Goal: Information Seeking & Learning: Learn about a topic

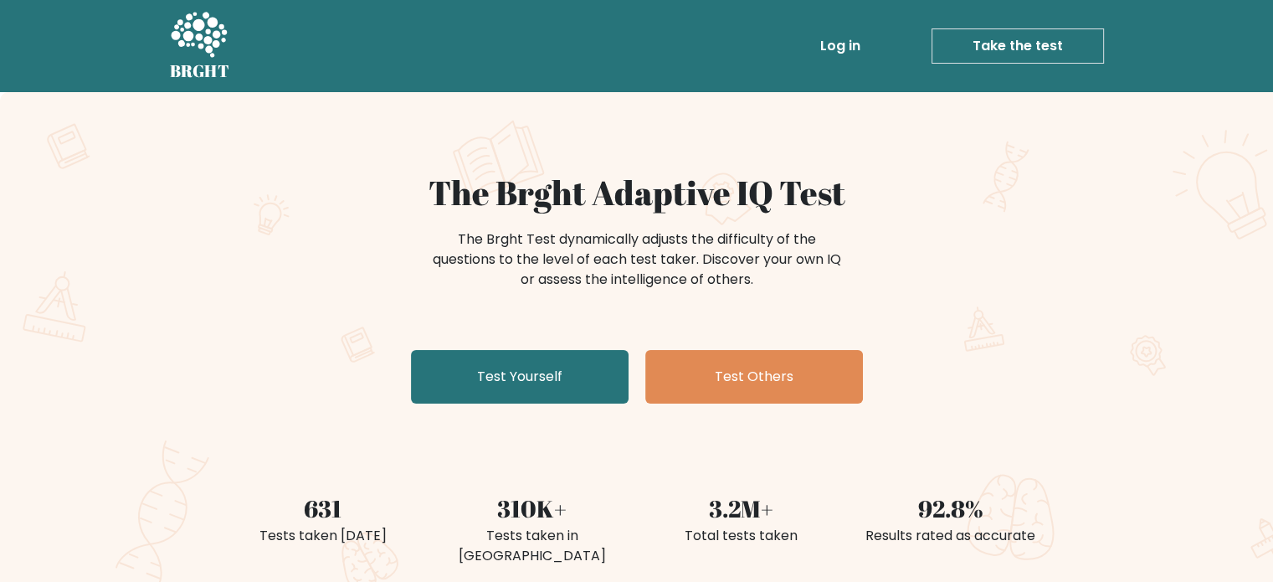
click at [840, 55] on link "Log in" at bounding box center [841, 45] width 54 height 33
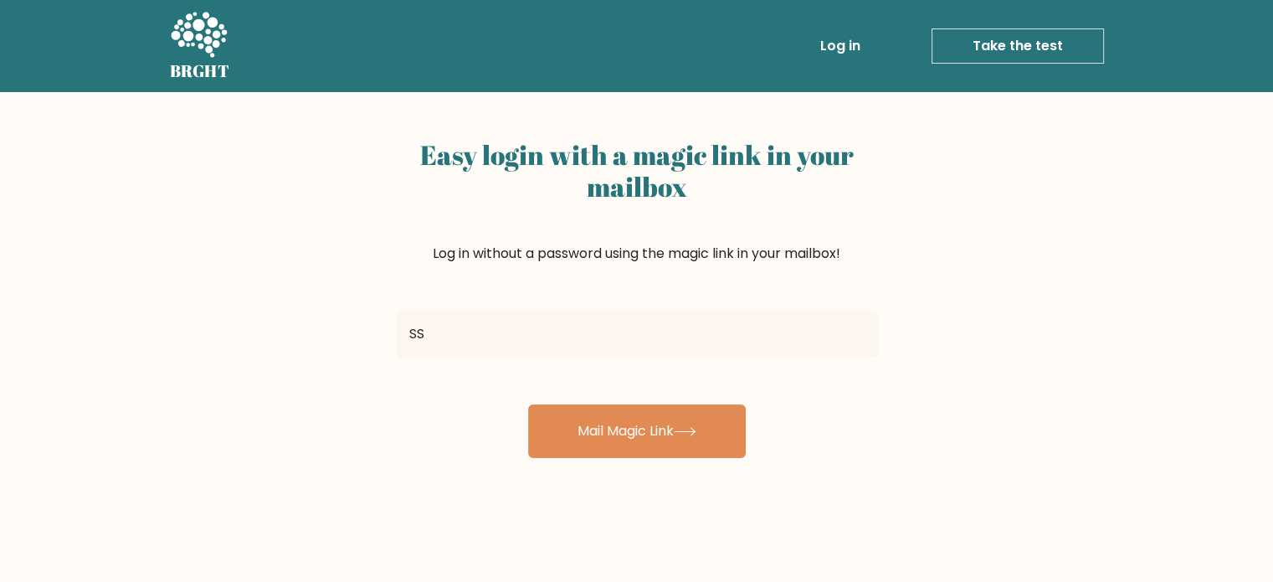
type input "sshiva.shrivastava@gmail.com"
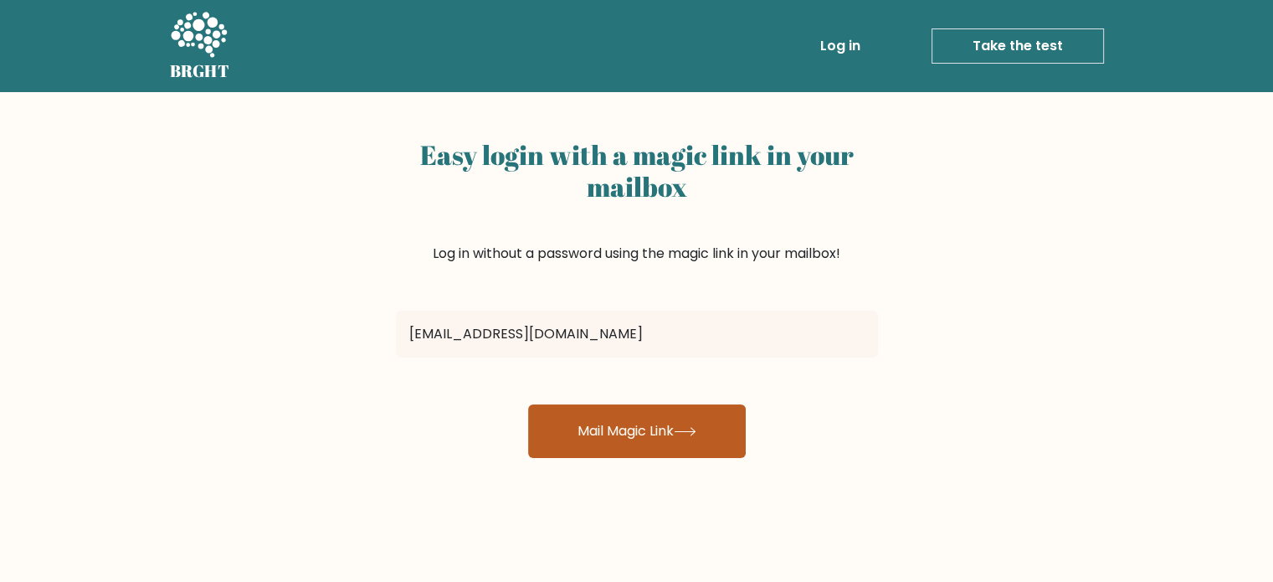
click at [629, 434] on button "Mail Magic Link" at bounding box center [637, 431] width 218 height 54
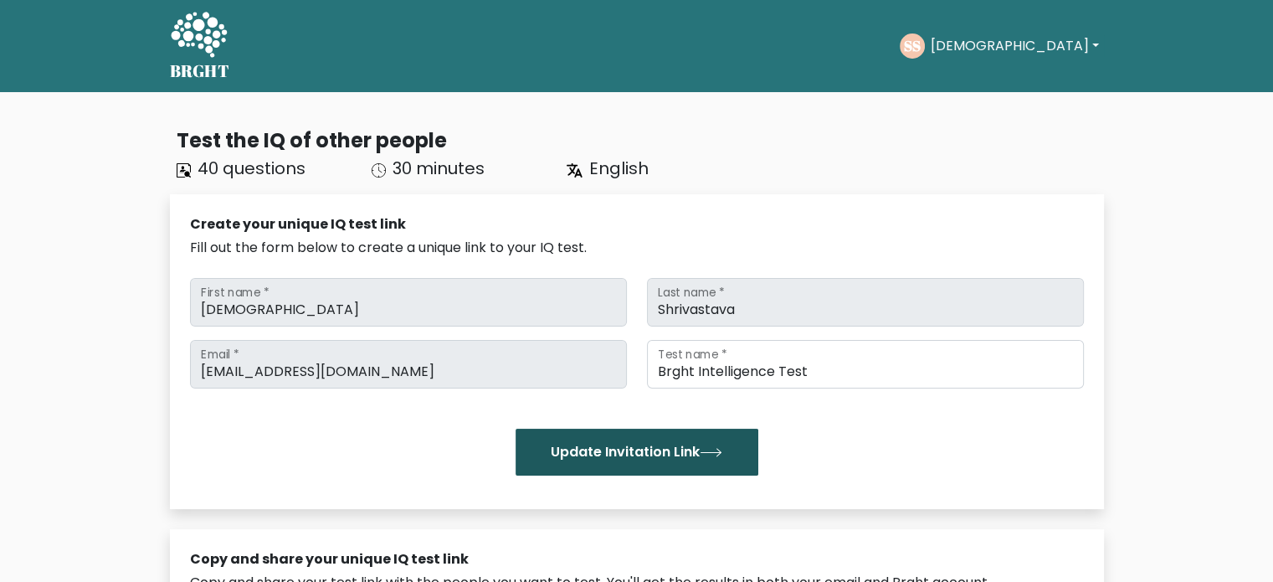
click at [720, 450] on icon "submit" at bounding box center [711, 452] width 23 height 9
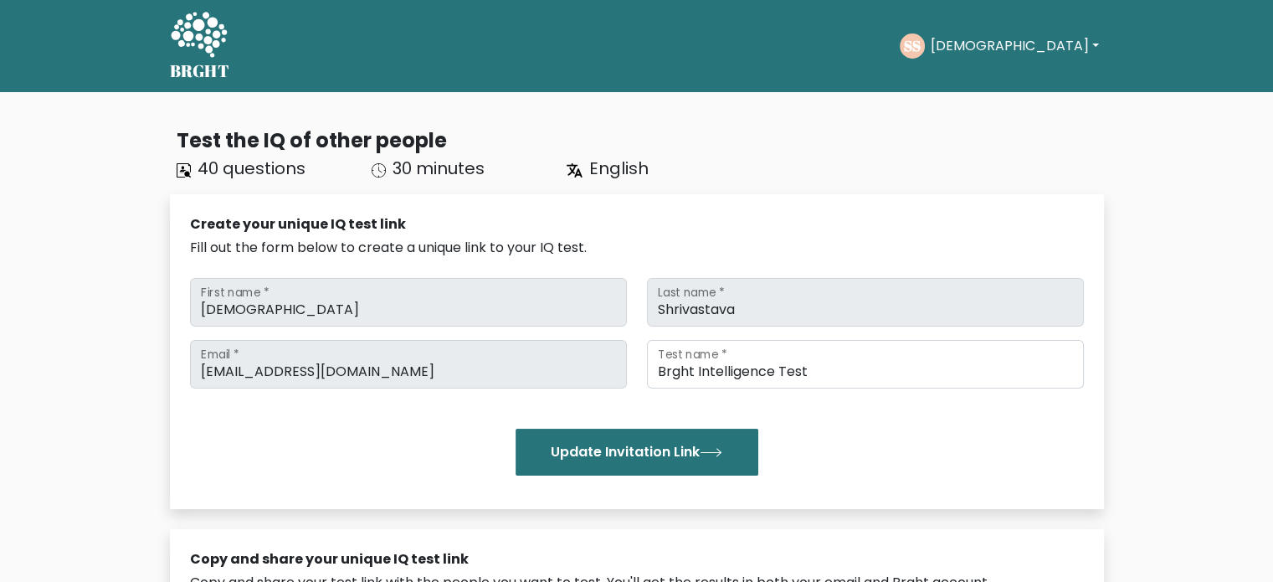
click at [1015, 49] on button "[DEMOGRAPHIC_DATA]" at bounding box center [1014, 46] width 178 height 22
click at [1001, 85] on link "Dashboard" at bounding box center [967, 81] width 132 height 27
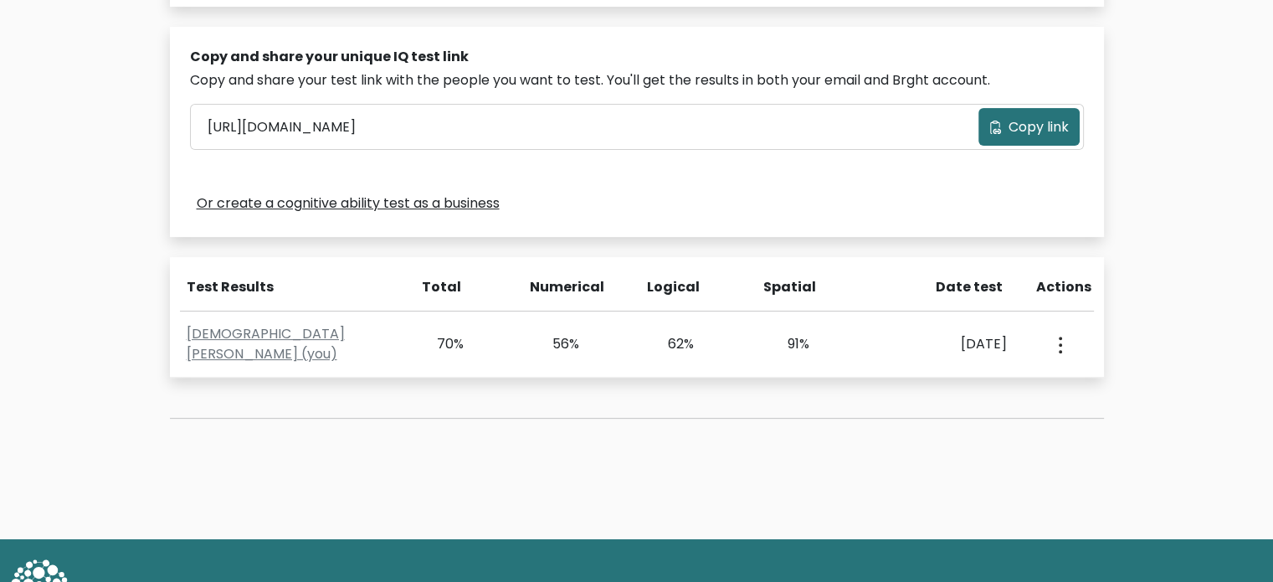
scroll to position [560, 0]
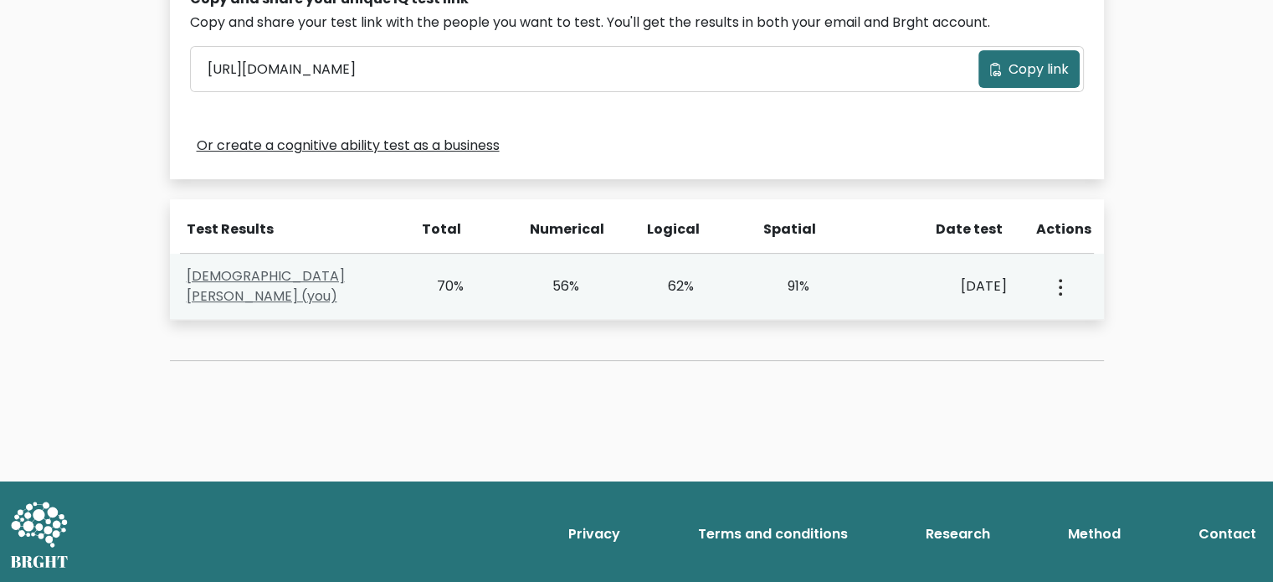
click at [309, 290] on link "Shiva Shrivastava (you)" at bounding box center [266, 285] width 158 height 39
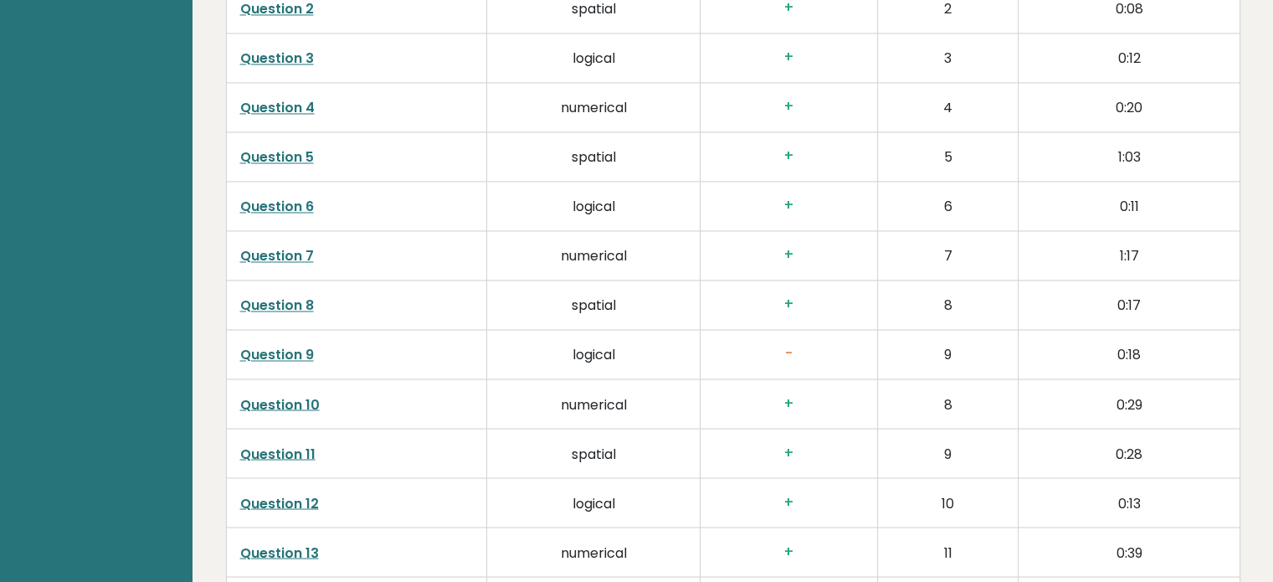
scroll to position [2846, 0]
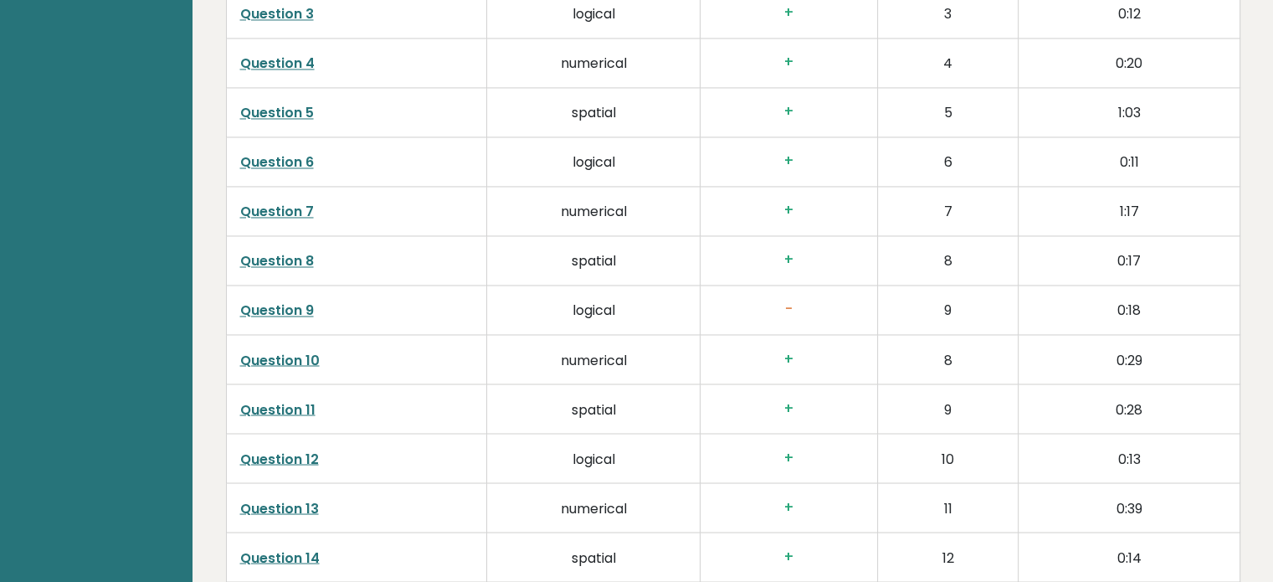
click at [282, 301] on link "Question 9" at bounding box center [277, 310] width 74 height 19
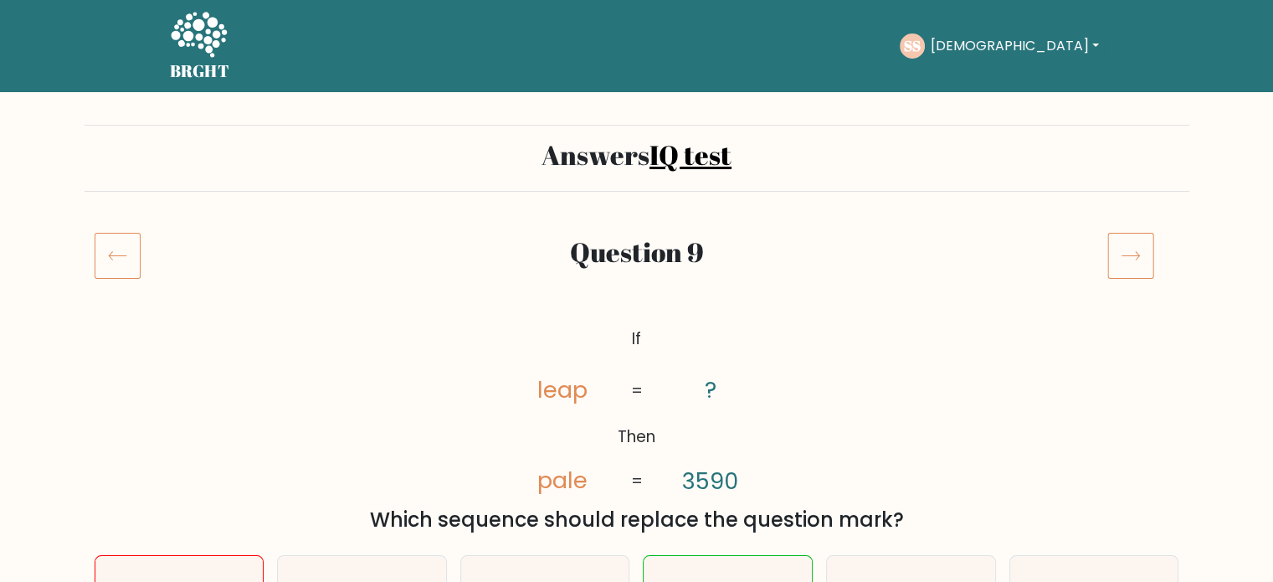
click at [124, 253] on icon at bounding box center [118, 255] width 46 height 47
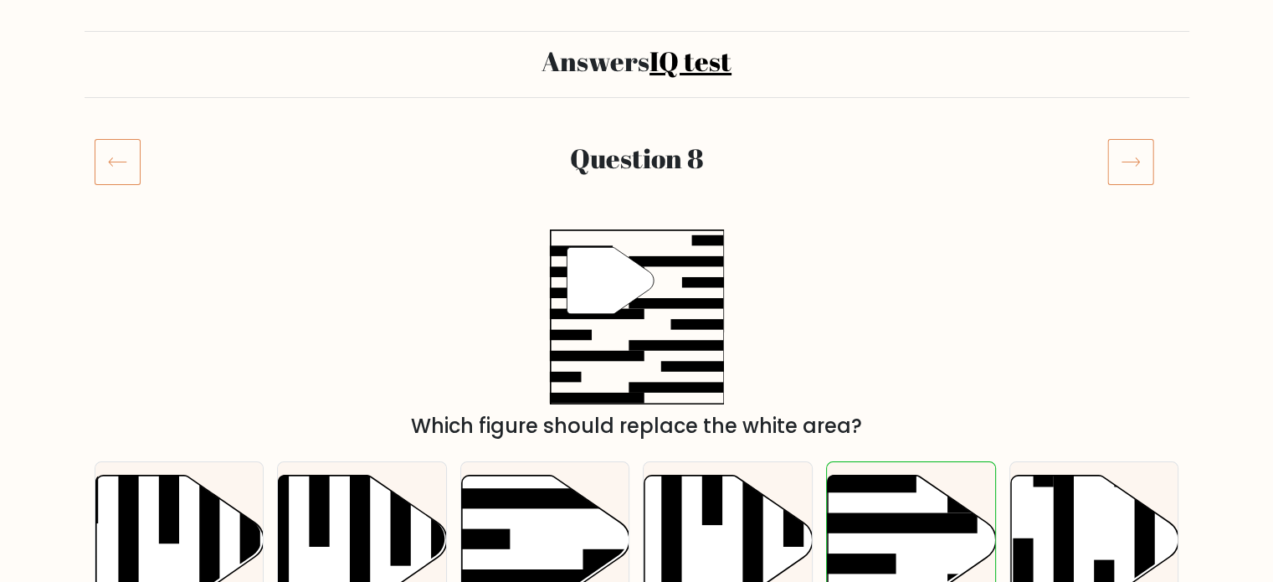
scroll to position [84, 0]
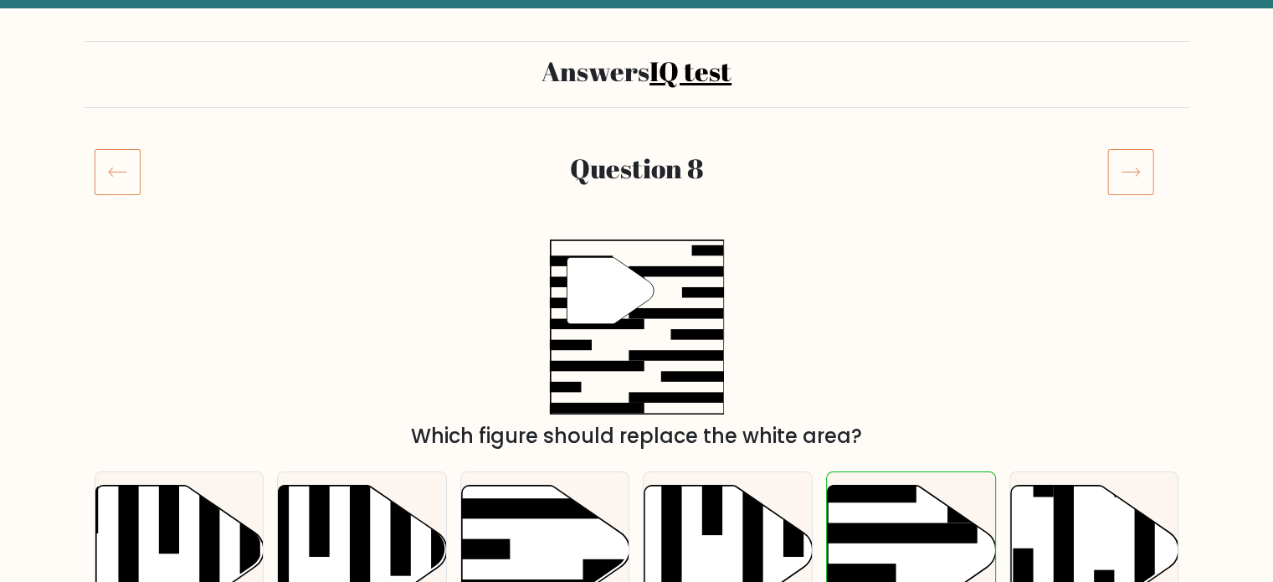
click at [1121, 177] on icon at bounding box center [1130, 171] width 47 height 47
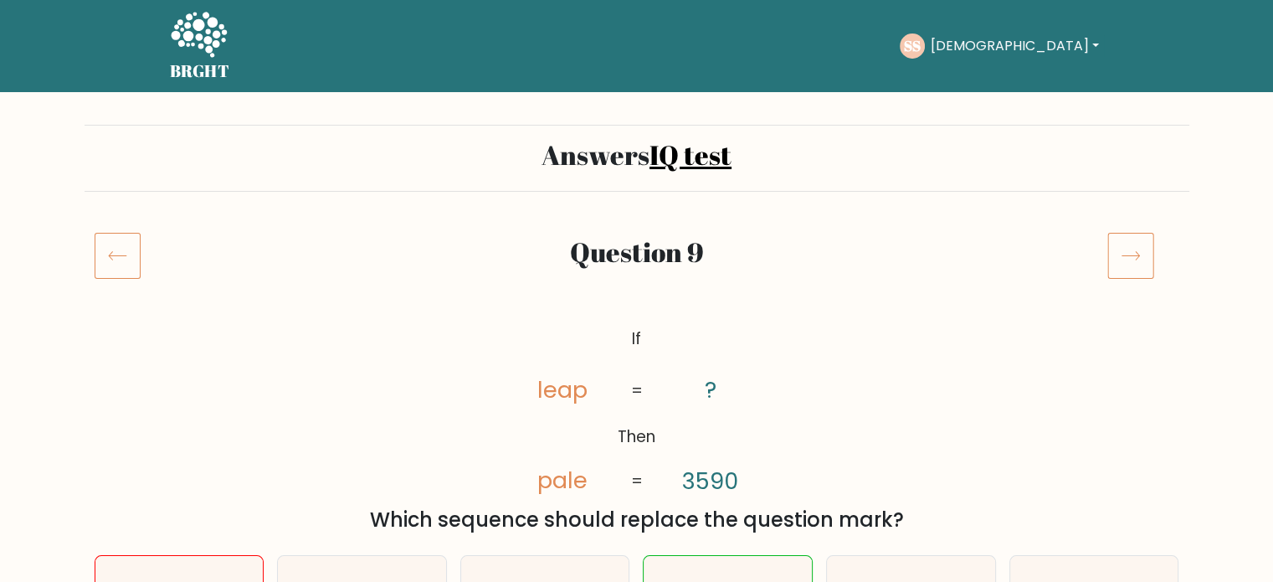
click at [1145, 254] on icon at bounding box center [1130, 255] width 47 height 47
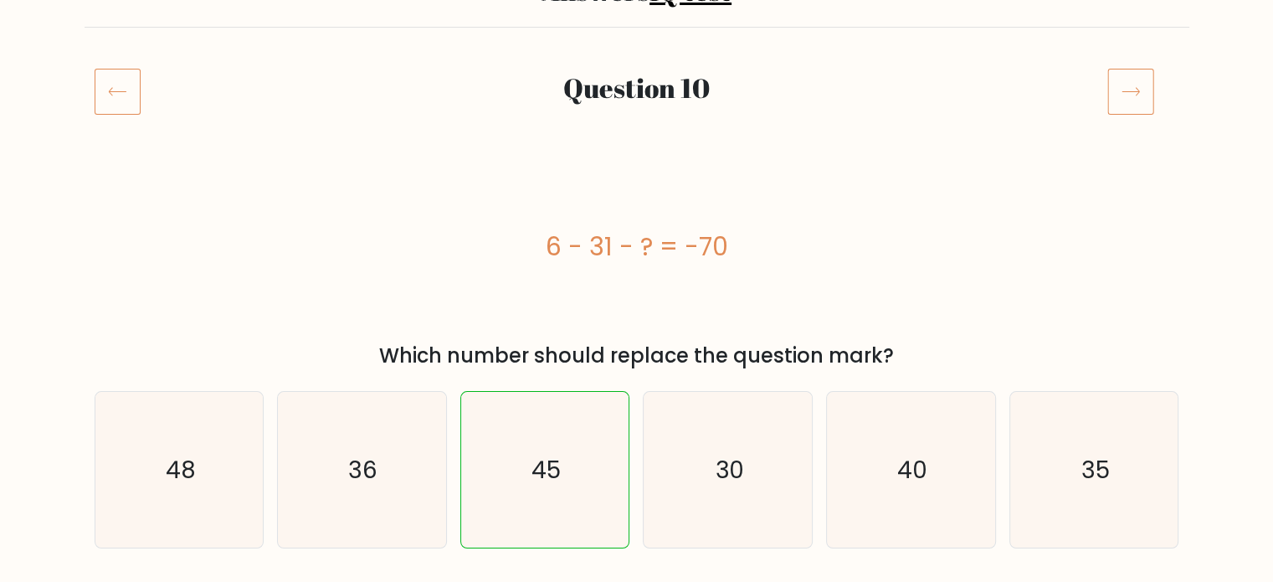
scroll to position [167, 0]
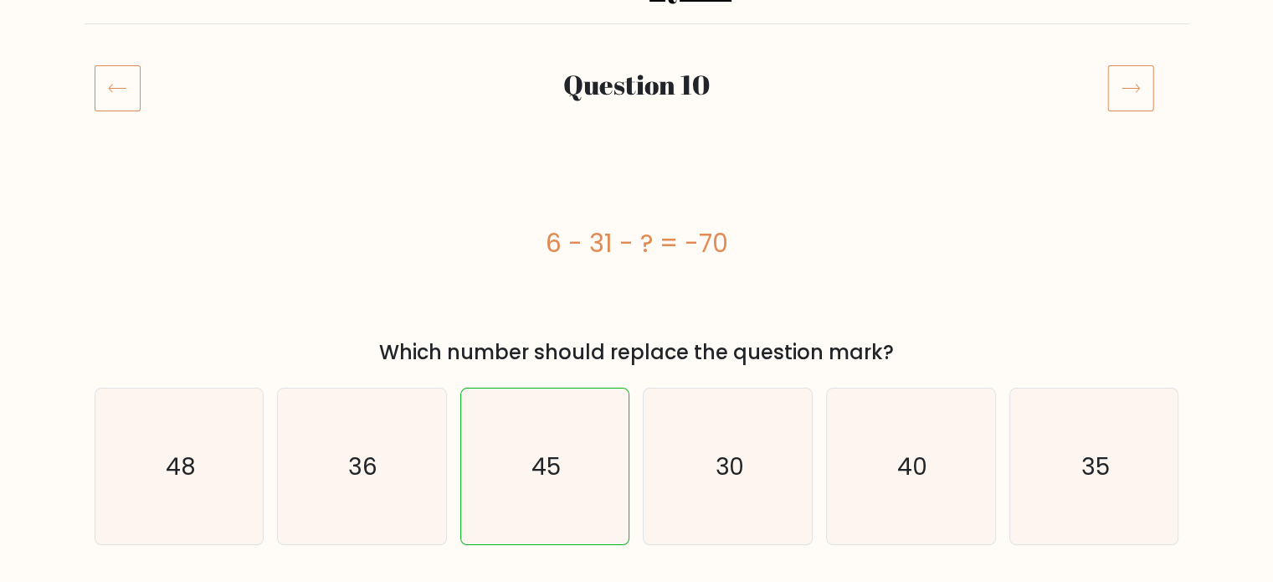
click at [1152, 98] on icon at bounding box center [1130, 87] width 47 height 47
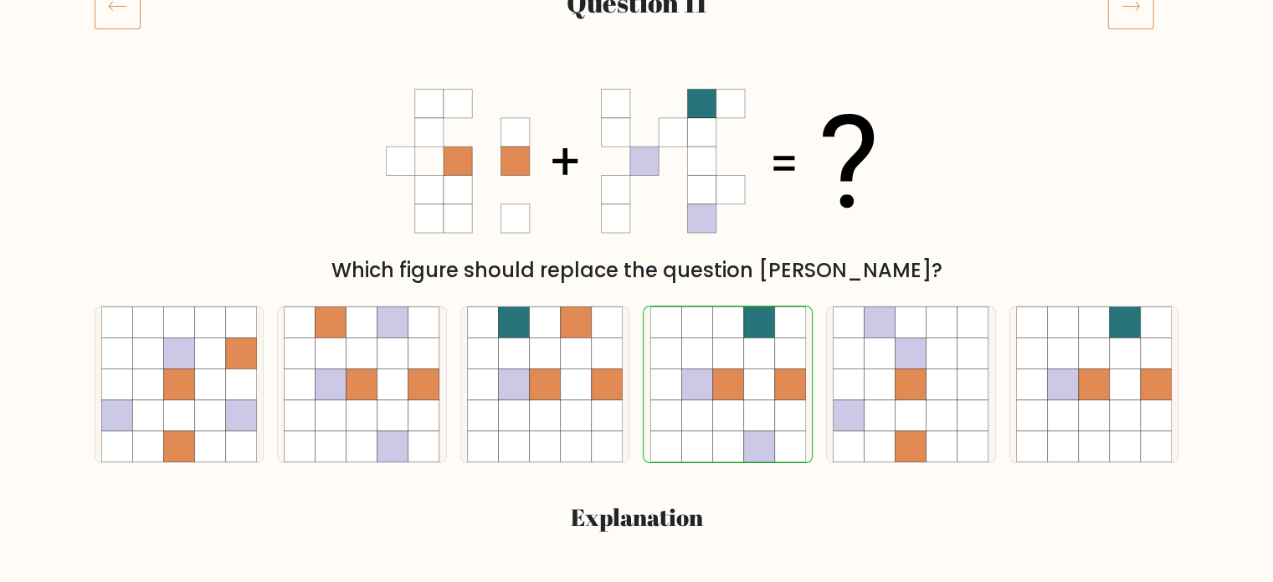
scroll to position [84, 0]
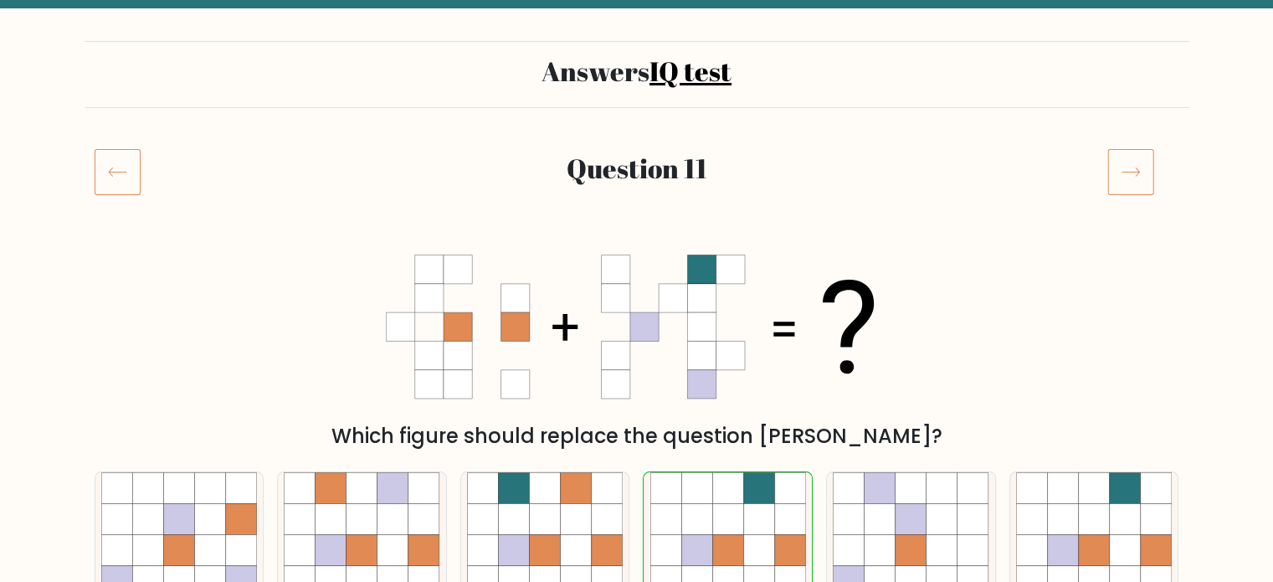
click at [1136, 172] on icon at bounding box center [1131, 172] width 18 height 8
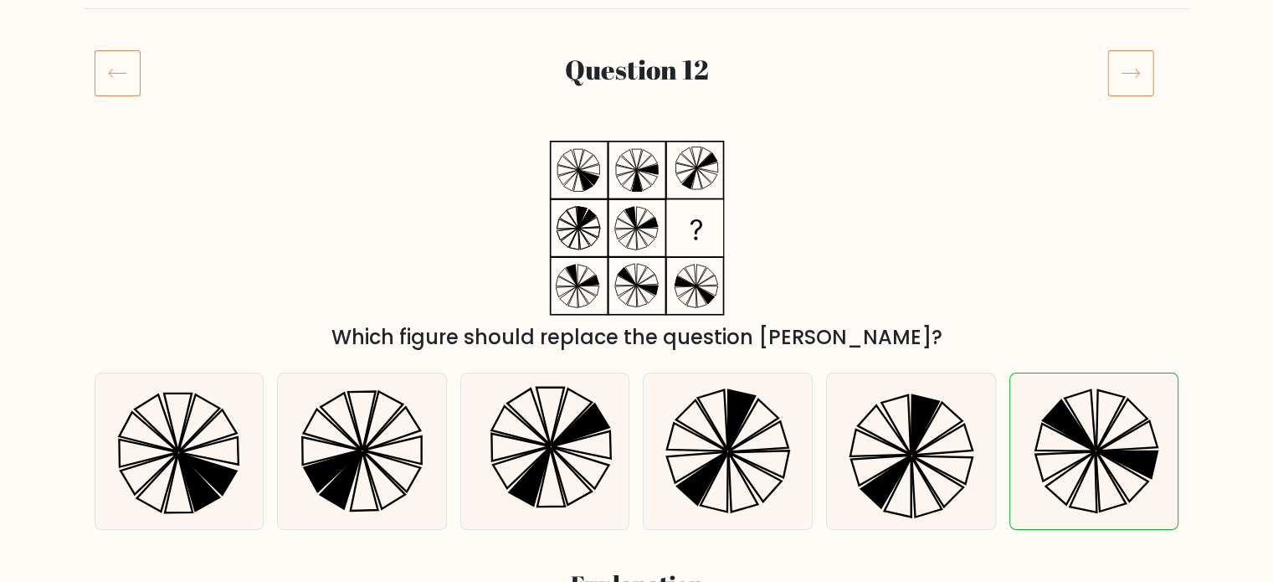
scroll to position [84, 0]
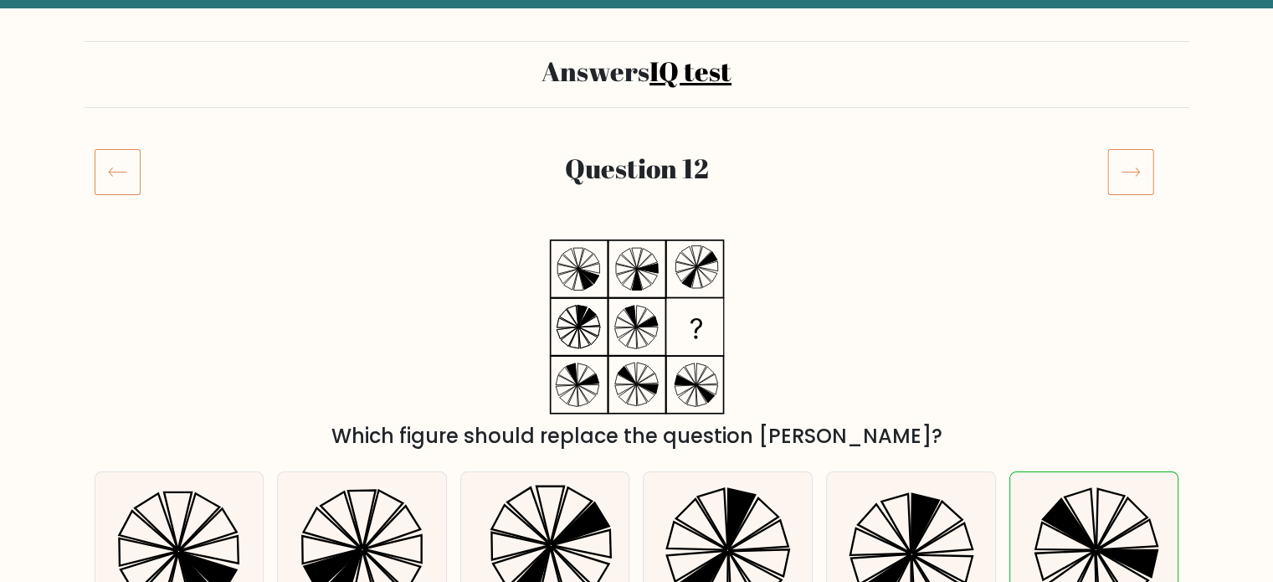
click at [1128, 173] on icon at bounding box center [1130, 171] width 47 height 47
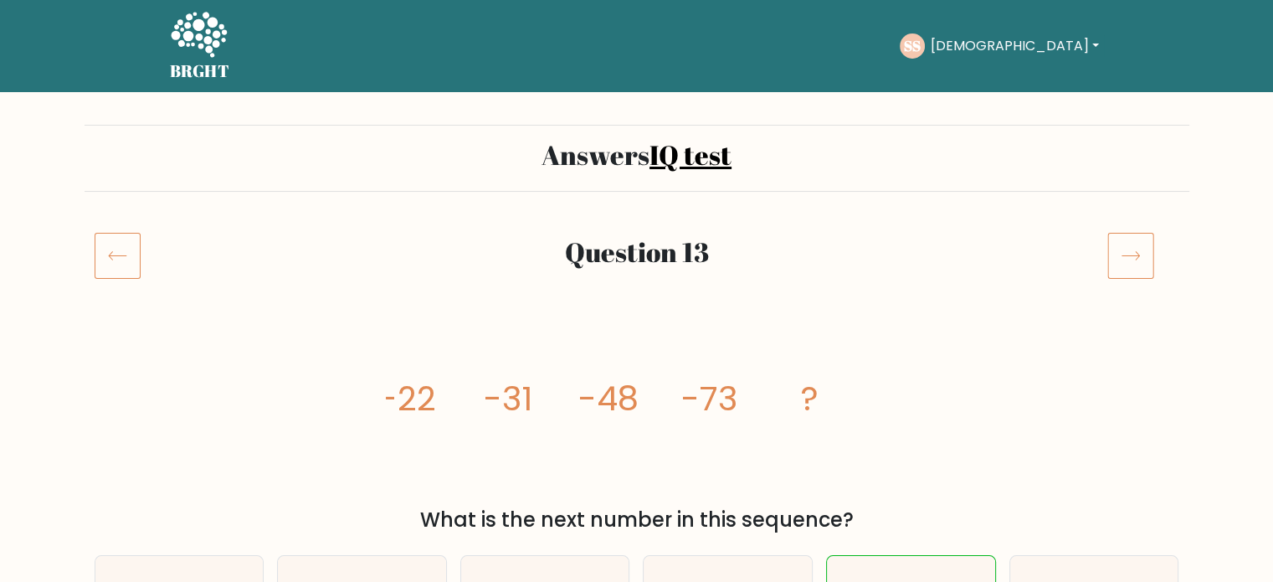
click at [1139, 257] on icon at bounding box center [1130, 255] width 47 height 47
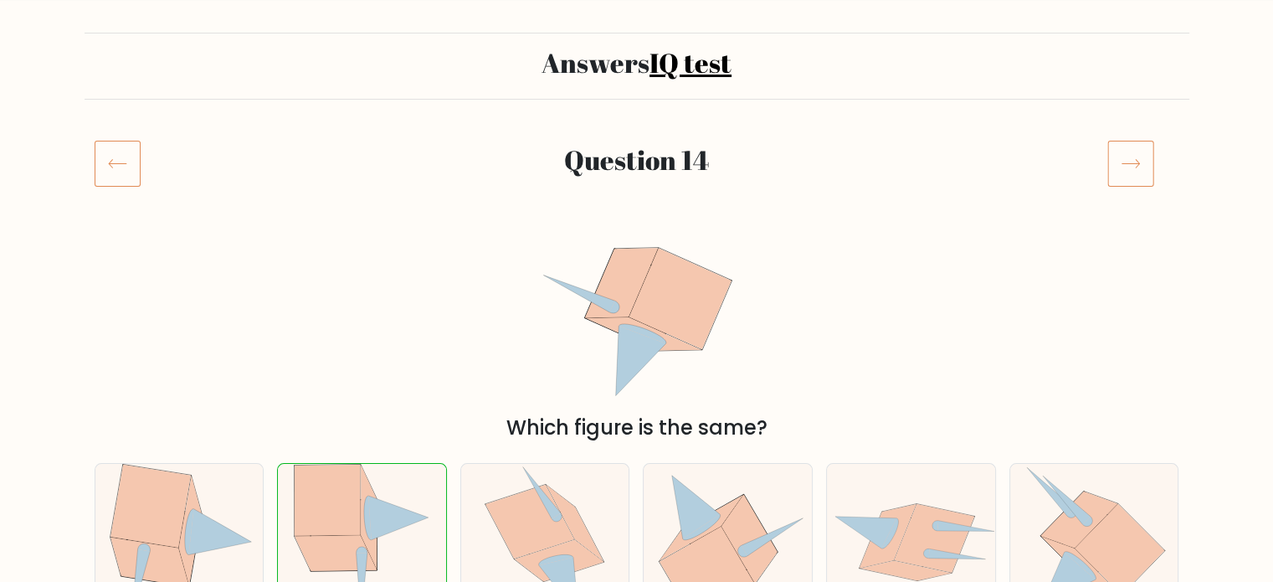
scroll to position [84, 0]
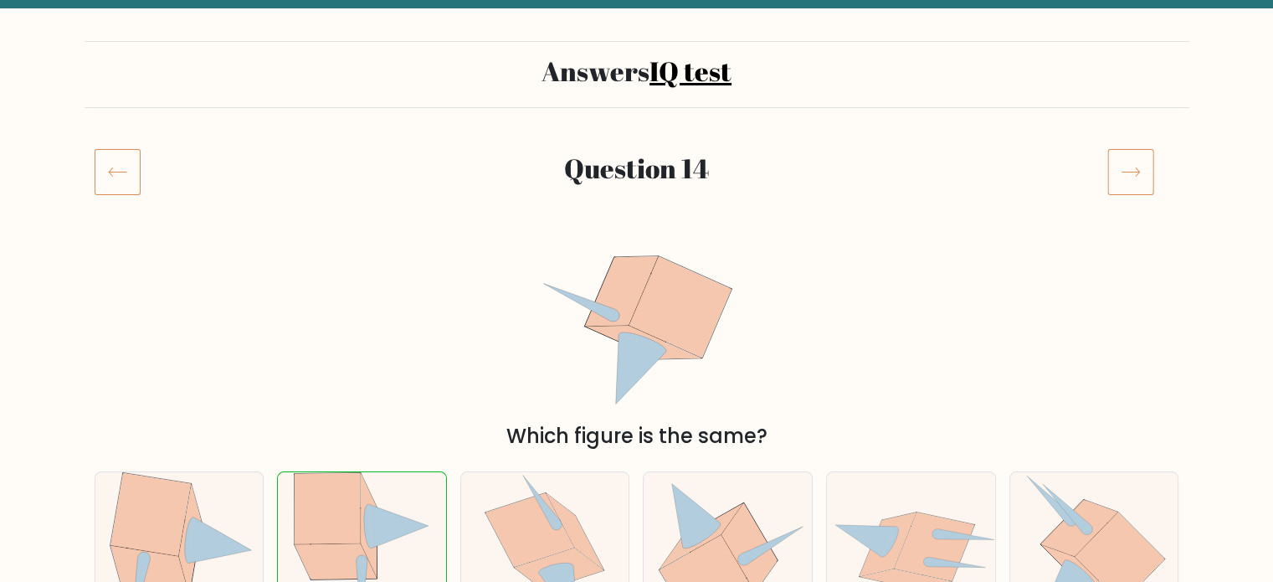
click at [1141, 180] on icon at bounding box center [1130, 171] width 47 height 47
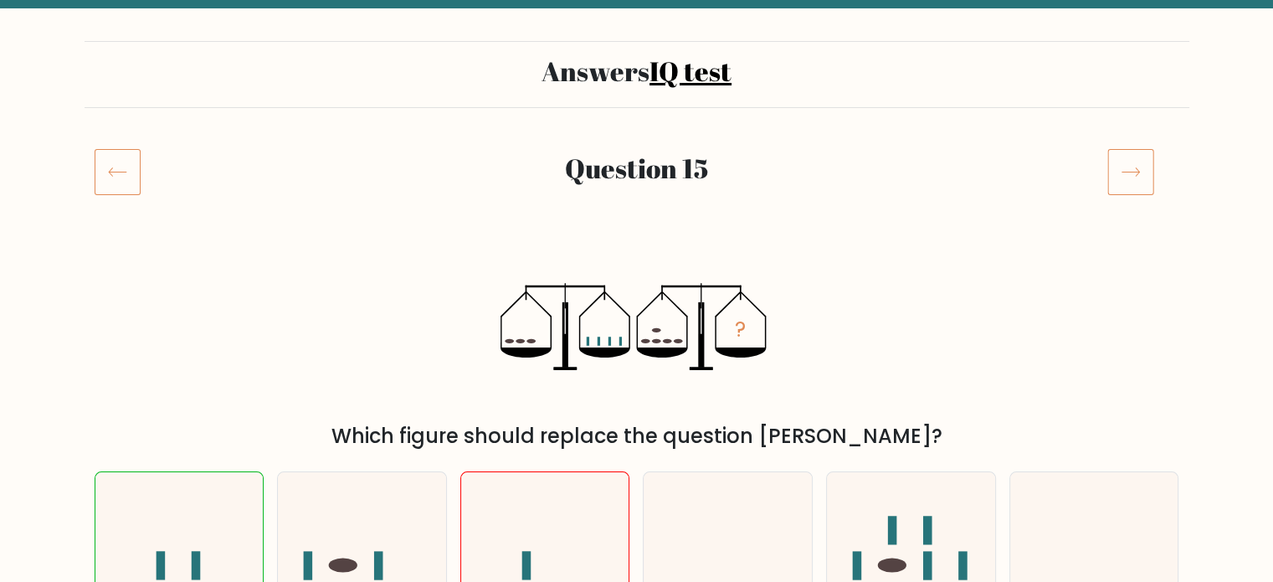
scroll to position [84, 0]
click at [1120, 183] on icon at bounding box center [1130, 171] width 47 height 47
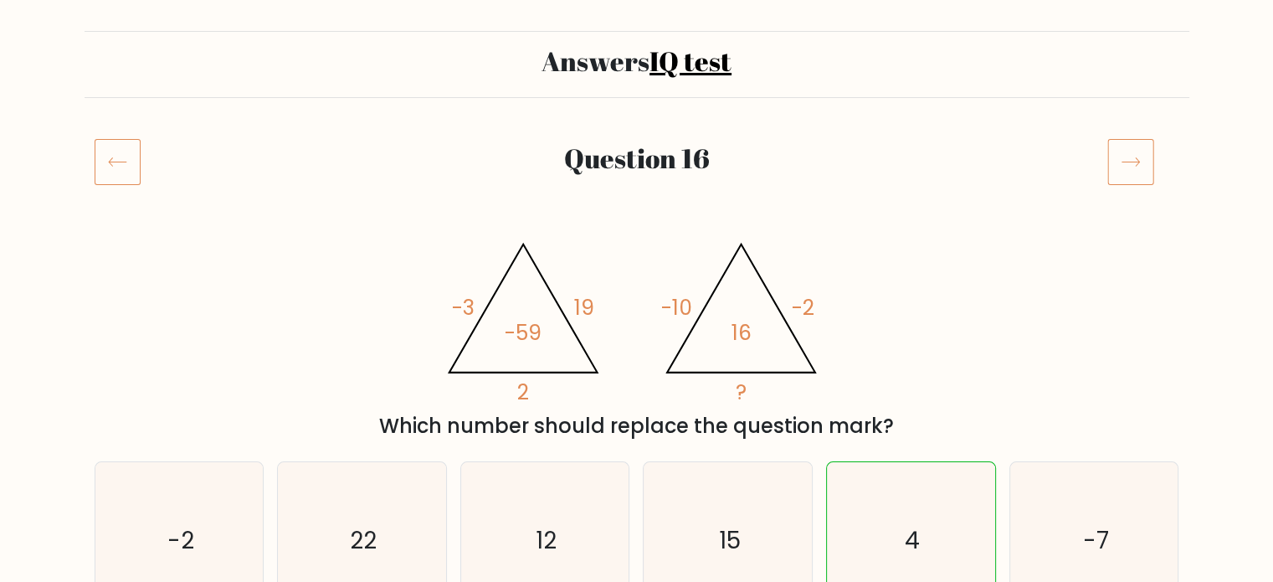
scroll to position [84, 0]
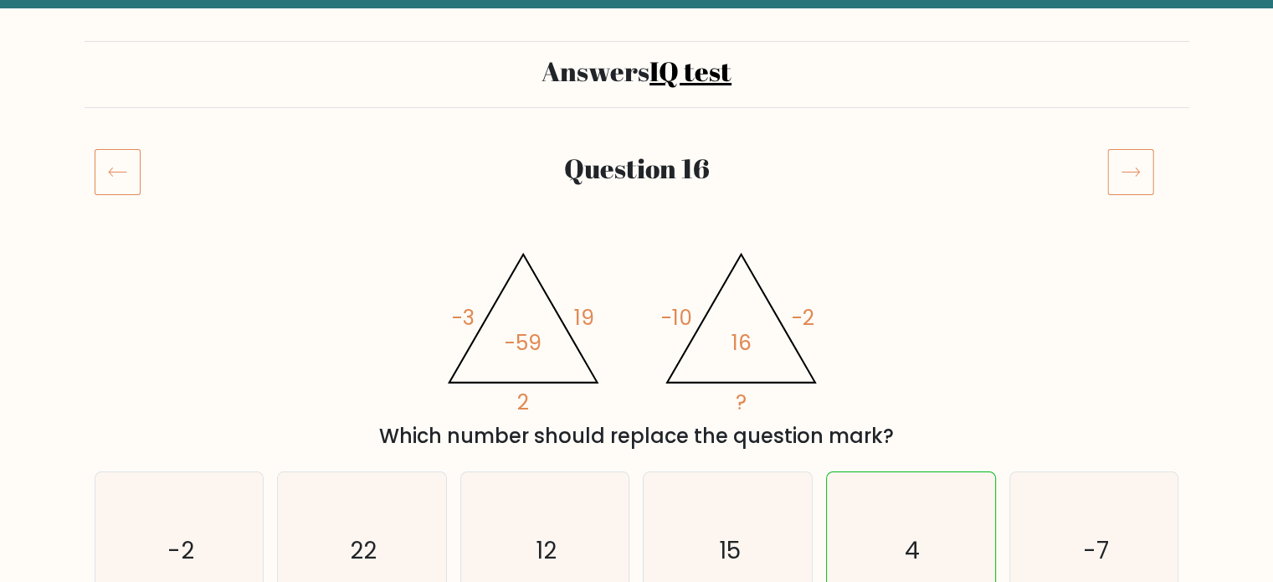
click at [1143, 172] on icon at bounding box center [1130, 171] width 47 height 47
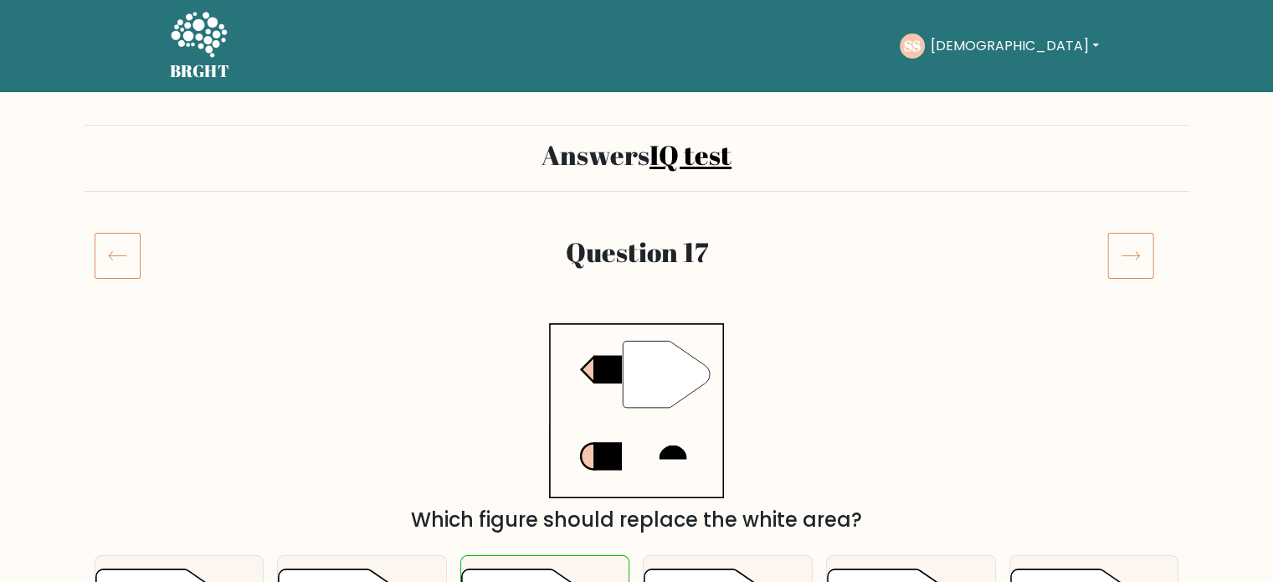
click at [1138, 265] on icon at bounding box center [1130, 255] width 47 height 47
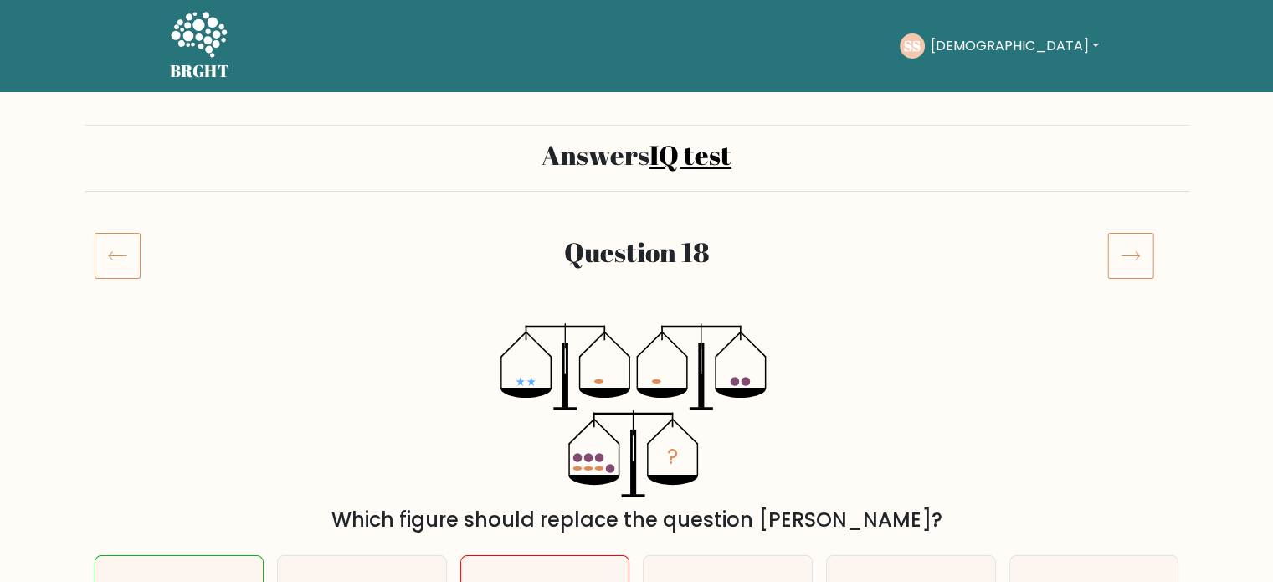
click at [1143, 254] on icon at bounding box center [1130, 255] width 47 height 47
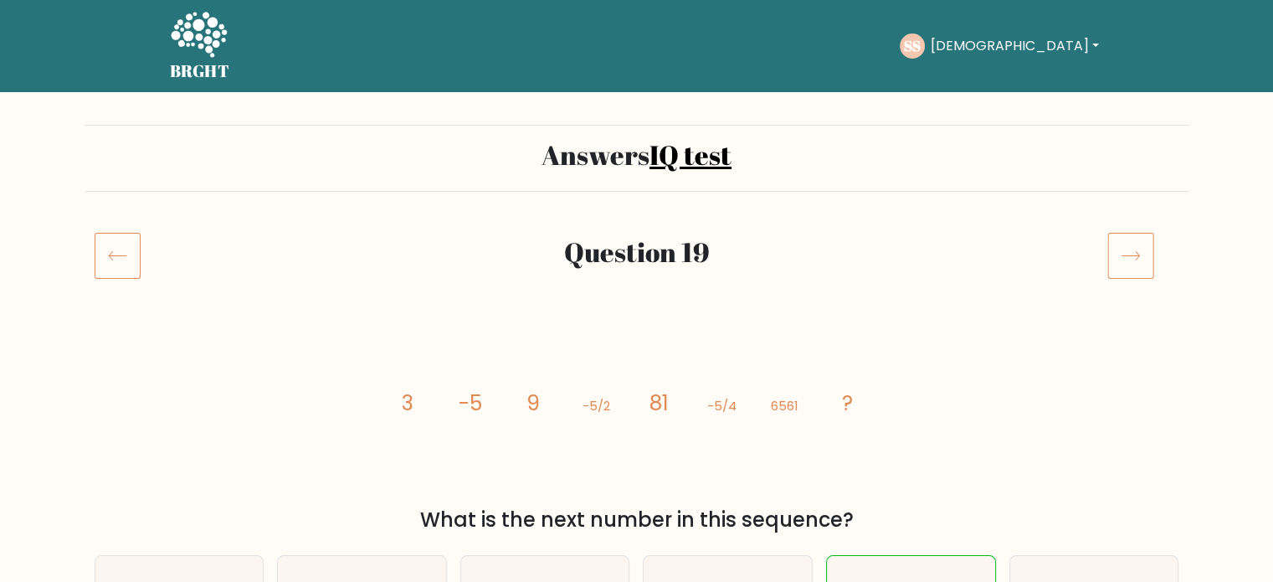
click at [1142, 250] on icon at bounding box center [1130, 255] width 47 height 47
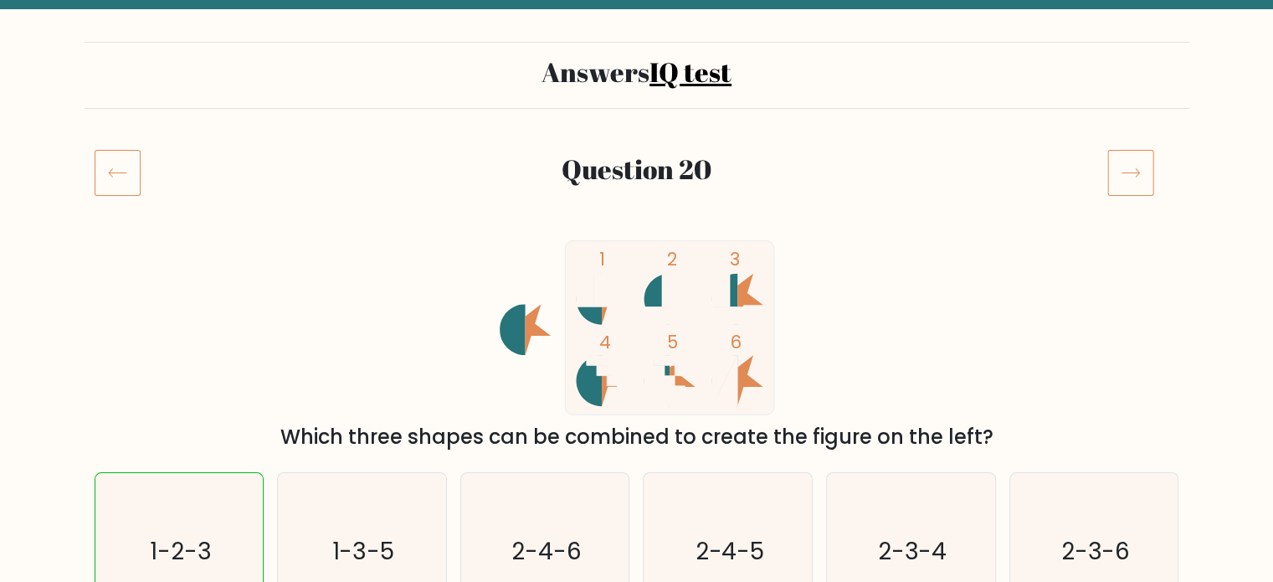
scroll to position [84, 0]
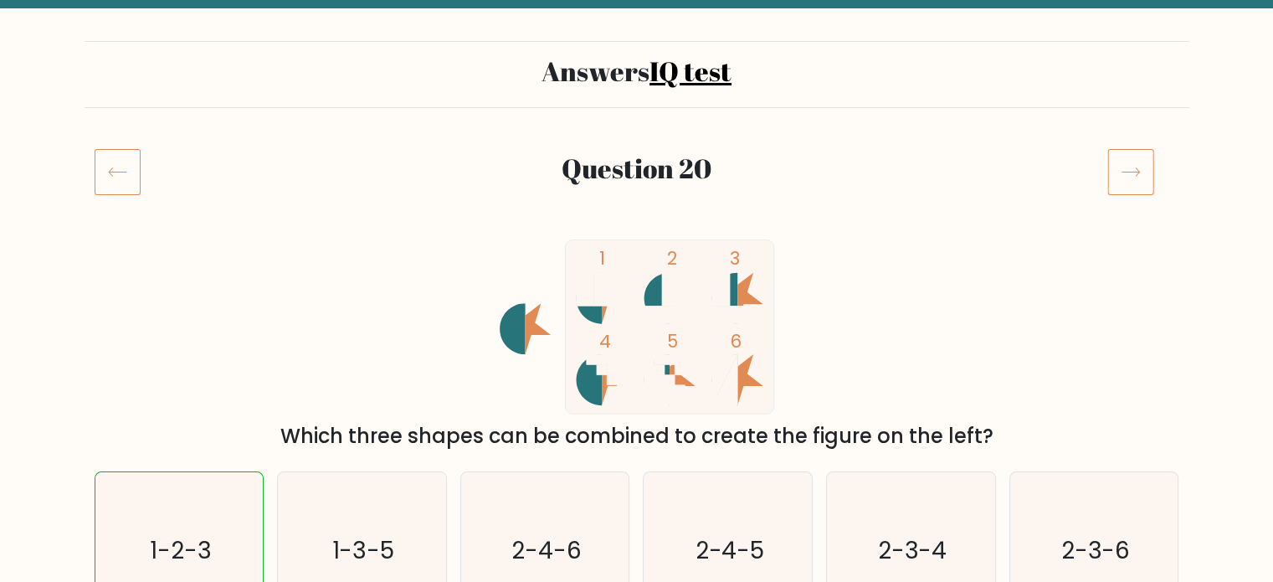
click at [1144, 168] on icon at bounding box center [1130, 171] width 47 height 47
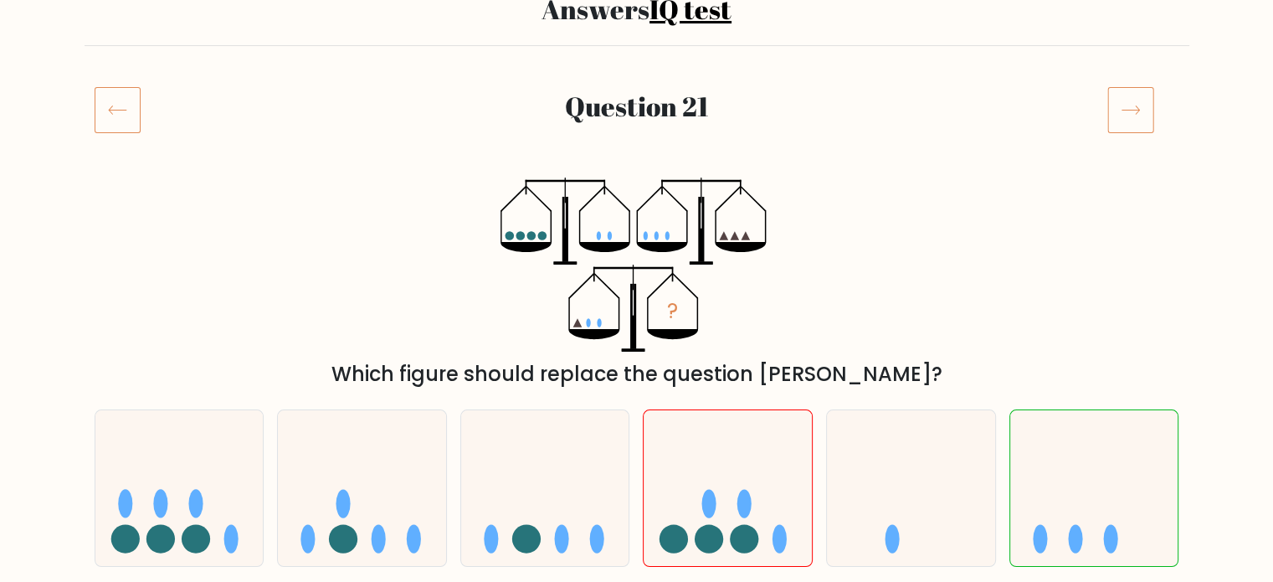
scroll to position [84, 0]
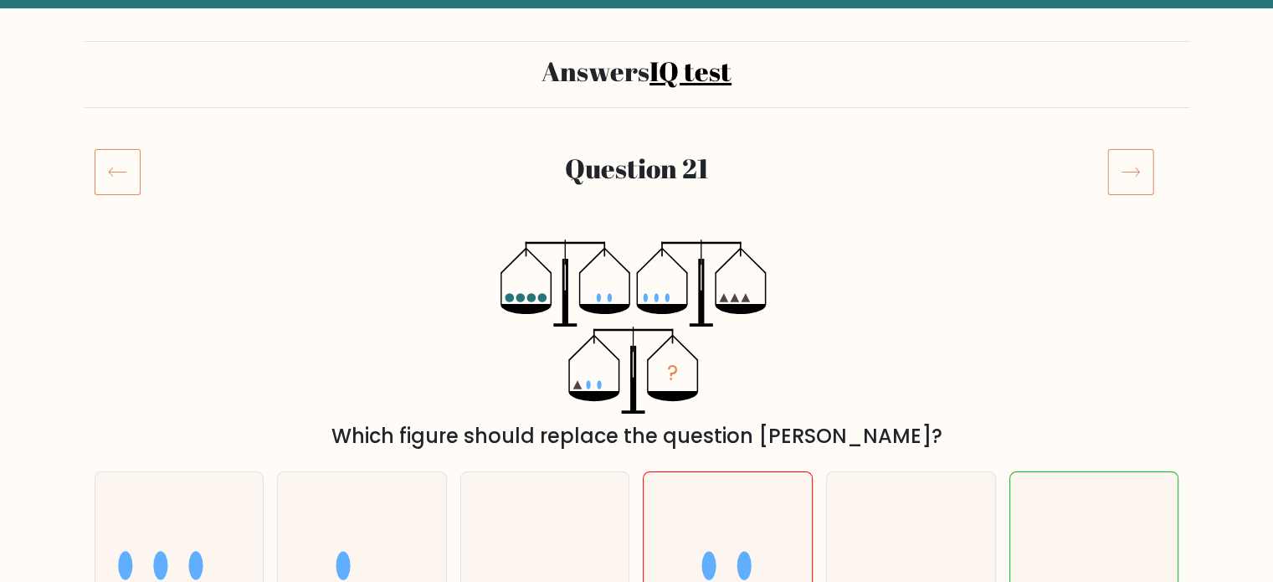
click at [1121, 167] on icon at bounding box center [1130, 171] width 47 height 47
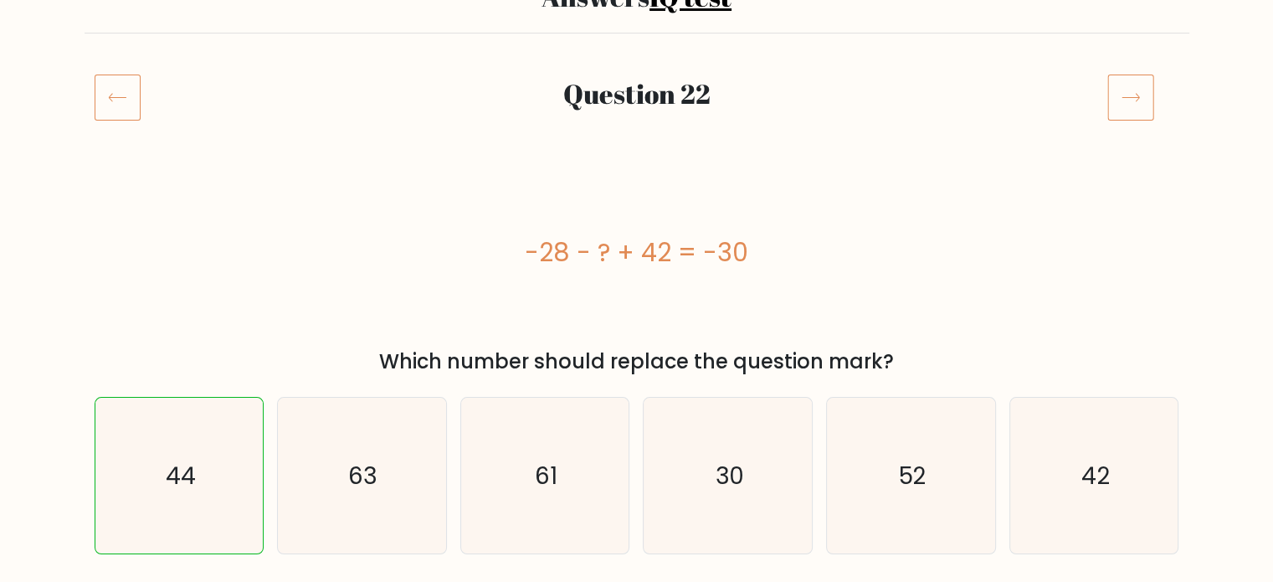
scroll to position [167, 0]
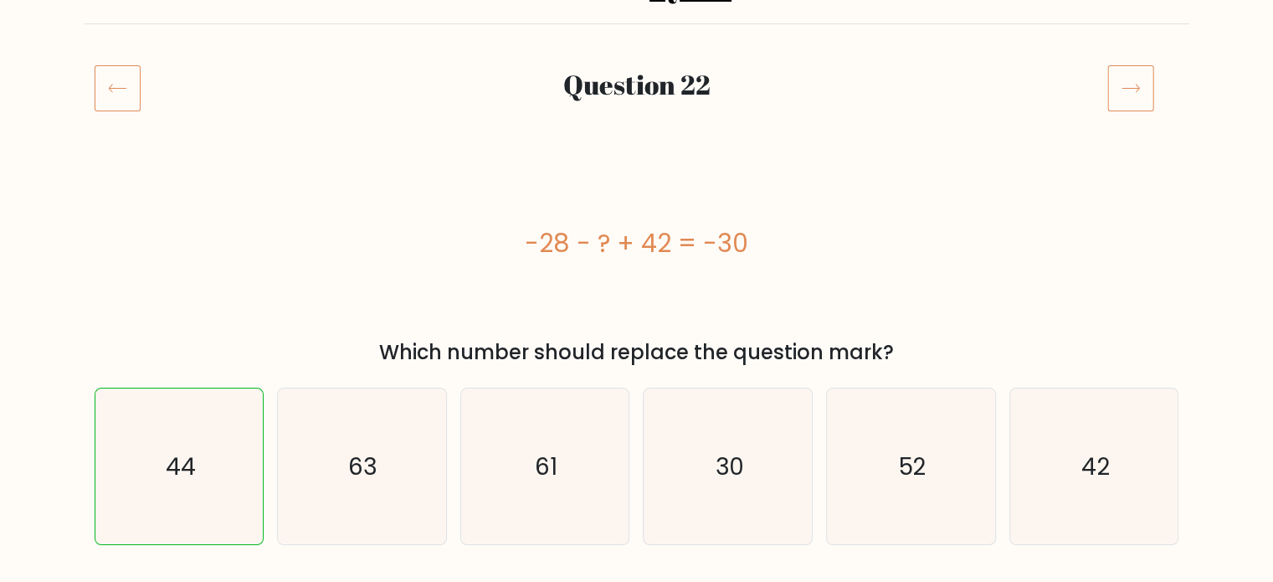
click at [1145, 80] on icon at bounding box center [1130, 87] width 47 height 47
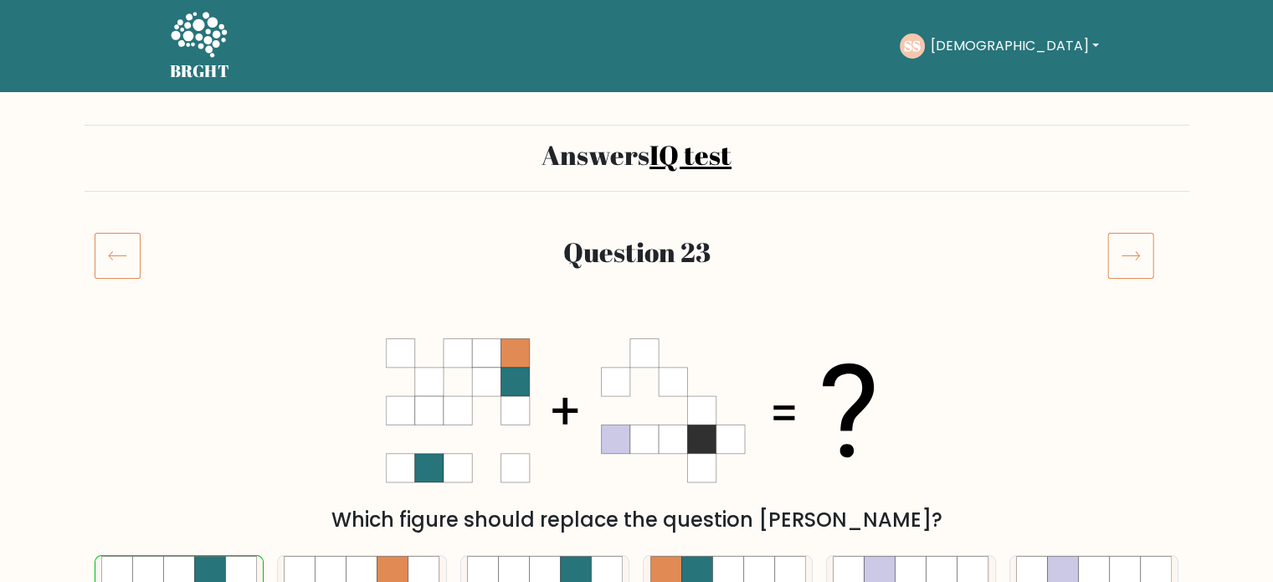
click at [1132, 257] on icon at bounding box center [1130, 255] width 47 height 47
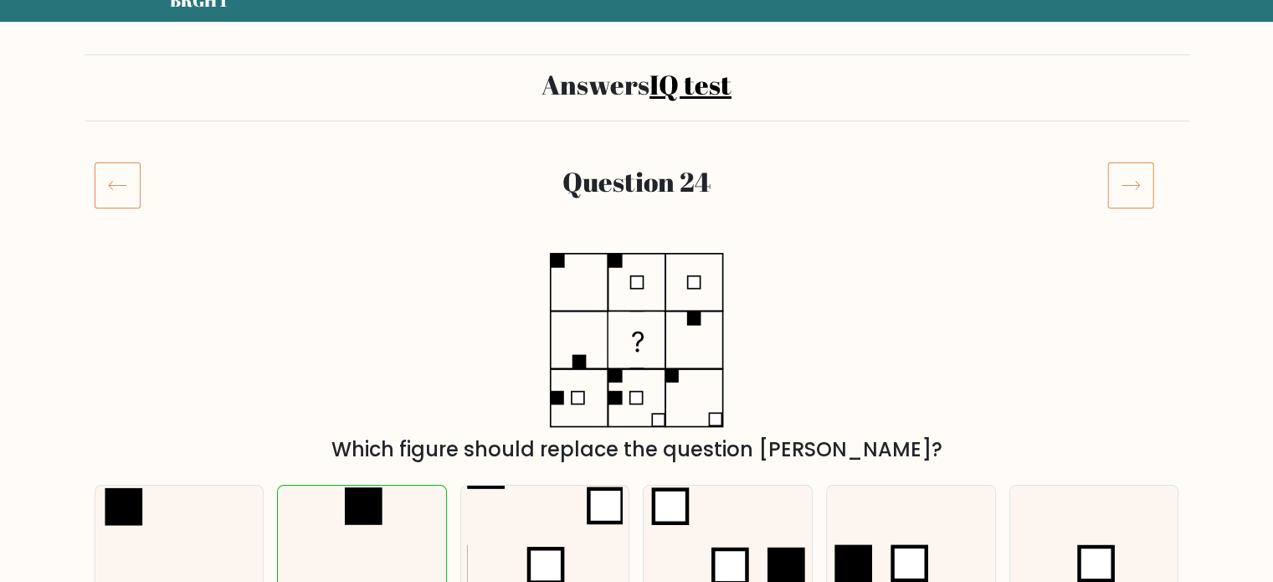
scroll to position [167, 0]
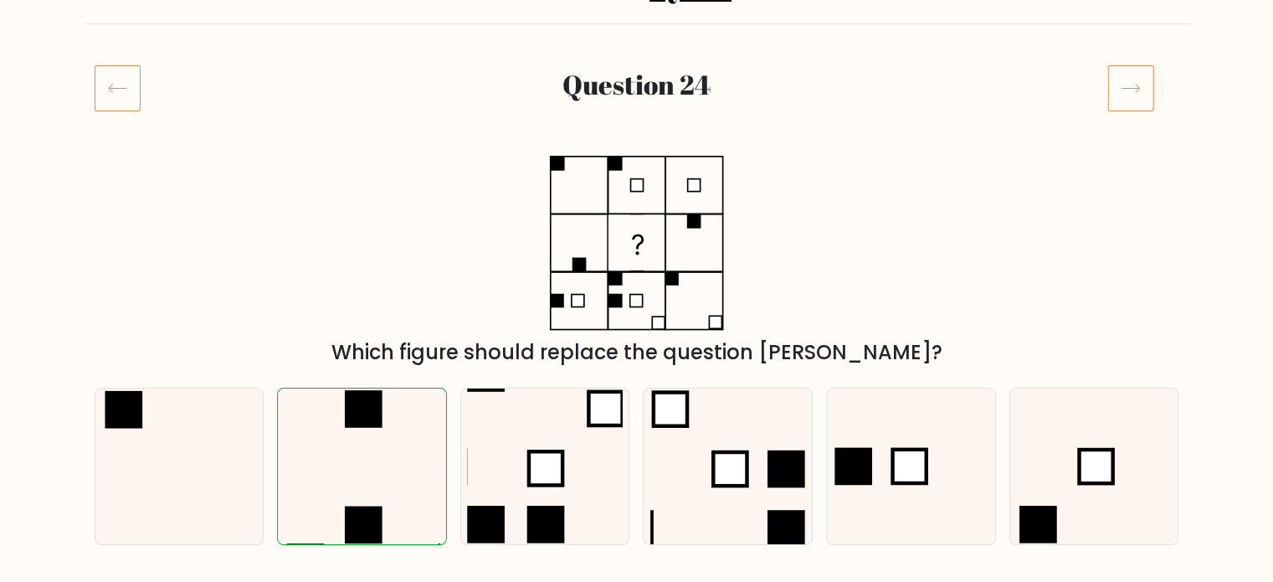
click at [1127, 93] on icon at bounding box center [1130, 87] width 47 height 47
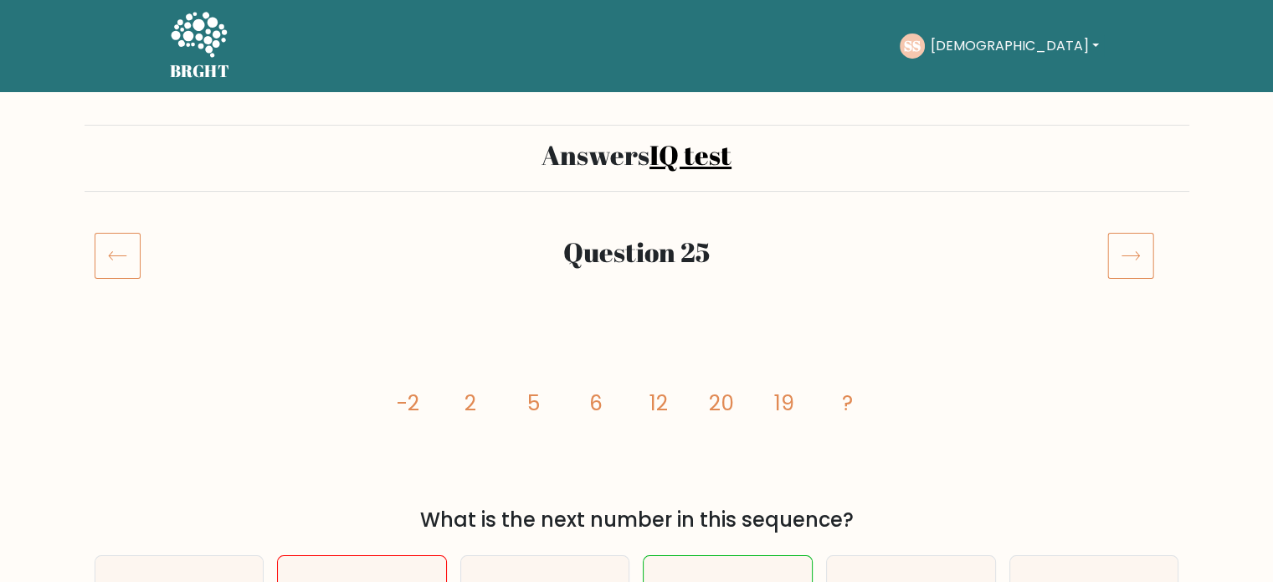
click at [1123, 240] on icon at bounding box center [1130, 255] width 47 height 47
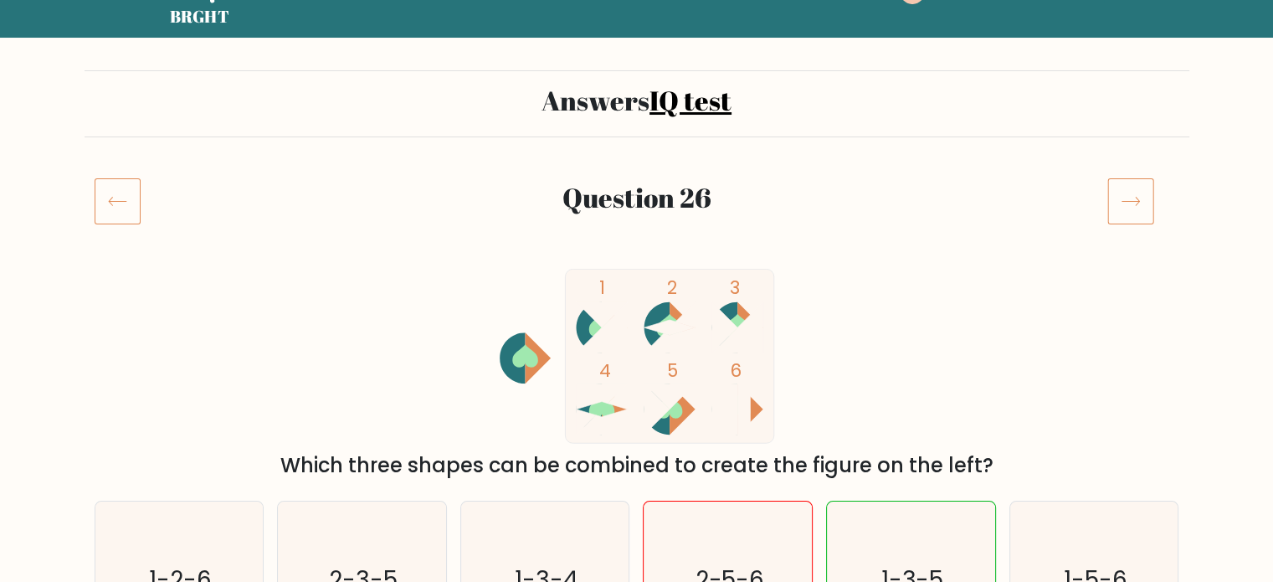
scroll to position [167, 0]
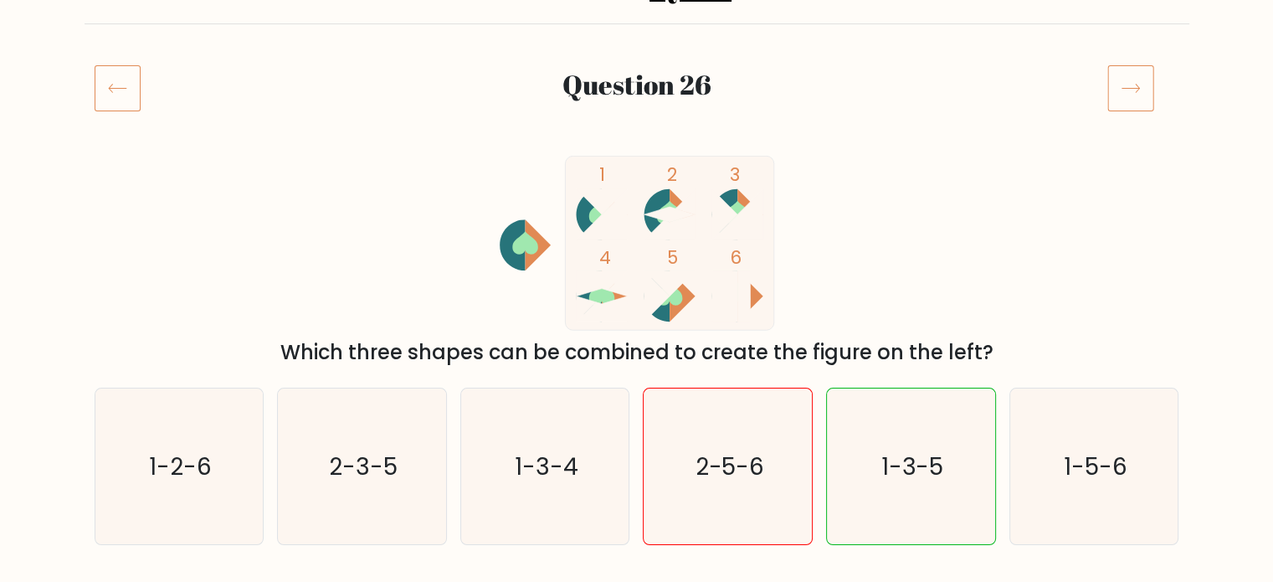
click at [1112, 90] on icon at bounding box center [1130, 87] width 47 height 47
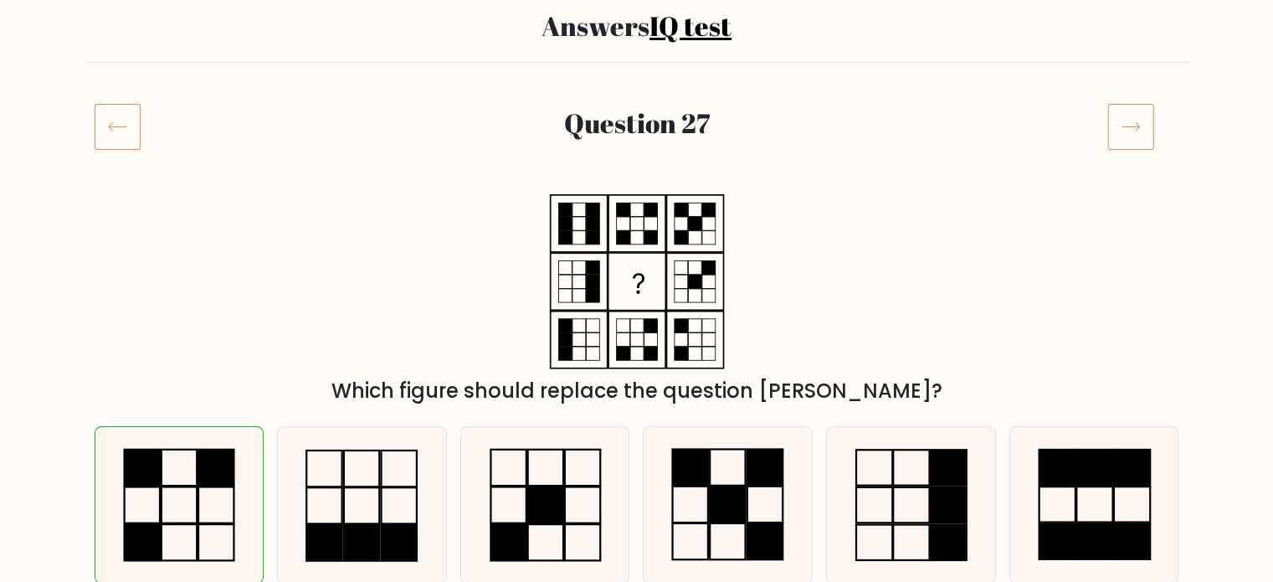
scroll to position [167, 0]
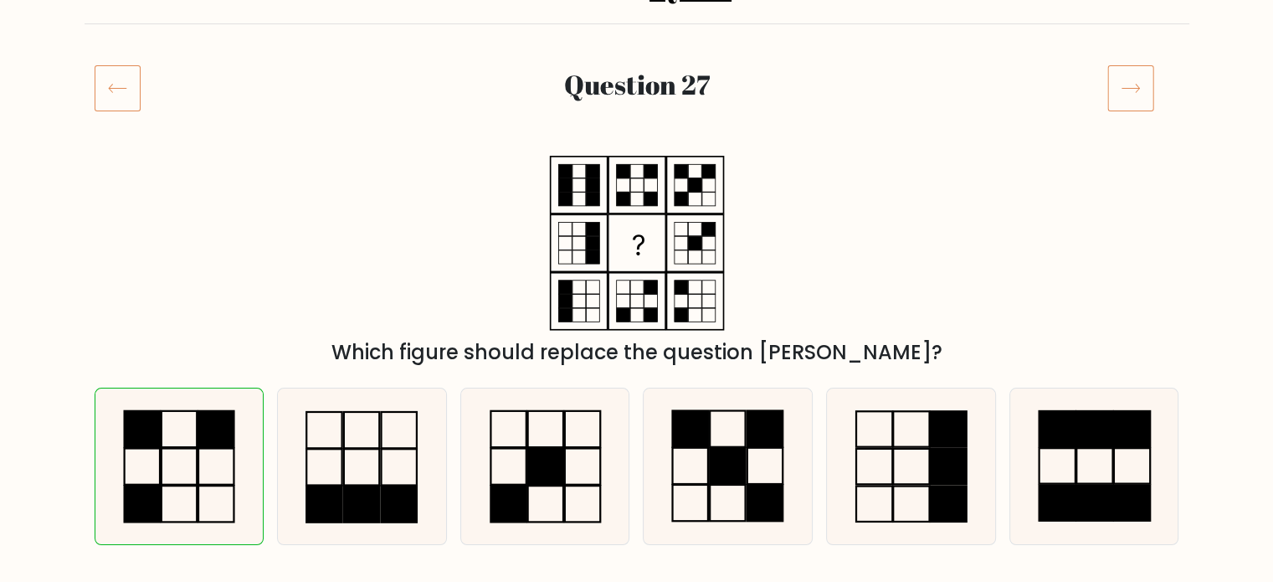
click at [1125, 104] on icon at bounding box center [1130, 87] width 47 height 47
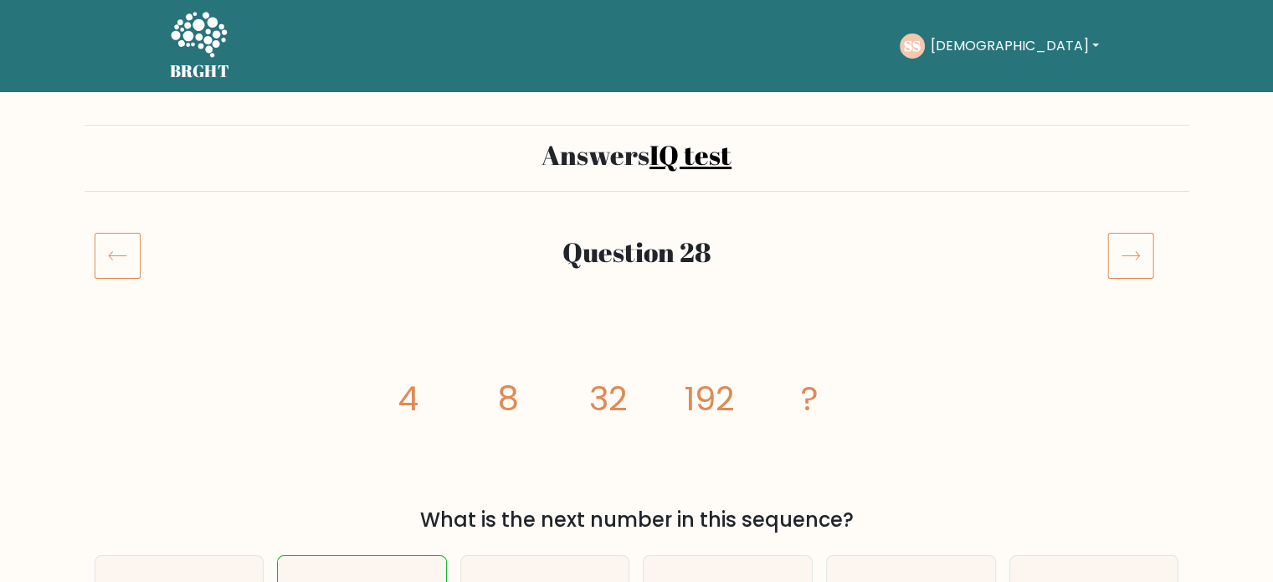
click at [1112, 266] on icon at bounding box center [1130, 255] width 47 height 47
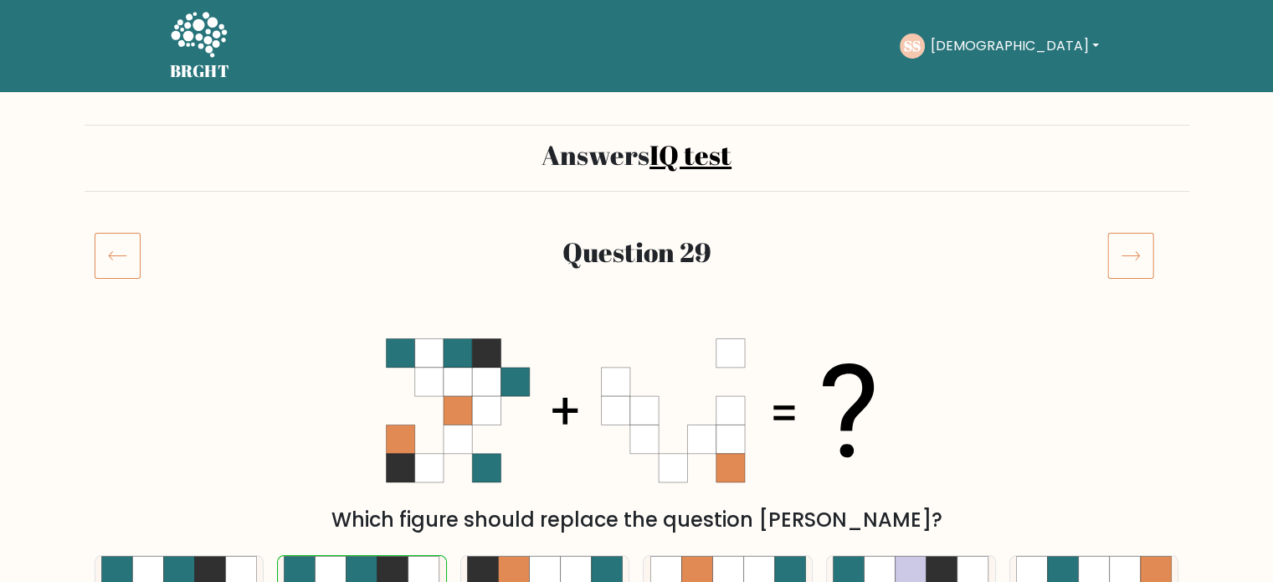
click at [1136, 256] on icon at bounding box center [1130, 255] width 47 height 47
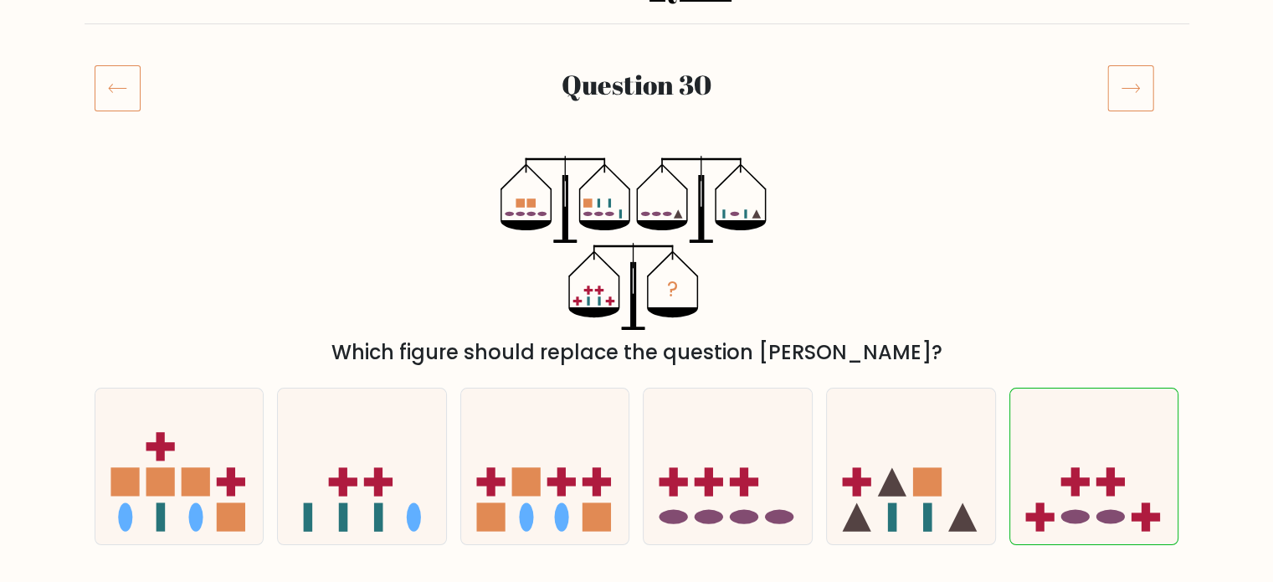
scroll to position [167, 0]
click at [1136, 87] on icon at bounding box center [1130, 87] width 47 height 47
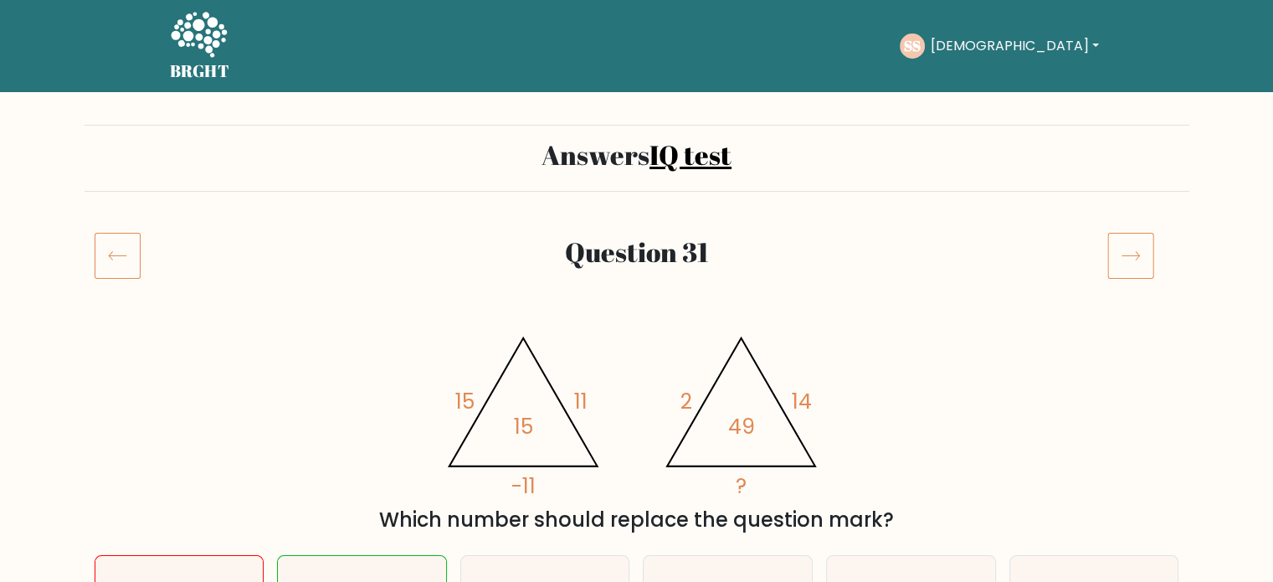
scroll to position [84, 0]
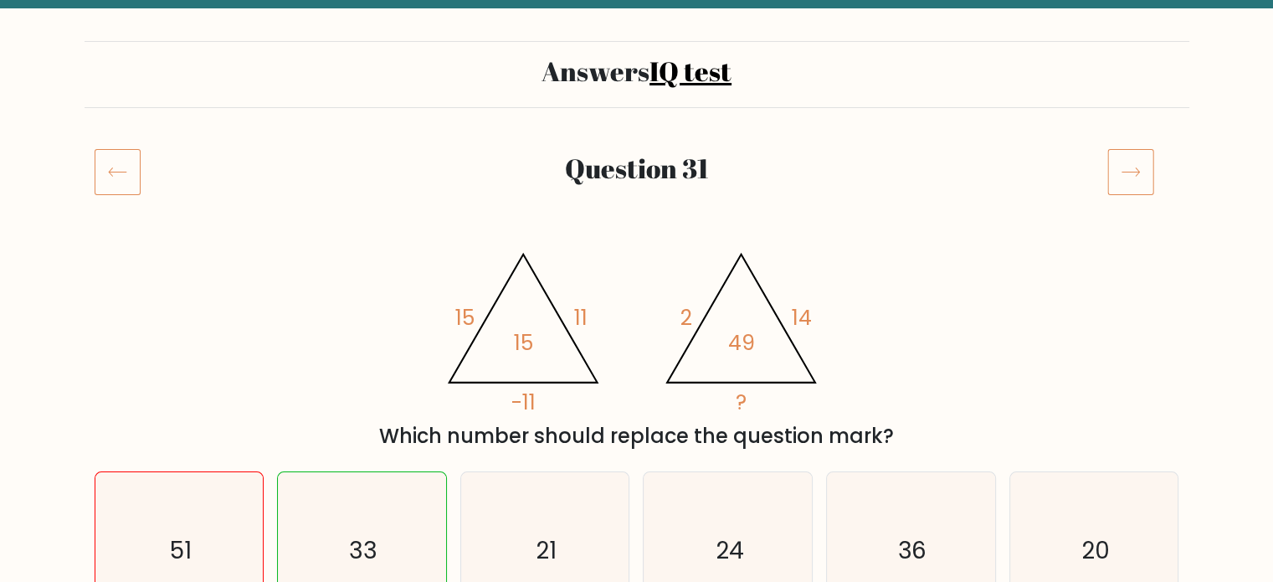
click at [1133, 173] on icon at bounding box center [1130, 171] width 47 height 47
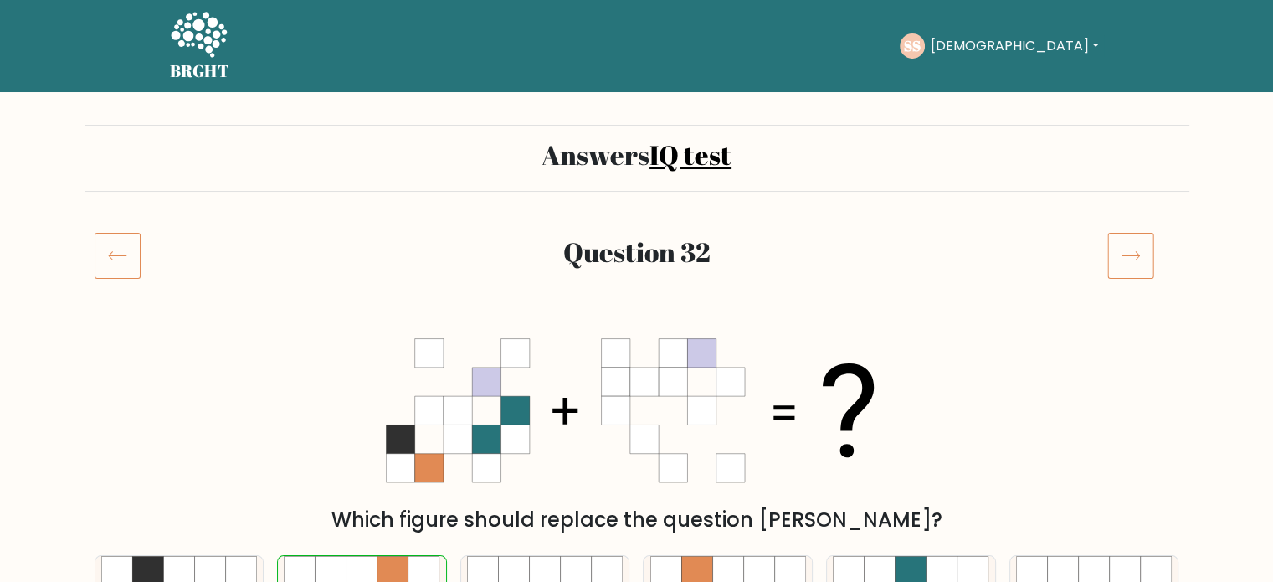
click at [1134, 270] on icon at bounding box center [1130, 255] width 47 height 47
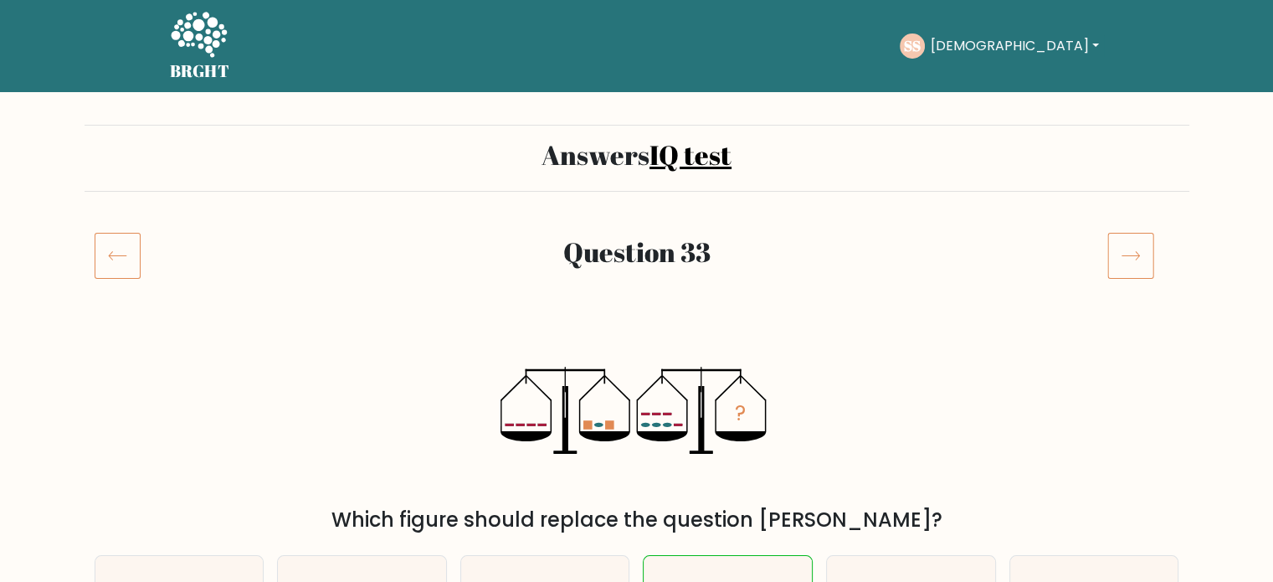
click at [1119, 254] on icon at bounding box center [1130, 255] width 47 height 47
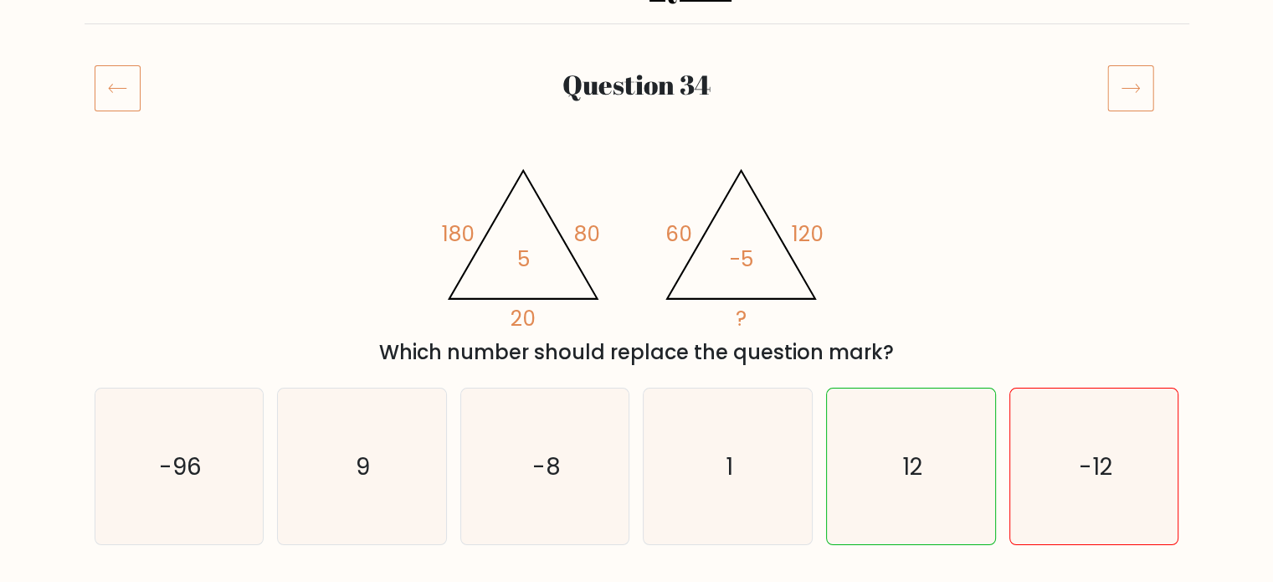
scroll to position [84, 0]
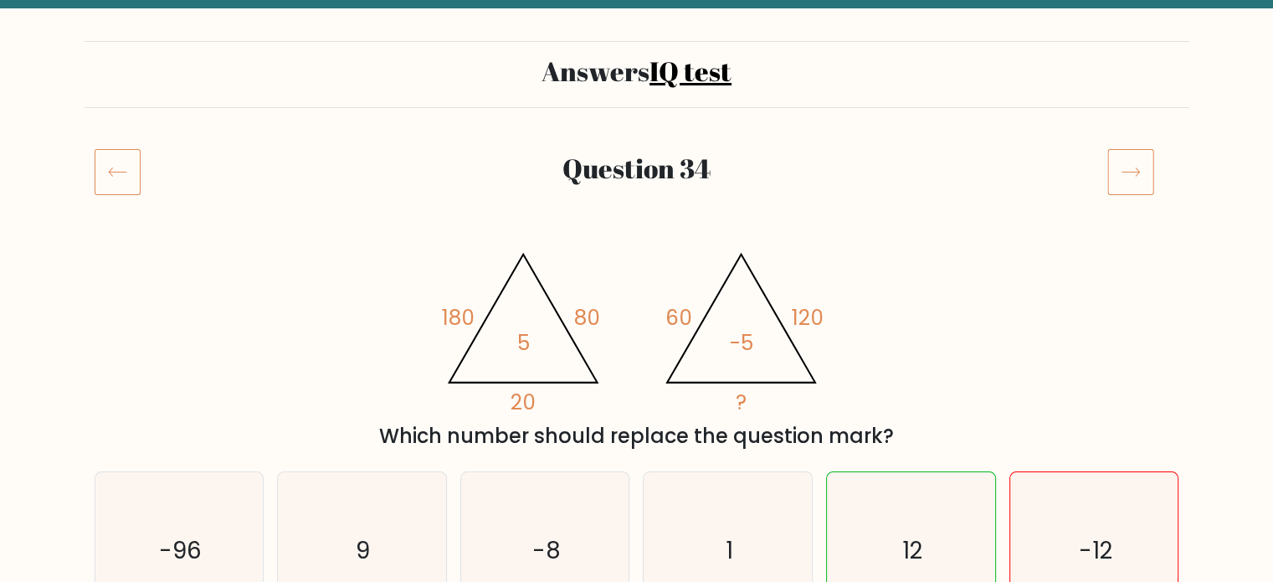
click at [1142, 171] on icon at bounding box center [1130, 171] width 47 height 47
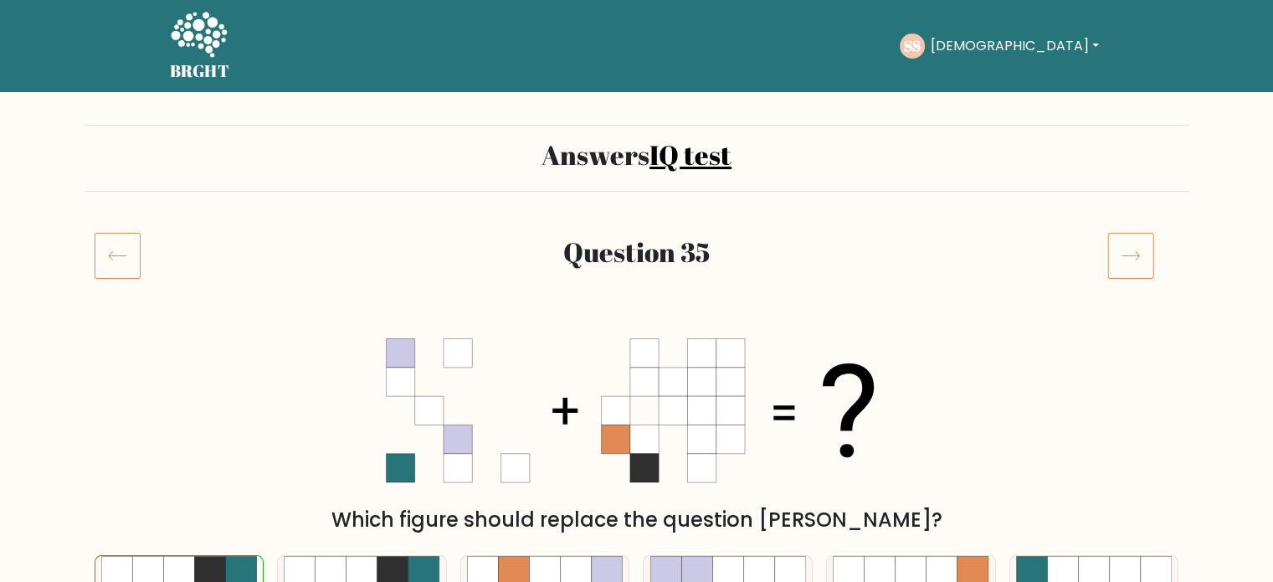
click at [1120, 261] on icon at bounding box center [1130, 255] width 47 height 47
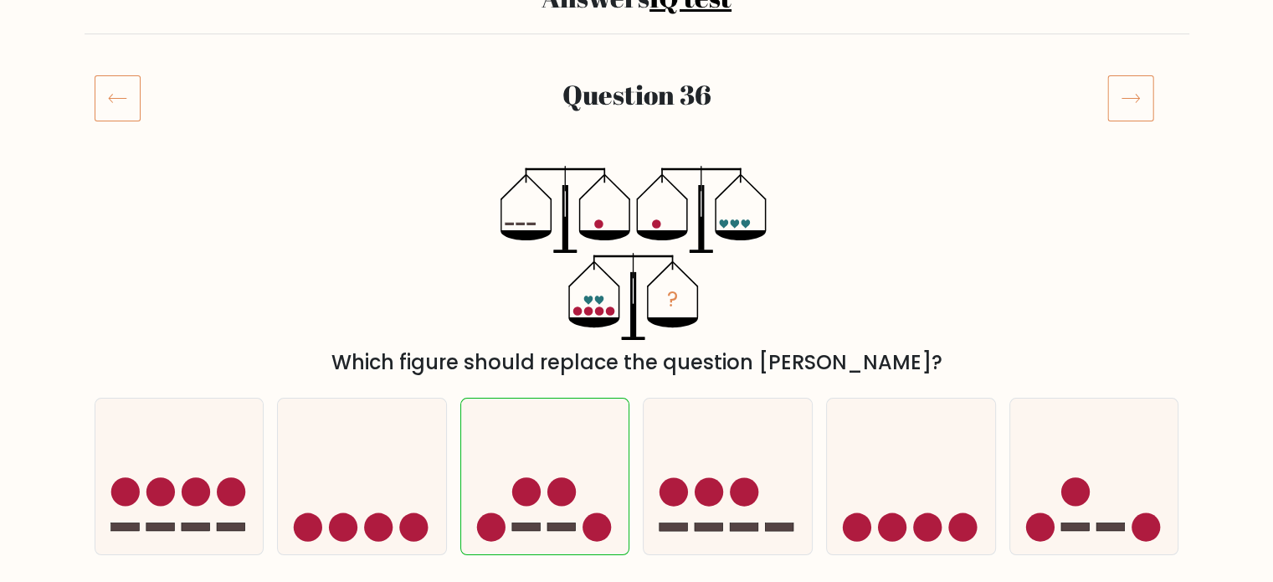
scroll to position [167, 0]
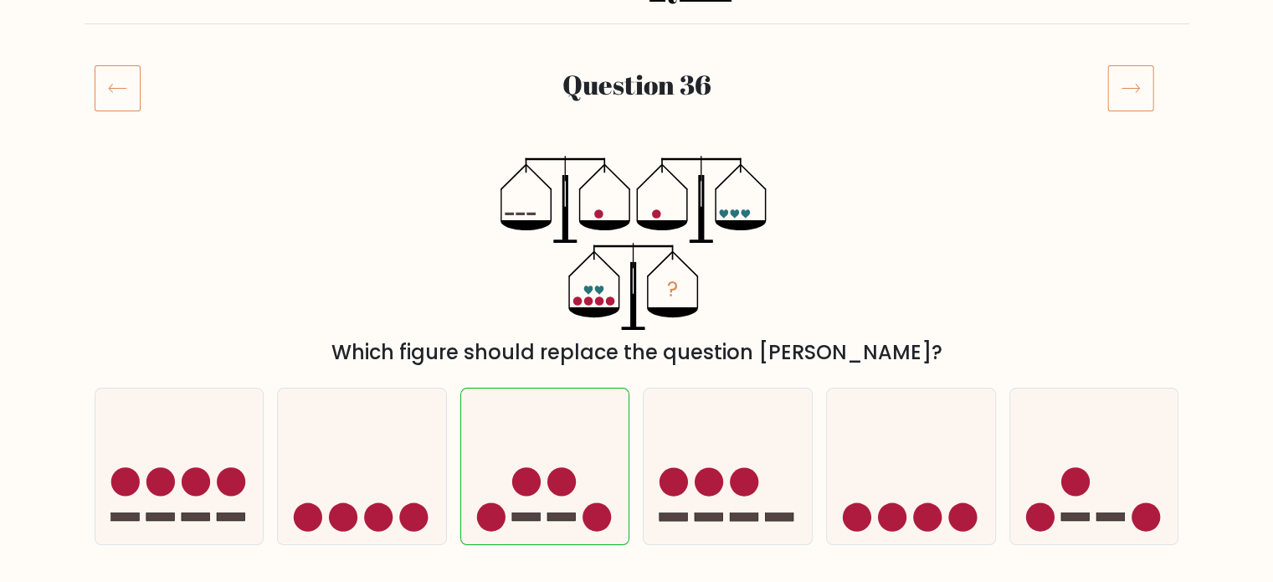
click at [1129, 103] on icon at bounding box center [1130, 87] width 47 height 47
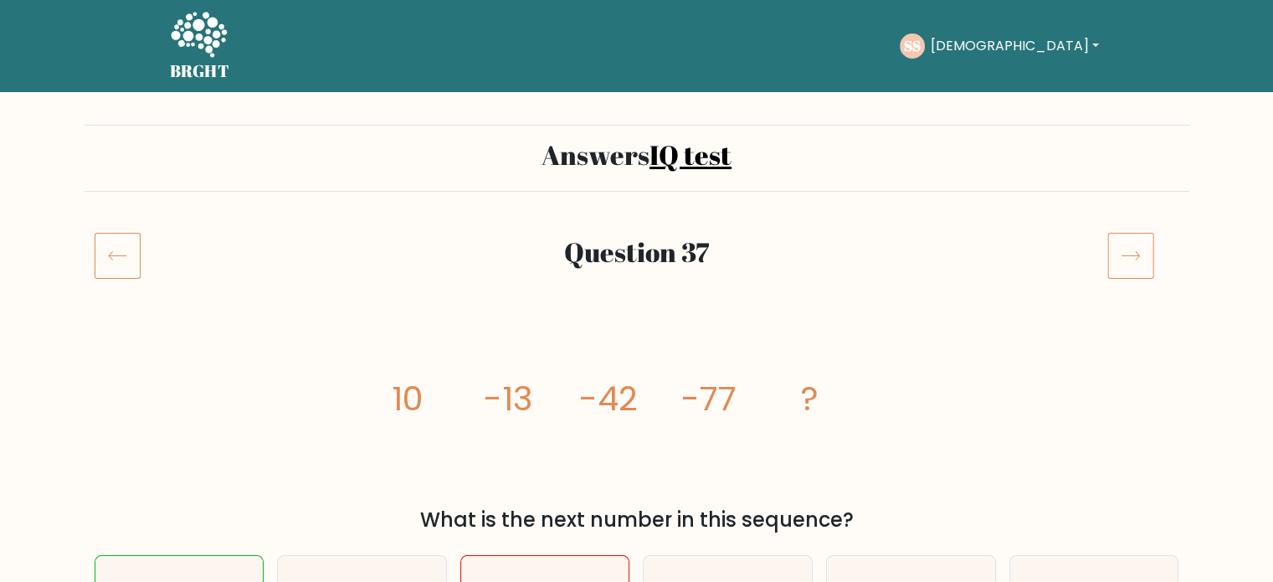
click at [1133, 254] on icon at bounding box center [1130, 255] width 47 height 47
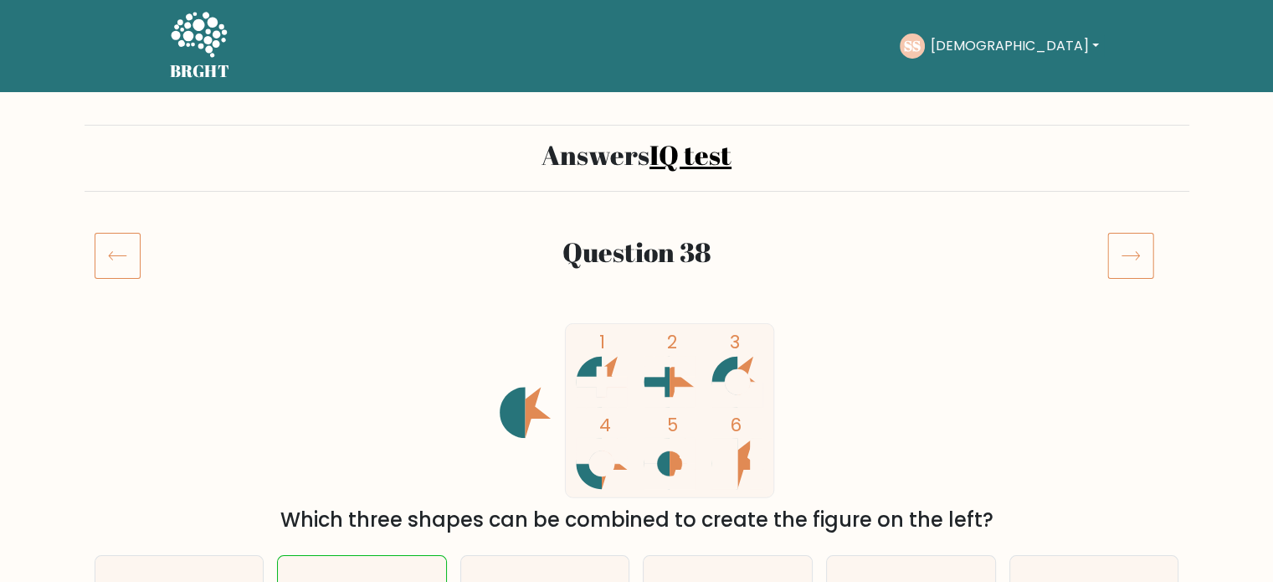
click at [1125, 250] on icon at bounding box center [1130, 255] width 47 height 47
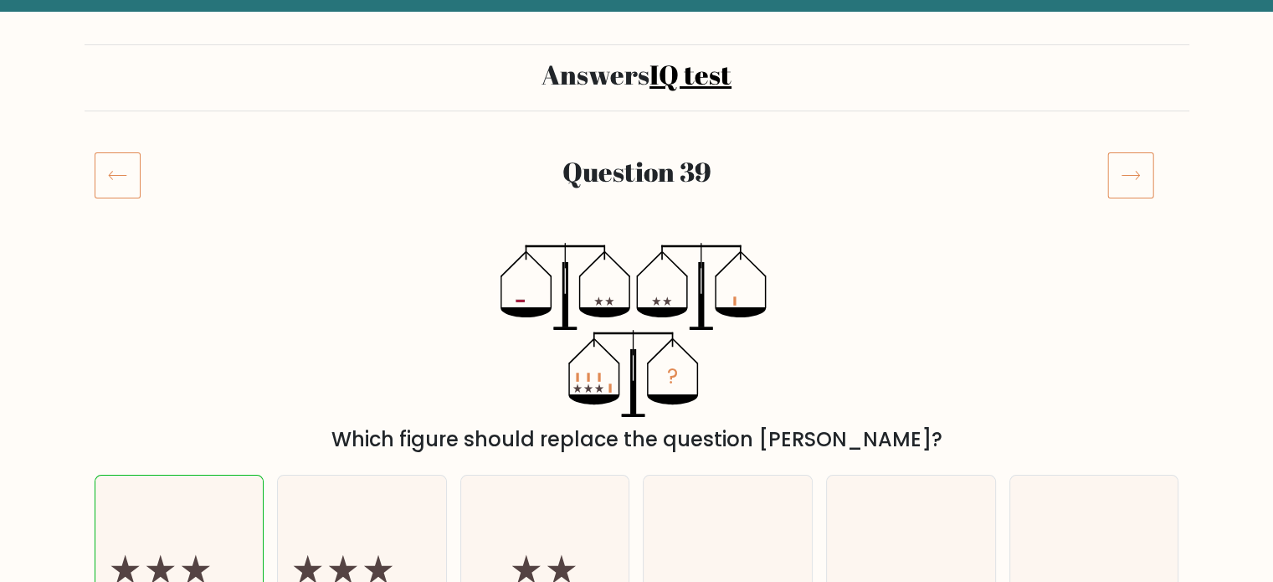
scroll to position [167, 0]
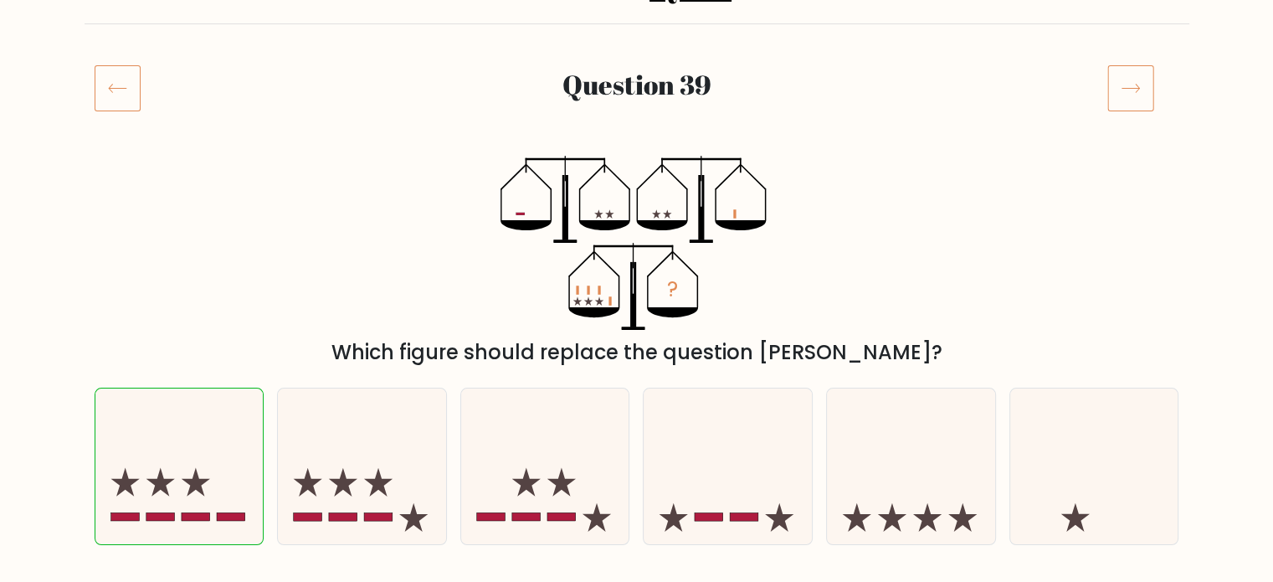
click at [1128, 80] on icon at bounding box center [1130, 87] width 47 height 47
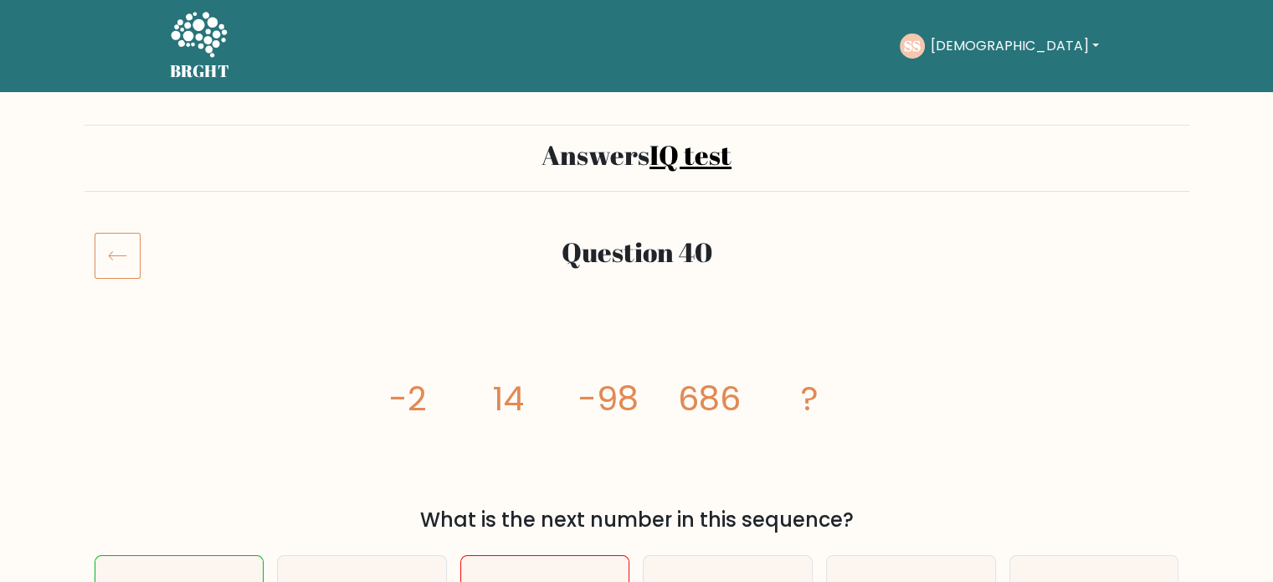
click at [996, 44] on button "[DEMOGRAPHIC_DATA]" at bounding box center [1014, 46] width 178 height 22
click at [1011, 79] on link "Dashboard" at bounding box center [967, 81] width 132 height 27
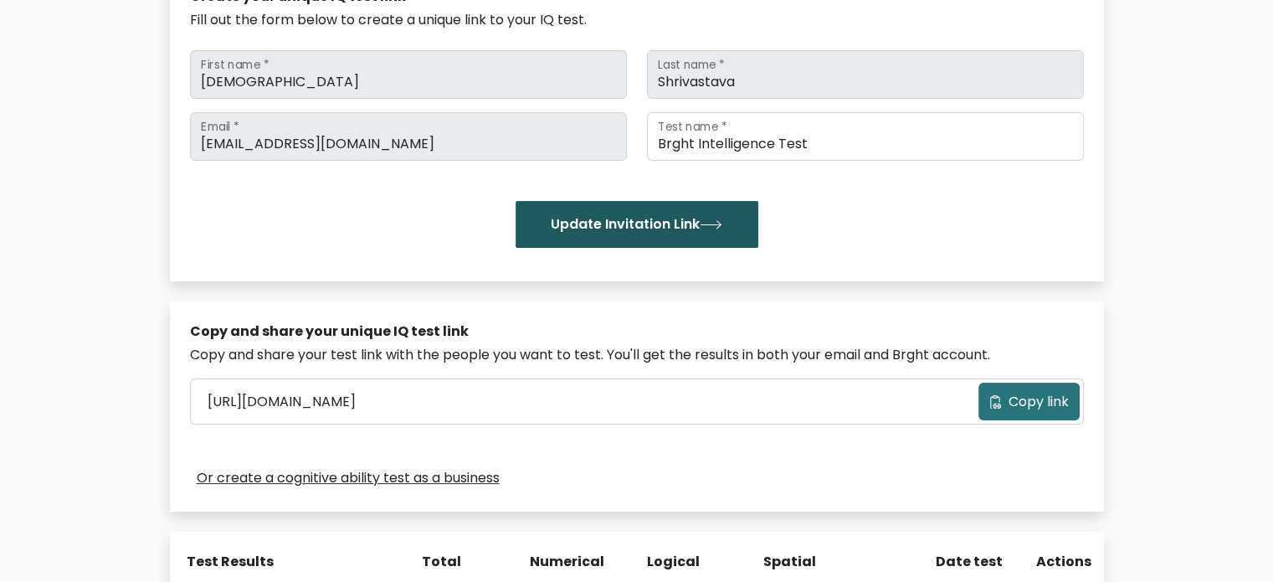
scroll to position [251, 0]
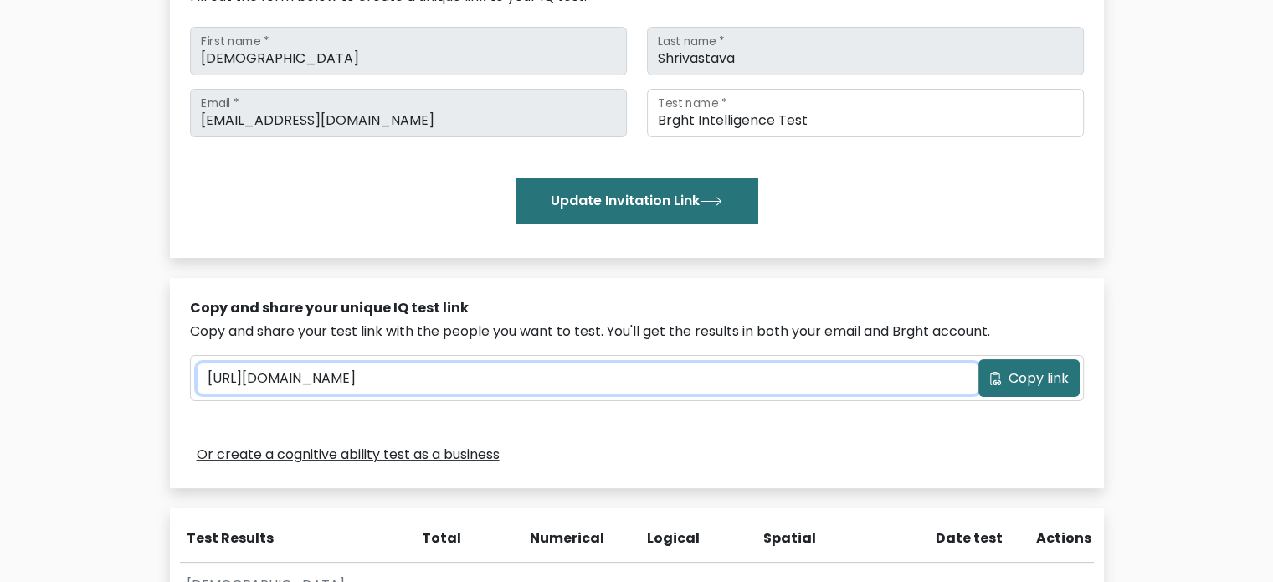
drag, startPoint x: 613, startPoint y: 374, endPoint x: 167, endPoint y: 441, distance: 451.2
click at [167, 441] on div "Test the IQ of other people 40 questions 30 minutes English Create your unique …" at bounding box center [637, 285] width 954 height 849
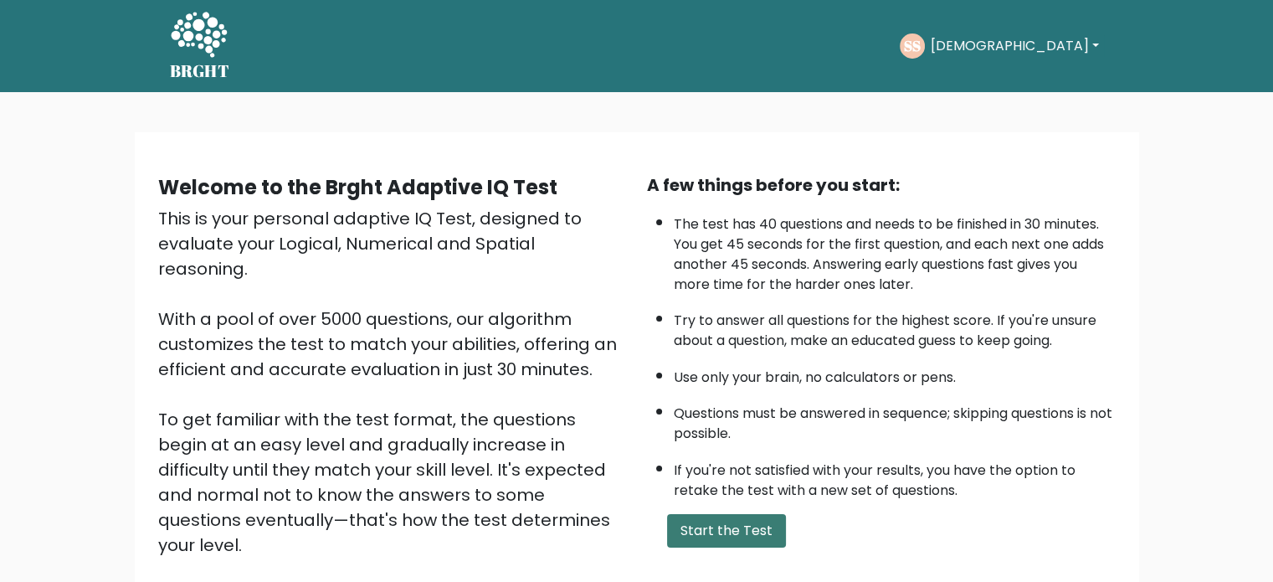
click at [730, 524] on button "Start the Test" at bounding box center [726, 530] width 119 height 33
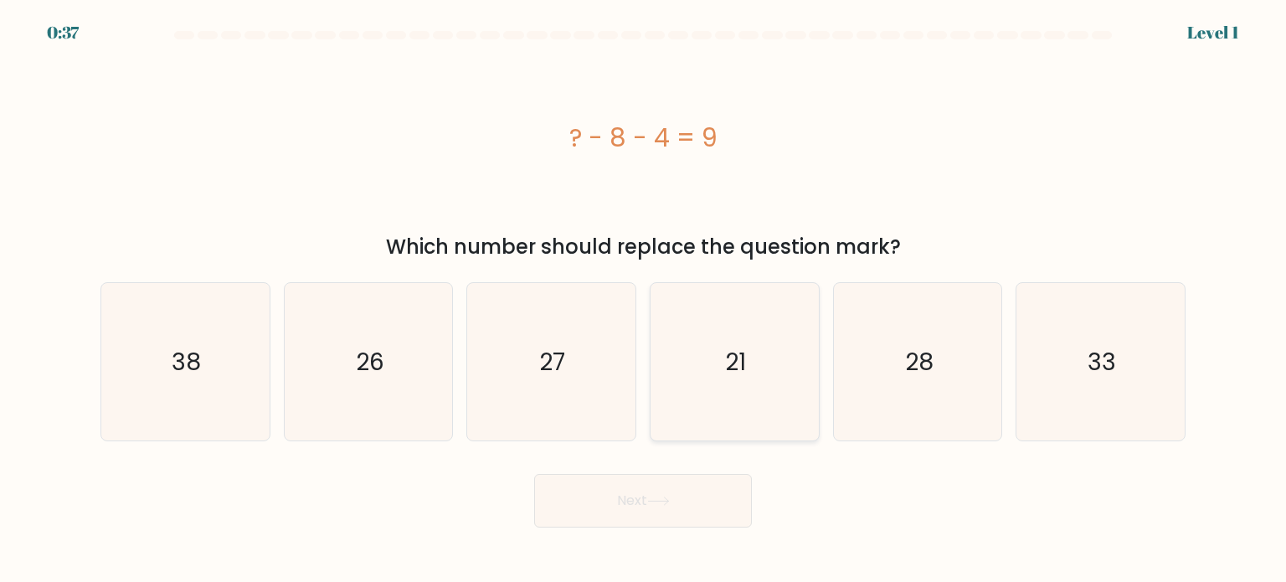
click at [782, 348] on icon "21" at bounding box center [733, 361] width 157 height 157
click at [644, 300] on input "d. 21" at bounding box center [643, 295] width 1 height 8
radio input "true"
click at [726, 505] on button "Next" at bounding box center [643, 501] width 218 height 54
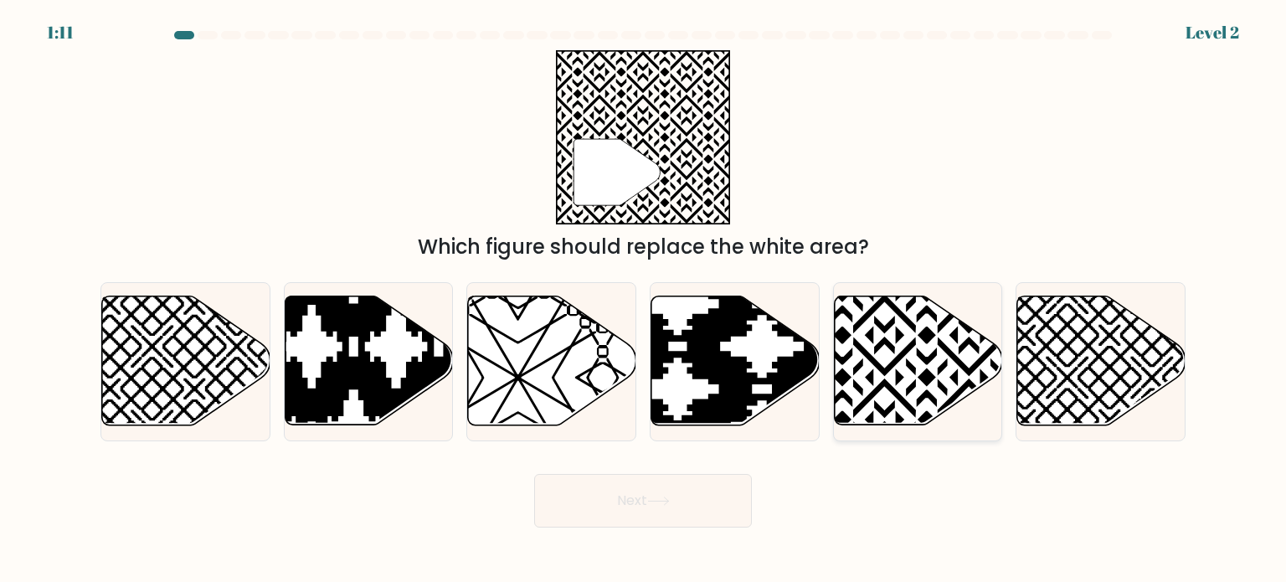
click at [867, 331] on icon at bounding box center [918, 360] width 168 height 129
click at [644, 300] on input "e." at bounding box center [643, 295] width 1 height 8
radio input "true"
click at [650, 496] on button "Next" at bounding box center [643, 501] width 218 height 54
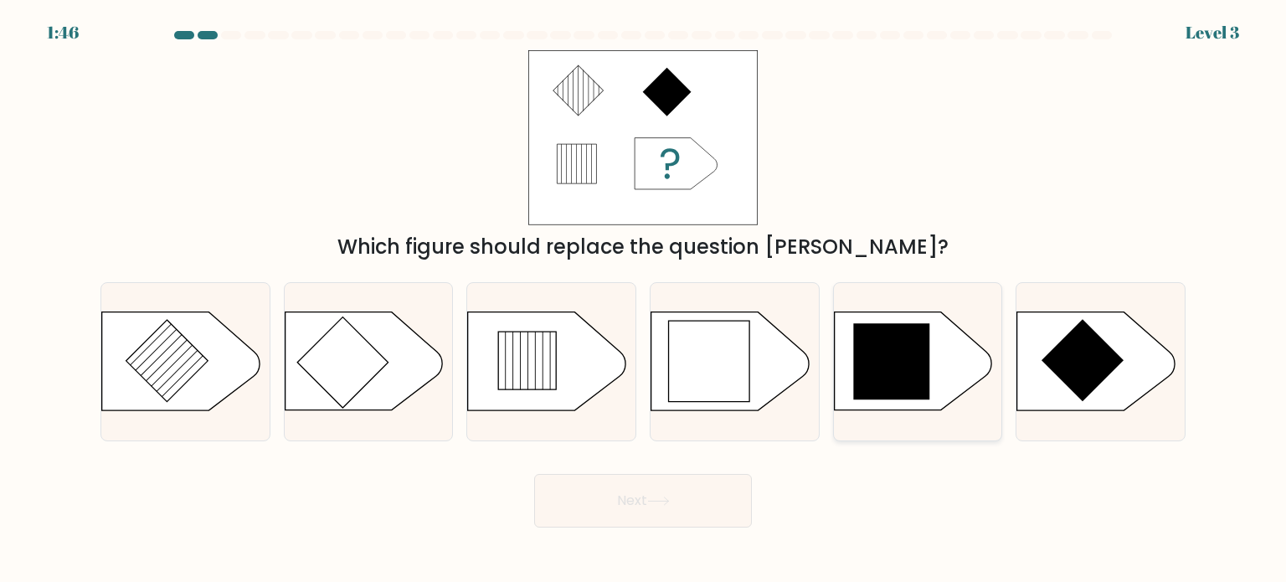
click at [902, 374] on icon at bounding box center [891, 362] width 76 height 76
click at [644, 300] on input "e." at bounding box center [643, 295] width 1 height 8
radio input "true"
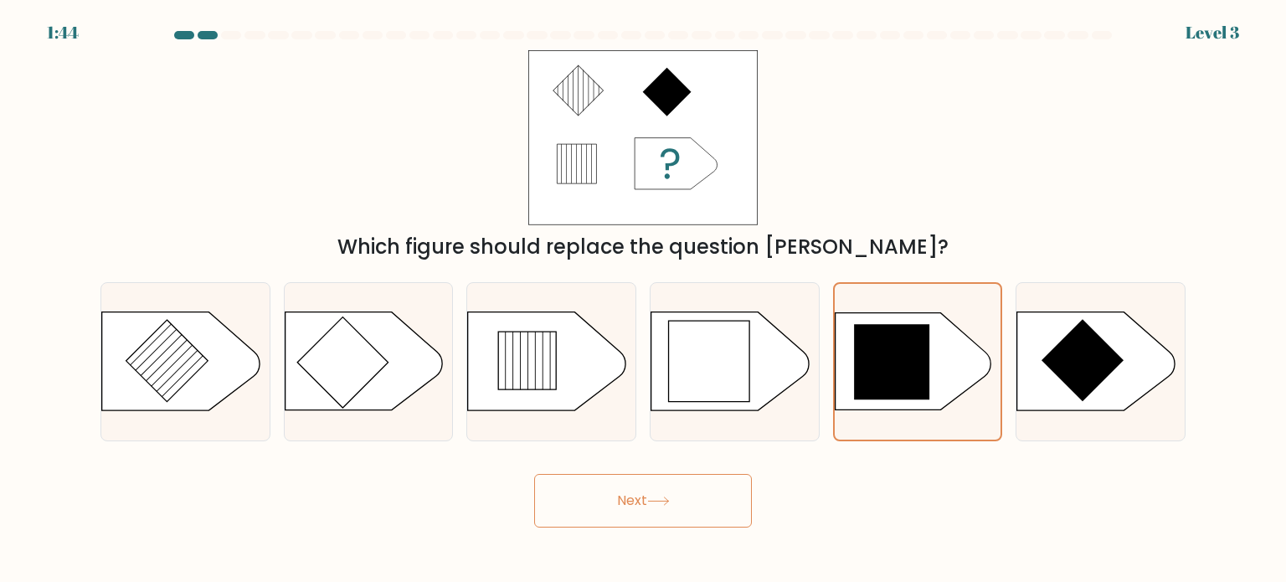
click at [726, 504] on button "Next" at bounding box center [643, 501] width 218 height 54
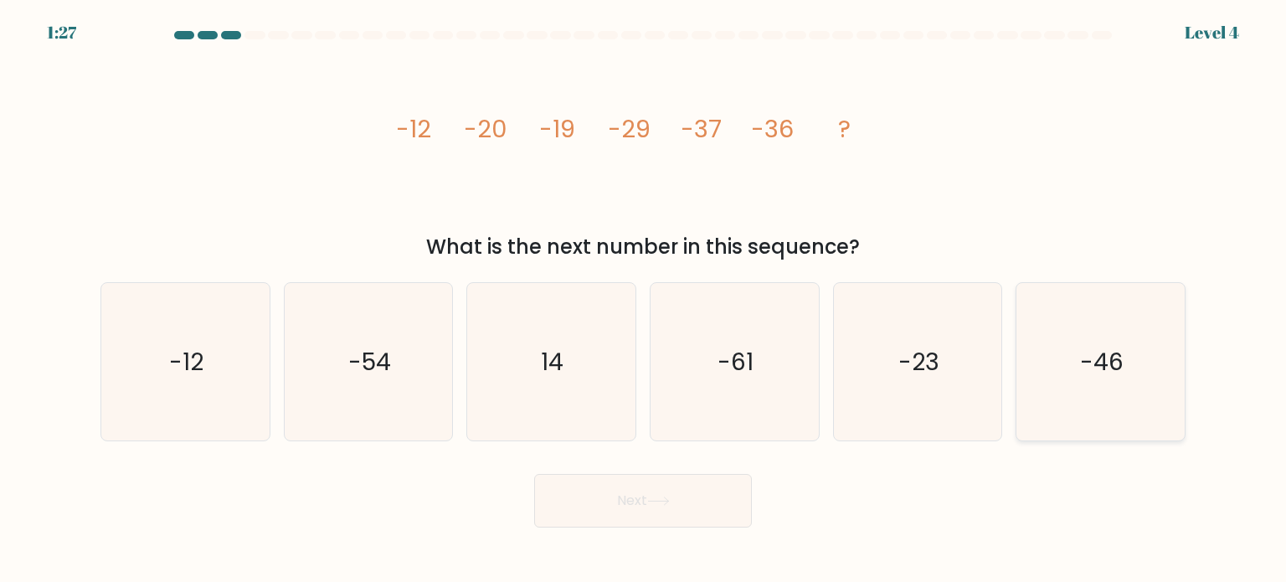
click at [1120, 394] on icon "-46" at bounding box center [1099, 361] width 157 height 157
click at [644, 300] on input "f. -46" at bounding box center [643, 295] width 1 height 8
radio input "true"
click at [682, 505] on button "Next" at bounding box center [643, 501] width 218 height 54
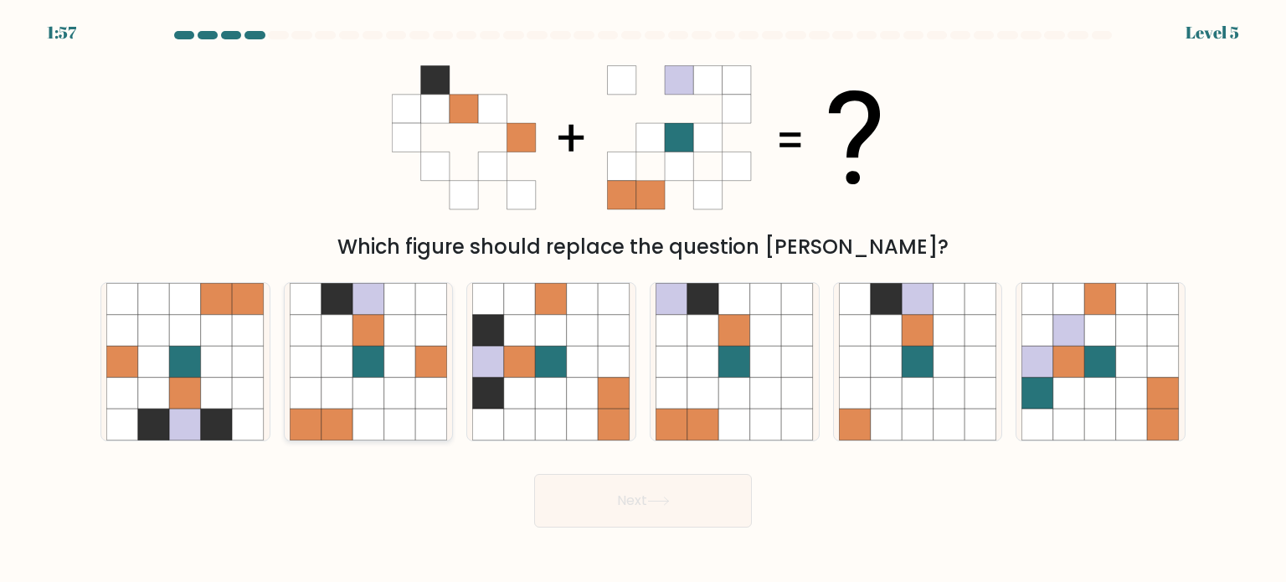
click at [409, 381] on icon at bounding box center [400, 393] width 32 height 32
click at [643, 300] on input "b." at bounding box center [643, 295] width 1 height 8
radio input "true"
click at [626, 490] on button "Next" at bounding box center [643, 501] width 218 height 54
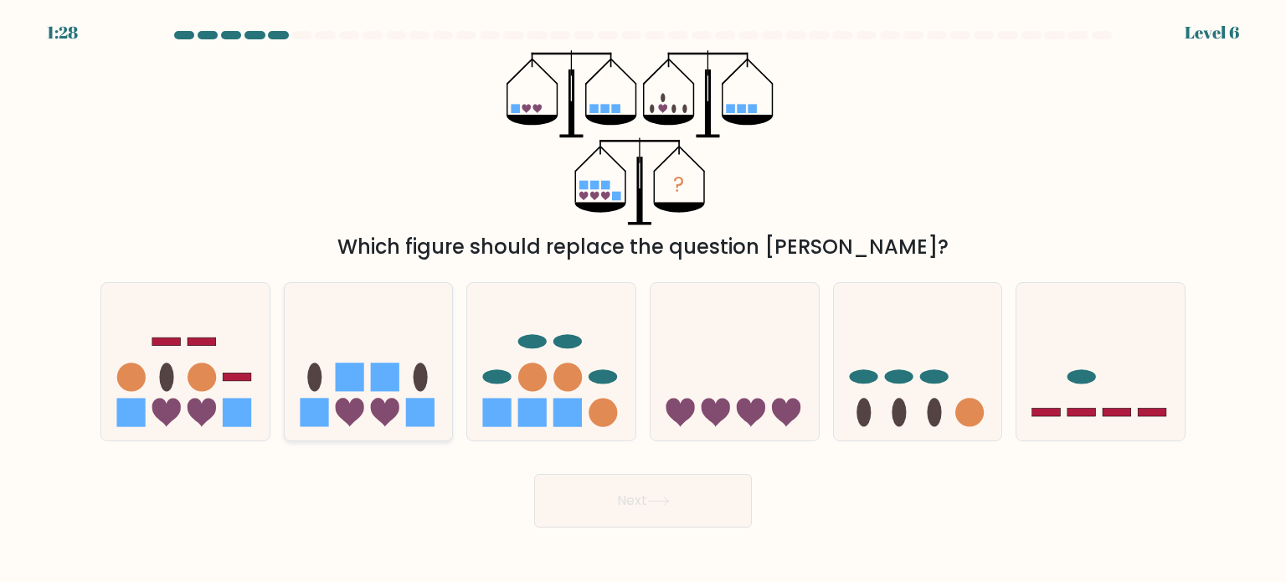
click at [407, 394] on icon at bounding box center [369, 361] width 168 height 139
click at [643, 300] on input "b." at bounding box center [643, 295] width 1 height 8
radio input "true"
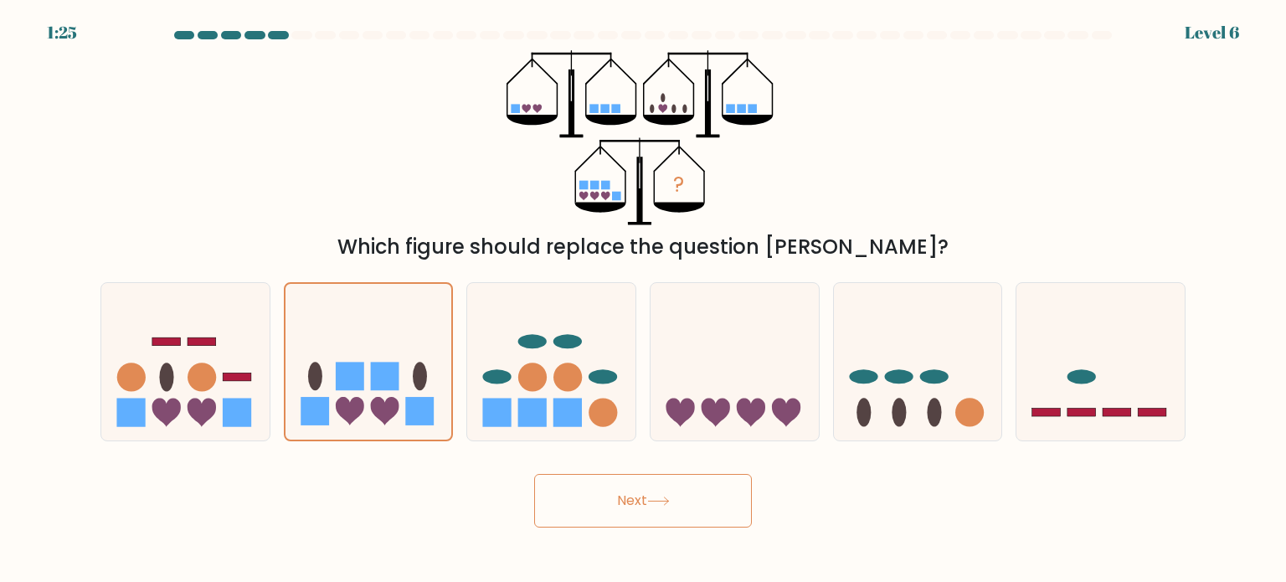
click at [630, 497] on button "Next" at bounding box center [643, 501] width 218 height 54
click at [630, 498] on button "Next" at bounding box center [643, 501] width 218 height 54
click at [681, 512] on button "Next" at bounding box center [643, 501] width 218 height 54
click at [680, 511] on button "Next" at bounding box center [643, 501] width 218 height 54
click at [681, 509] on button "Next" at bounding box center [643, 501] width 218 height 54
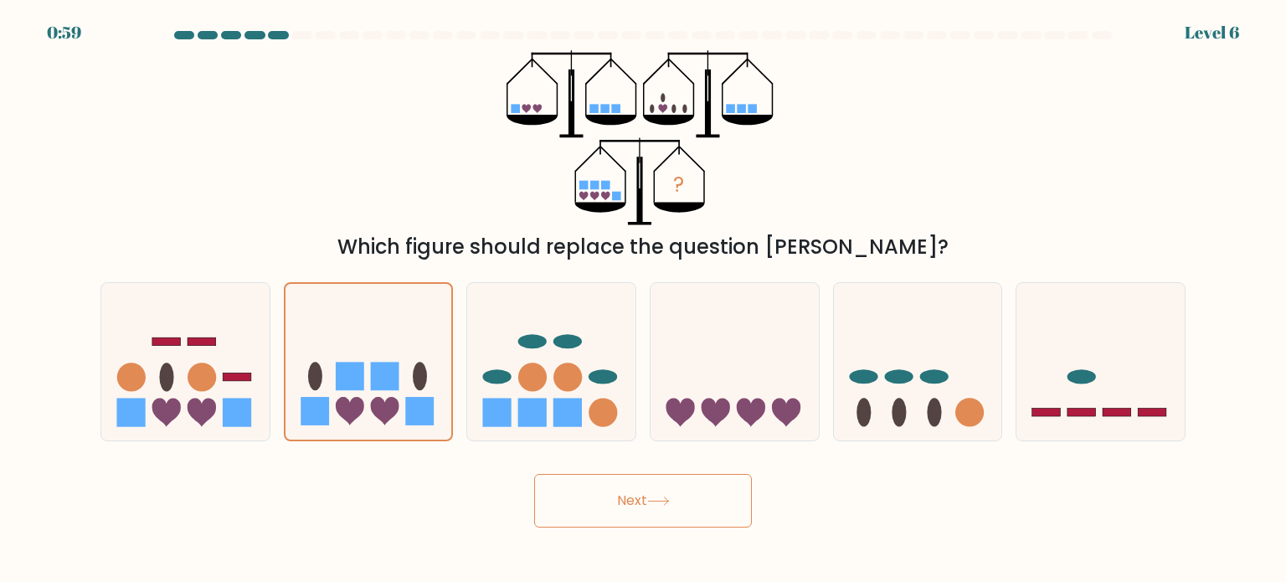
click at [661, 501] on icon at bounding box center [658, 501] width 20 height 8
click at [666, 502] on icon at bounding box center [658, 500] width 23 height 9
click at [666, 504] on icon at bounding box center [658, 500] width 23 height 9
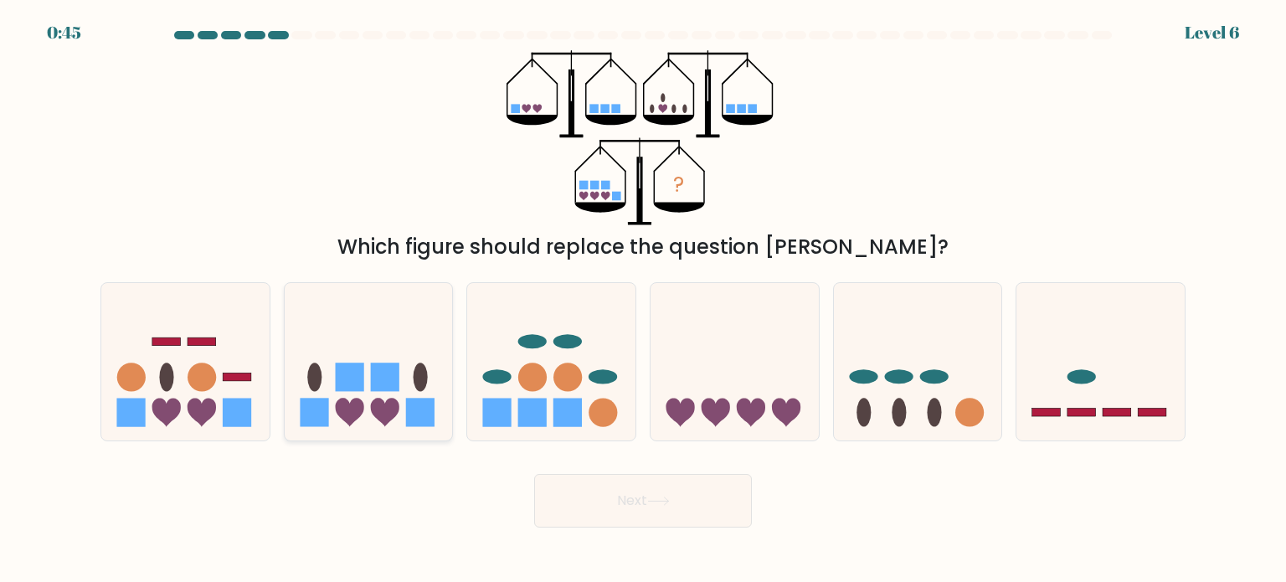
click at [352, 406] on icon at bounding box center [349, 412] width 28 height 28
click at [643, 300] on input "b." at bounding box center [643, 295] width 1 height 8
radio input "true"
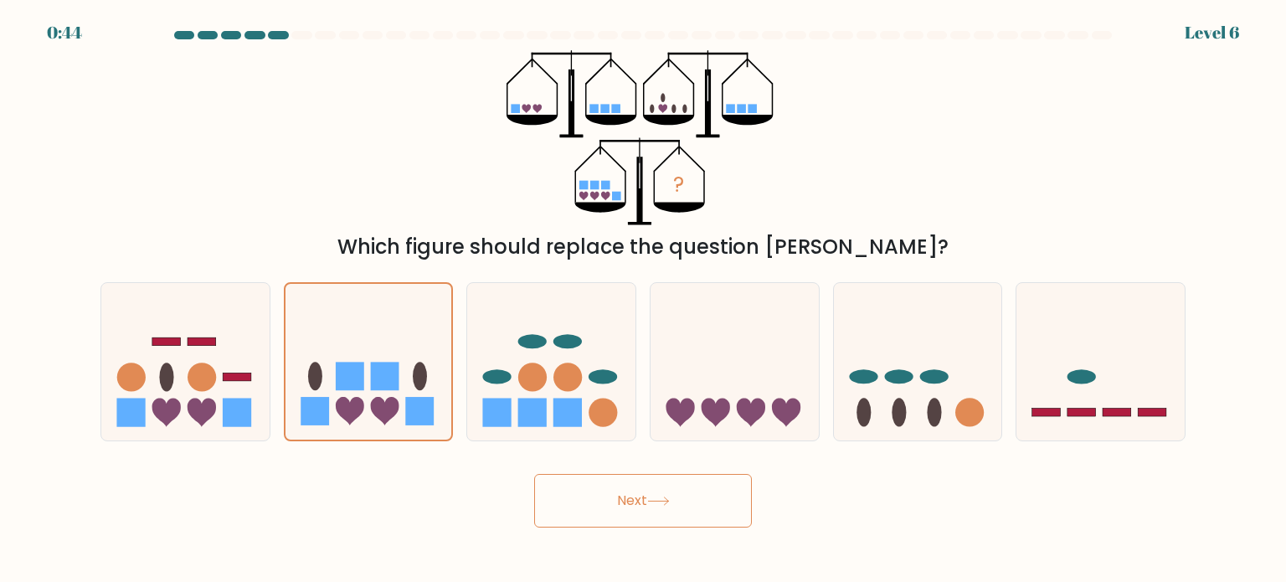
click at [646, 509] on button "Next" at bounding box center [643, 501] width 218 height 54
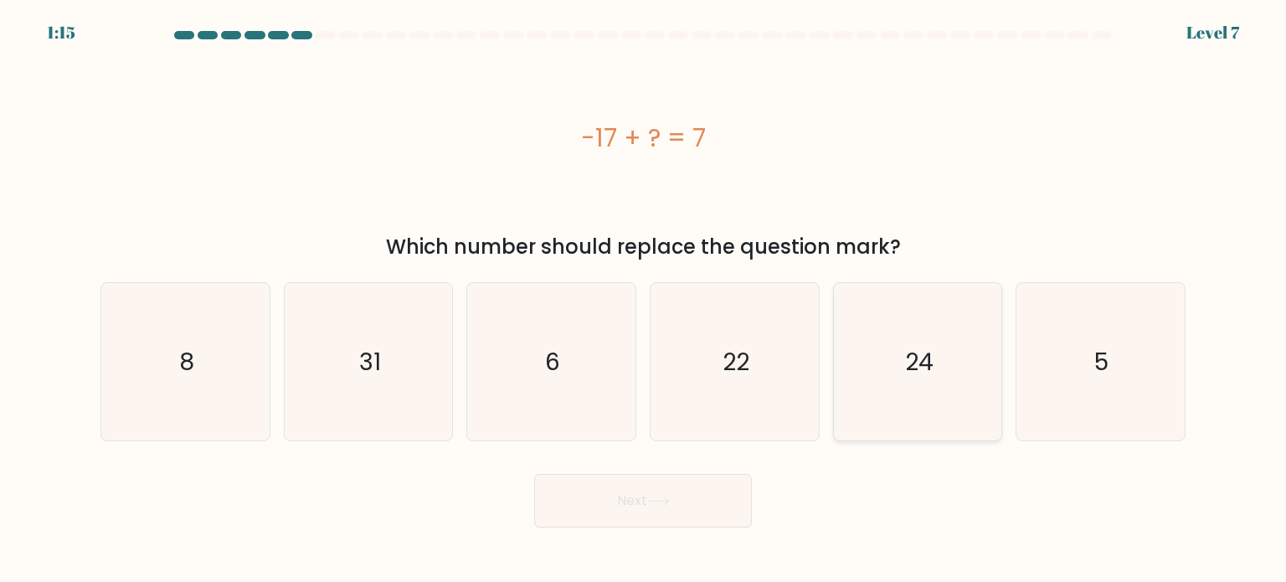
click at [922, 375] on text "24" at bounding box center [919, 360] width 28 height 33
click at [644, 300] on input "e. 24" at bounding box center [643, 295] width 1 height 8
radio input "true"
click at [650, 522] on button "Next" at bounding box center [643, 501] width 218 height 54
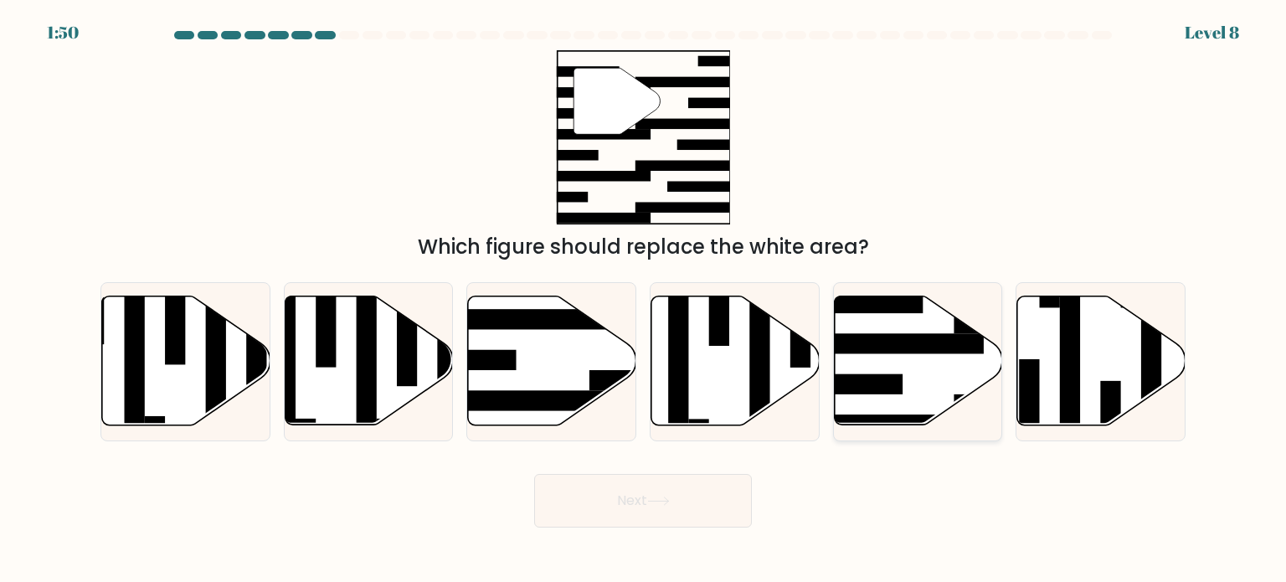
click at [931, 356] on icon at bounding box center [918, 360] width 168 height 129
click at [644, 300] on input "e." at bounding box center [643, 295] width 1 height 8
radio input "true"
click at [672, 496] on button "Next" at bounding box center [643, 501] width 218 height 54
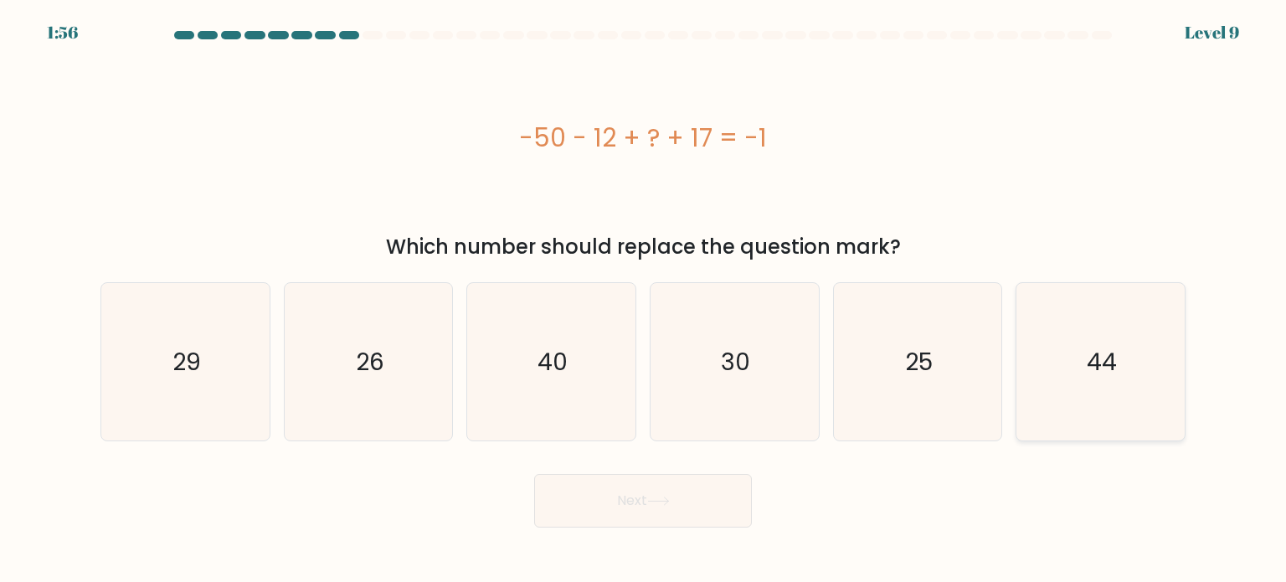
click at [1062, 338] on icon "44" at bounding box center [1099, 361] width 157 height 157
click at [644, 300] on input "f. 44" at bounding box center [643, 295] width 1 height 8
radio input "true"
click at [648, 503] on button "Next" at bounding box center [643, 501] width 218 height 54
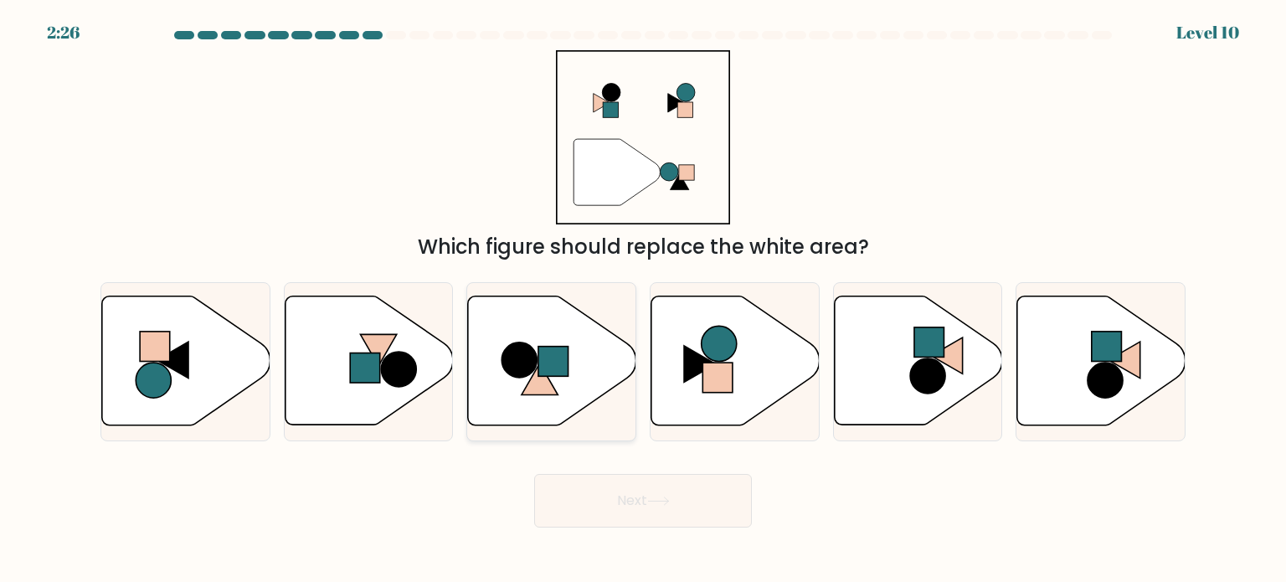
click at [524, 386] on icon at bounding box center [552, 360] width 168 height 129
click at [643, 300] on input "c." at bounding box center [643, 295] width 1 height 8
radio input "true"
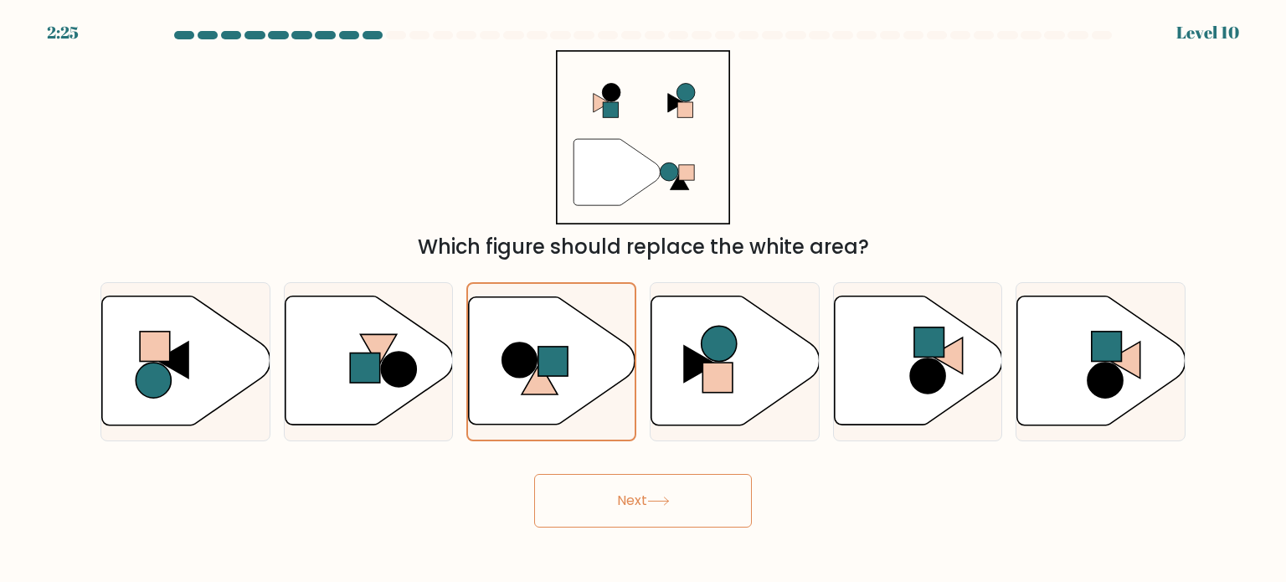
click at [638, 511] on button "Next" at bounding box center [643, 501] width 218 height 54
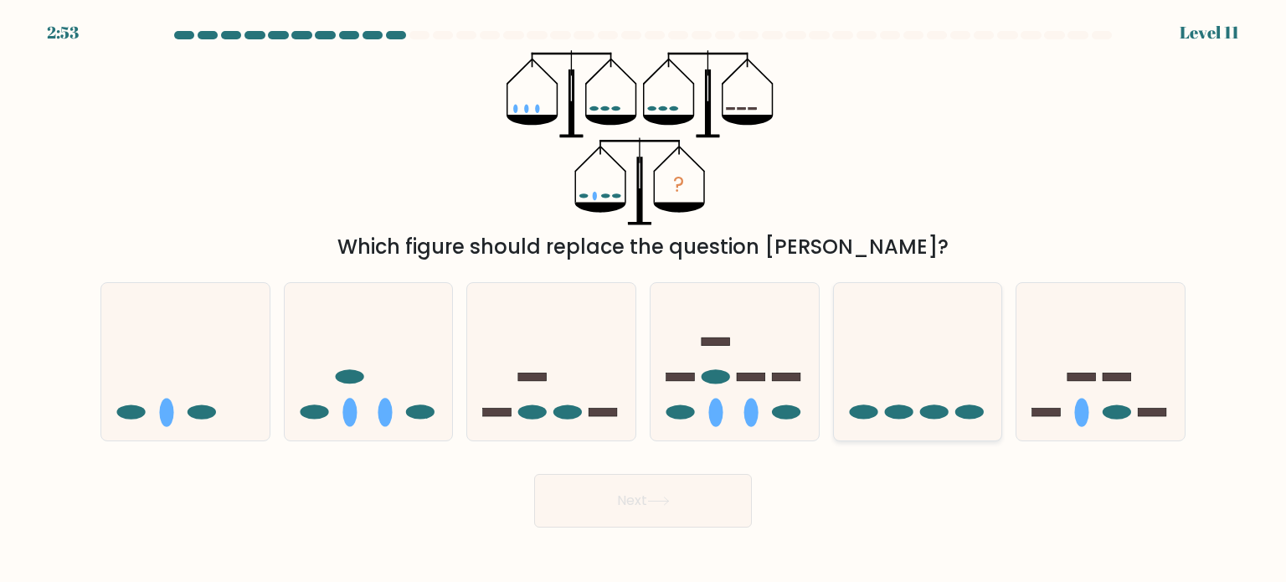
click at [931, 364] on icon at bounding box center [918, 361] width 168 height 139
click at [644, 300] on input "e." at bounding box center [643, 295] width 1 height 8
radio input "true"
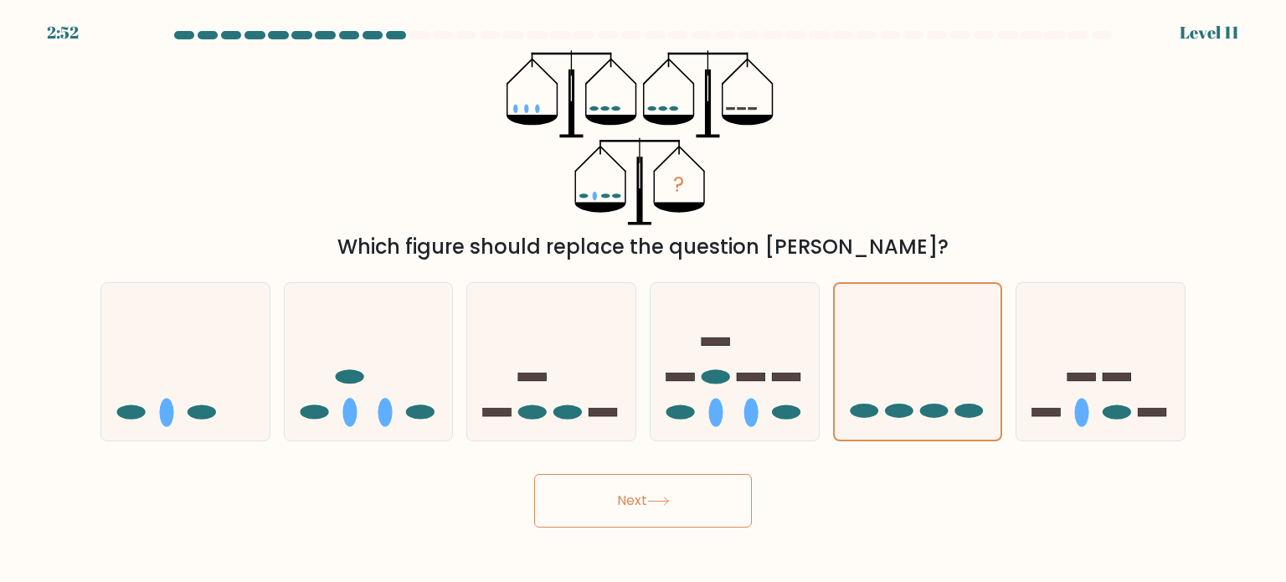
click at [713, 504] on button "Next" at bounding box center [643, 501] width 218 height 54
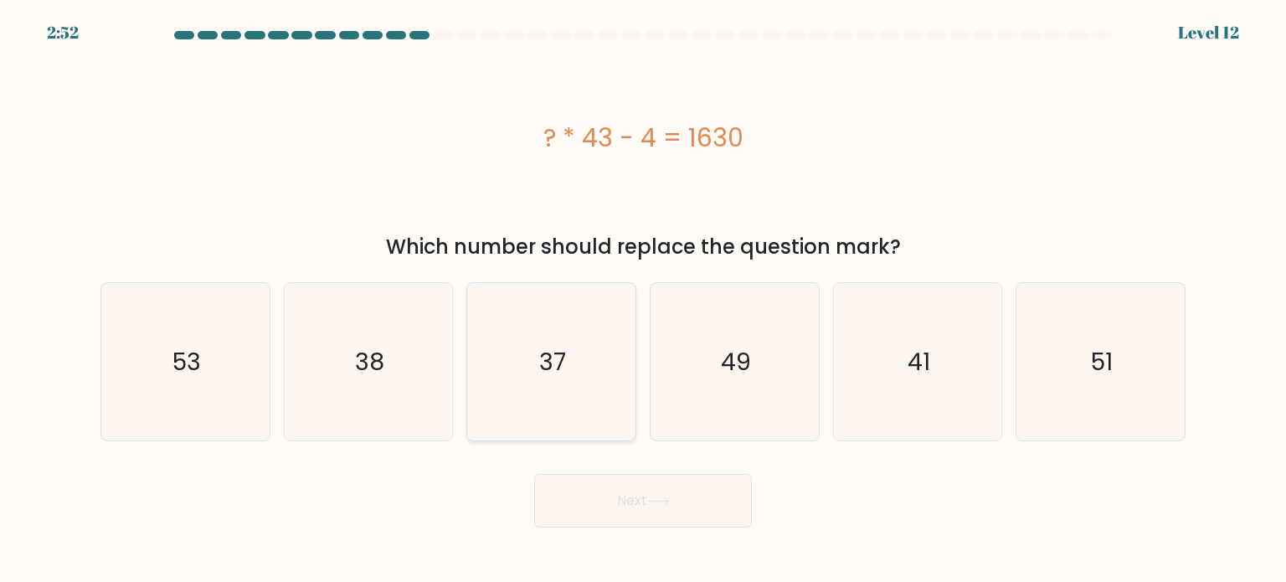
click at [571, 380] on icon "37" at bounding box center [550, 361] width 157 height 157
click at [643, 300] on input "c. 37" at bounding box center [643, 295] width 1 height 8
radio input "true"
click at [633, 499] on button "Next" at bounding box center [643, 501] width 218 height 54
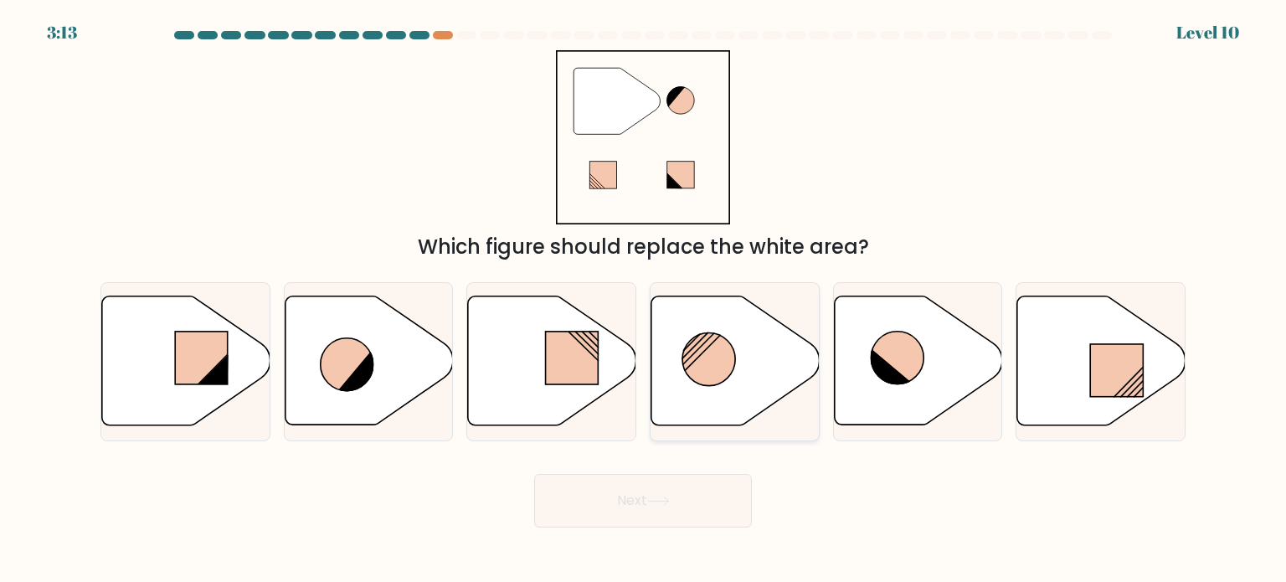
click at [728, 359] on circle at bounding box center [708, 359] width 53 height 53
click at [644, 300] on input "d." at bounding box center [643, 295] width 1 height 8
radio input "true"
click at [684, 501] on button "Next" at bounding box center [643, 501] width 218 height 54
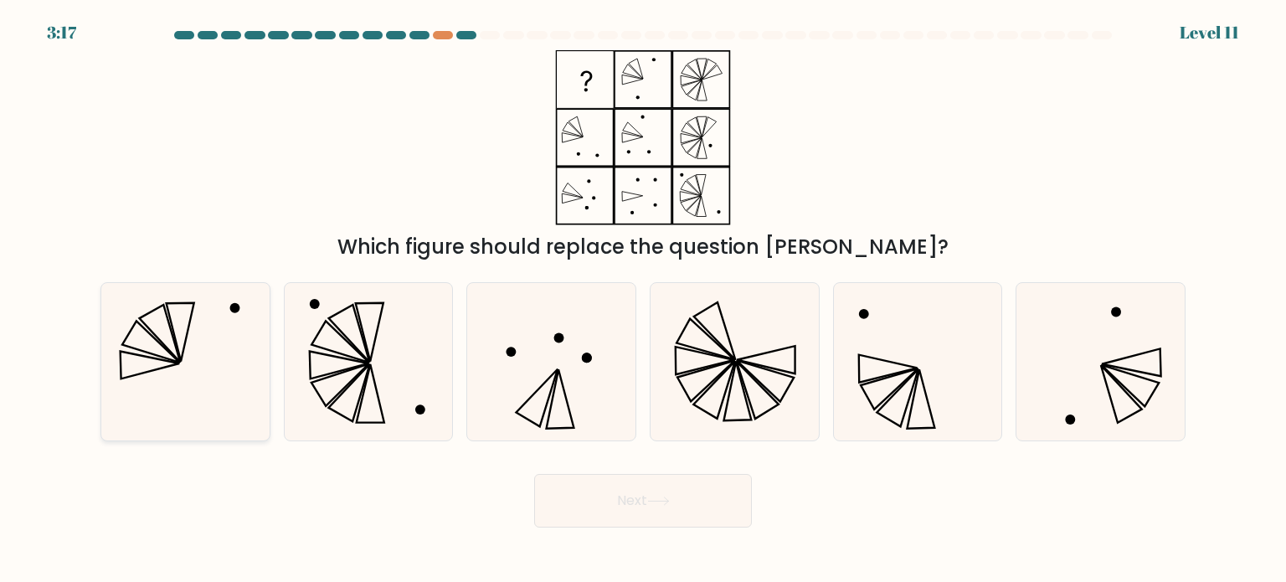
click at [172, 407] on icon at bounding box center [184, 361] width 157 height 157
click at [643, 300] on input "a." at bounding box center [643, 295] width 1 height 8
radio input "true"
click at [638, 484] on button "Next" at bounding box center [643, 501] width 218 height 54
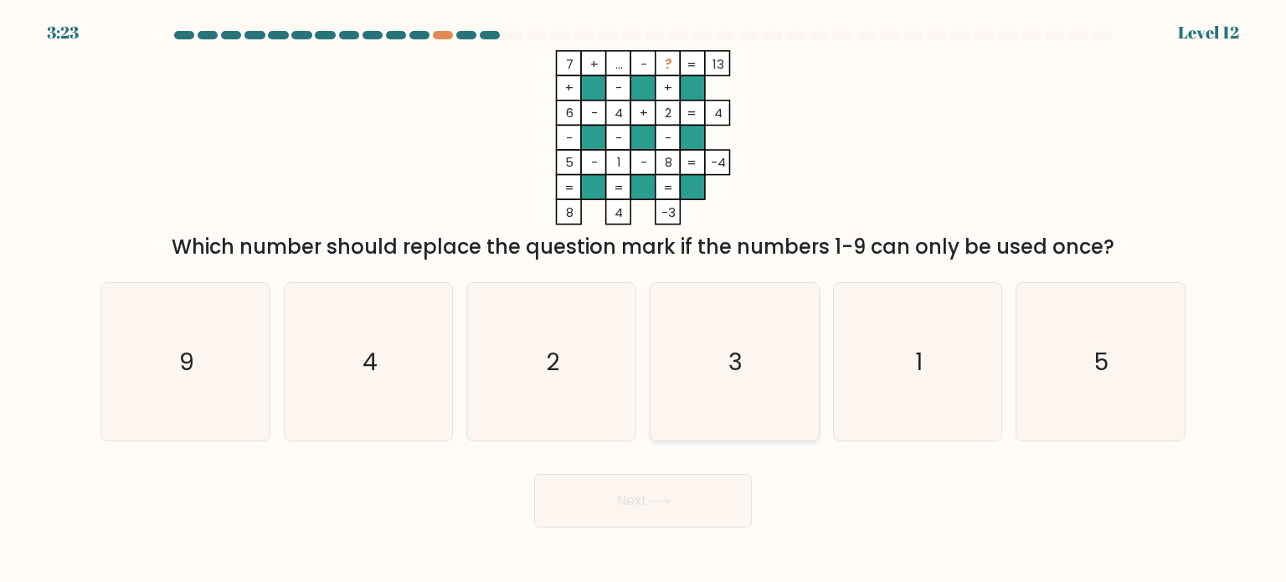
click at [725, 361] on icon "3" at bounding box center [733, 361] width 157 height 157
click at [644, 300] on input "d. 3" at bounding box center [643, 295] width 1 height 8
radio input "true"
click at [676, 470] on div "Next" at bounding box center [642, 494] width 1105 height 66
click at [664, 499] on icon at bounding box center [658, 500] width 23 height 9
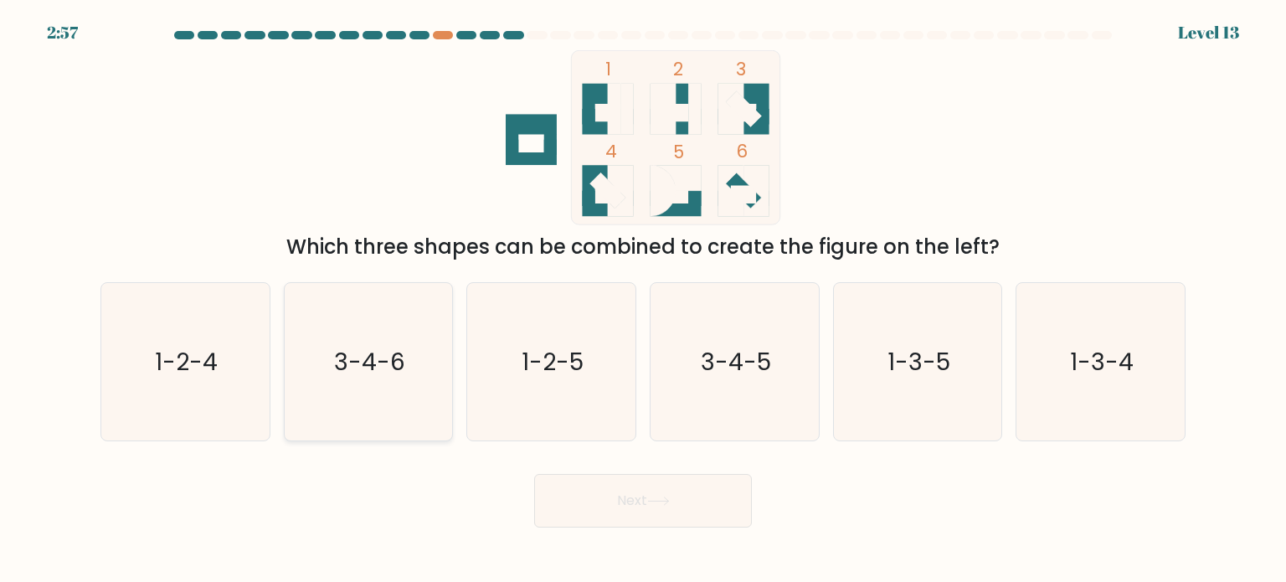
click at [313, 351] on icon "3-4-6" at bounding box center [368, 361] width 157 height 157
click at [643, 300] on input "b. 3-4-6" at bounding box center [643, 295] width 1 height 8
radio input "true"
click at [707, 511] on button "Next" at bounding box center [643, 501] width 218 height 54
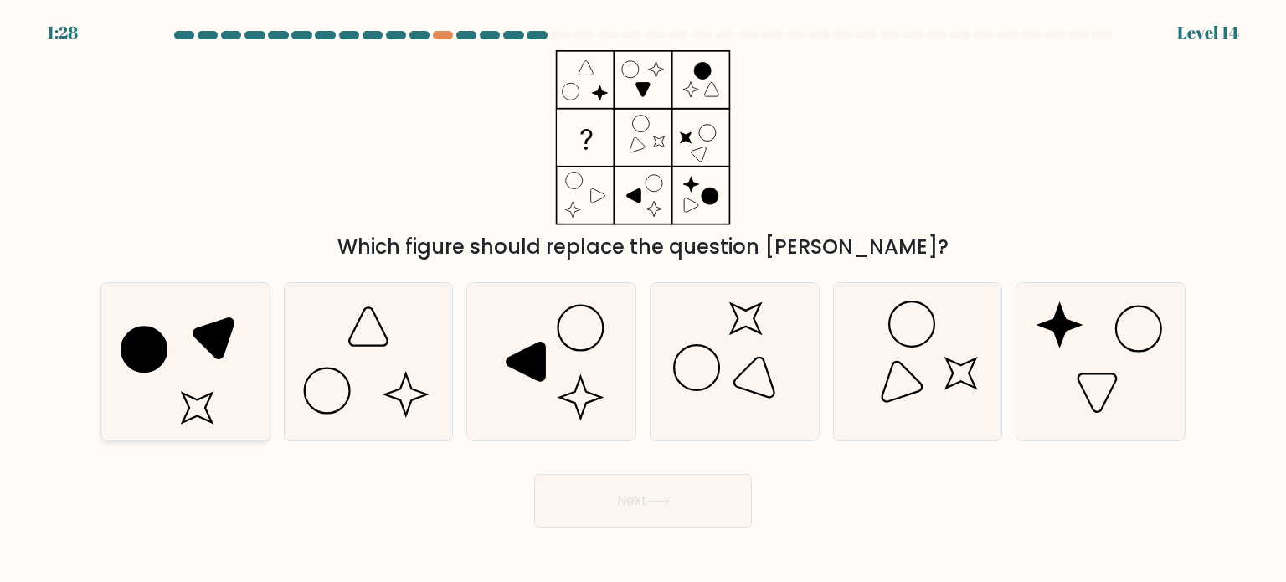
click at [169, 357] on icon at bounding box center [184, 361] width 157 height 157
click at [643, 300] on input "a." at bounding box center [643, 295] width 1 height 8
radio input "true"
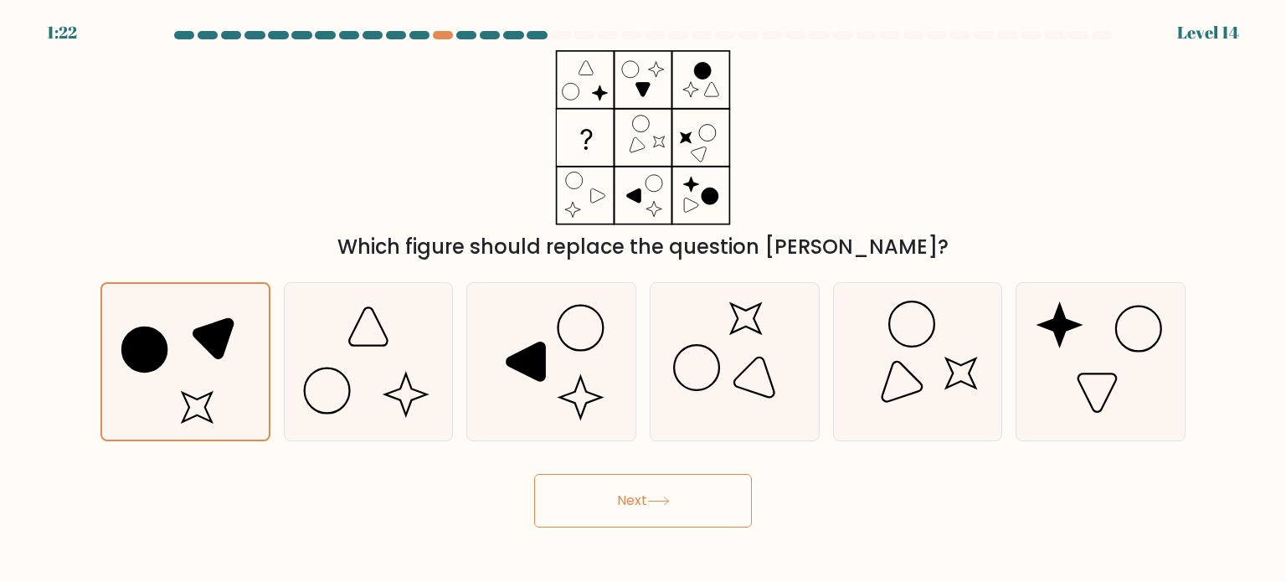
click at [612, 513] on button "Next" at bounding box center [643, 501] width 218 height 54
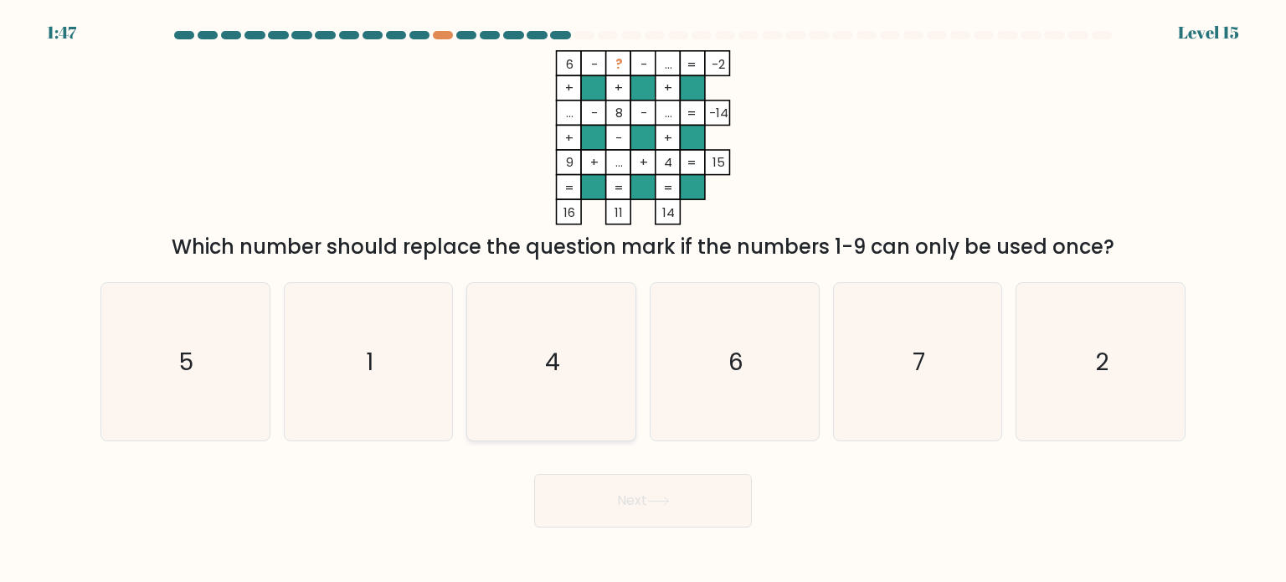
click at [578, 363] on icon "4" at bounding box center [550, 361] width 157 height 157
click at [643, 300] on input "c. 4" at bounding box center [643, 295] width 1 height 8
radio input "true"
click at [698, 523] on button "Next" at bounding box center [643, 501] width 218 height 54
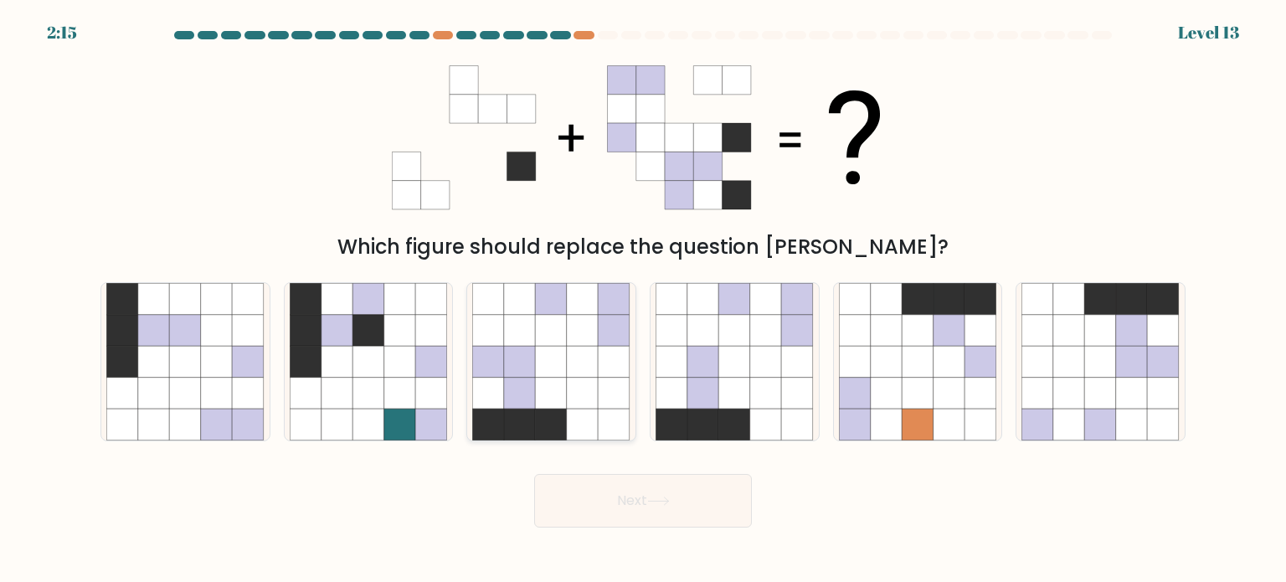
click at [573, 357] on icon at bounding box center [583, 362] width 32 height 32
click at [643, 300] on input "c." at bounding box center [643, 295] width 1 height 8
radio input "true"
click at [628, 505] on button "Next" at bounding box center [643, 501] width 218 height 54
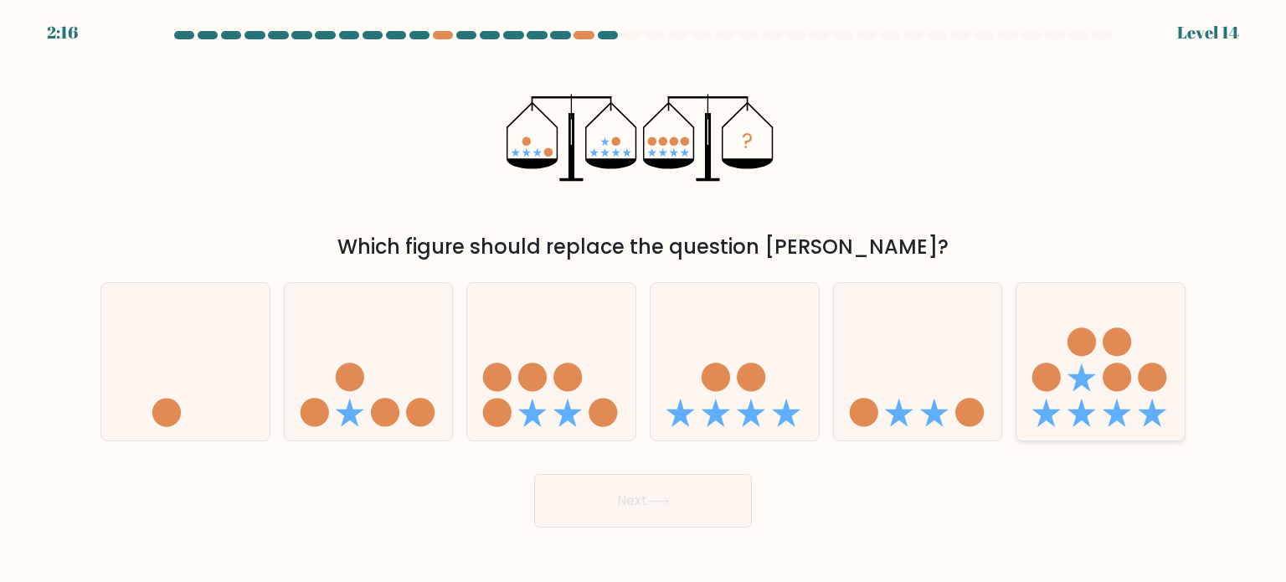
click at [1124, 383] on circle at bounding box center [1117, 376] width 28 height 28
click at [644, 300] on input "f." at bounding box center [643, 295] width 1 height 8
radio input "true"
click at [660, 510] on button "Next" at bounding box center [643, 501] width 218 height 54
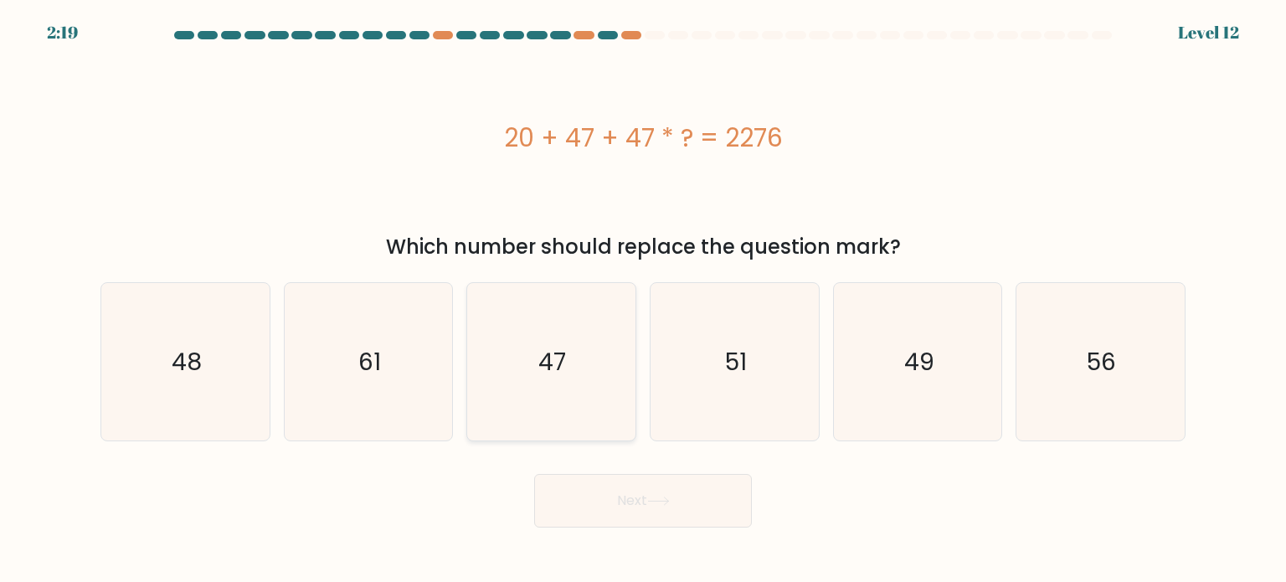
click at [568, 383] on icon "47" at bounding box center [550, 361] width 157 height 157
click at [643, 300] on input "c. 47" at bounding box center [643, 295] width 1 height 8
radio input "true"
click at [699, 511] on button "Next" at bounding box center [643, 501] width 218 height 54
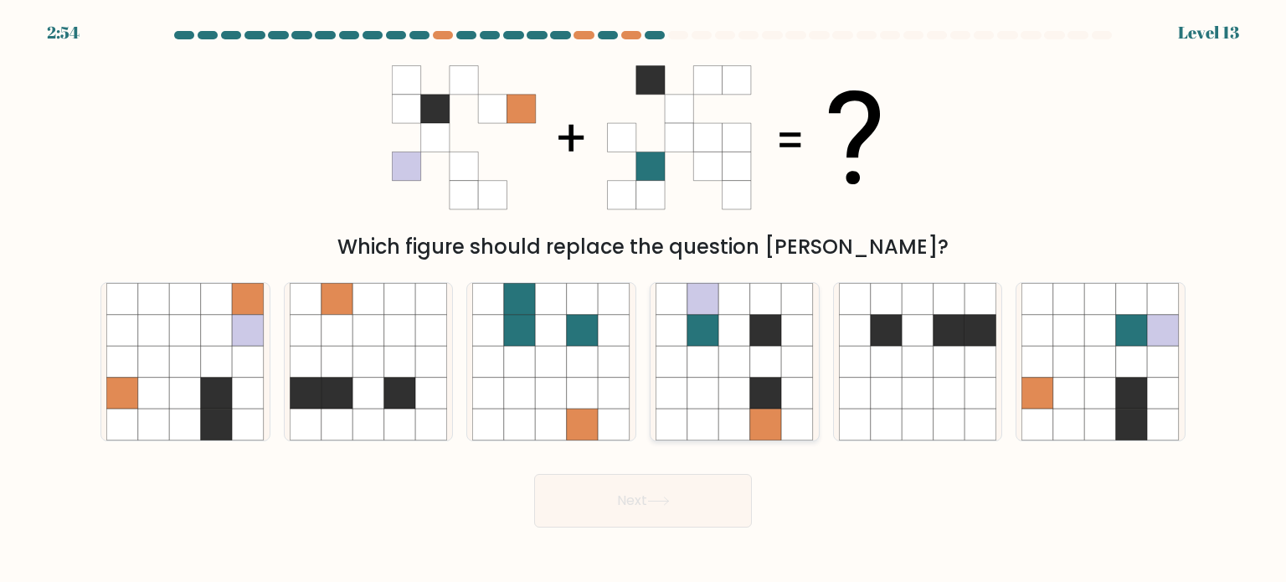
click at [705, 375] on icon at bounding box center [703, 362] width 32 height 32
click at [644, 300] on input "d." at bounding box center [643, 295] width 1 height 8
radio input "true"
click at [1102, 388] on icon at bounding box center [1101, 393] width 32 height 32
click at [644, 300] on input "f." at bounding box center [643, 295] width 1 height 8
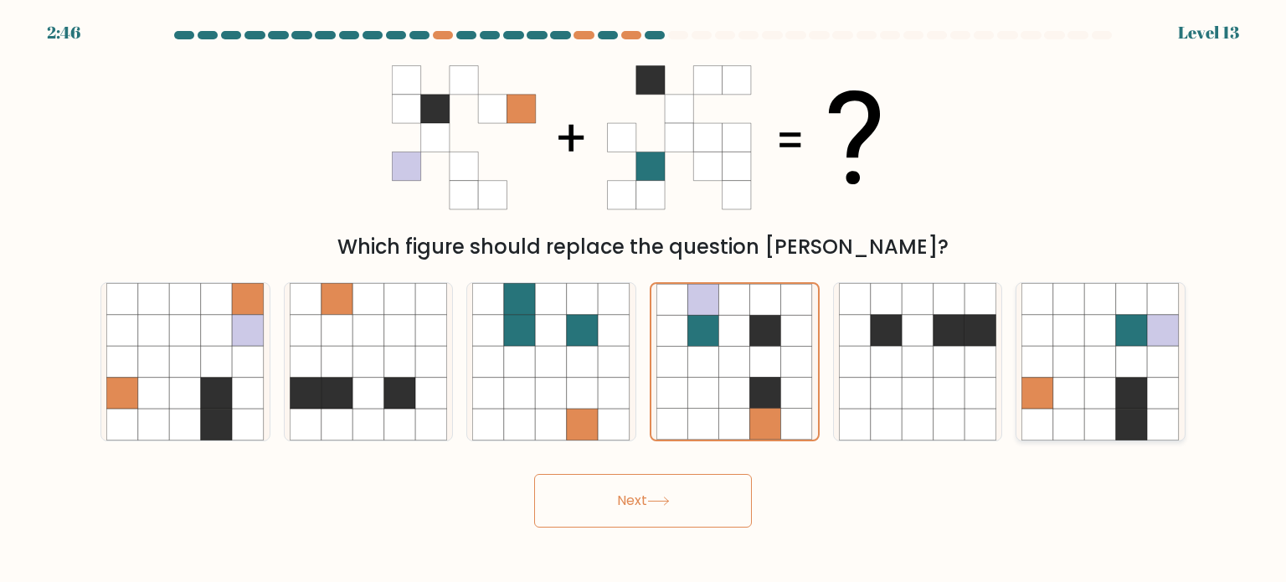
radio input "true"
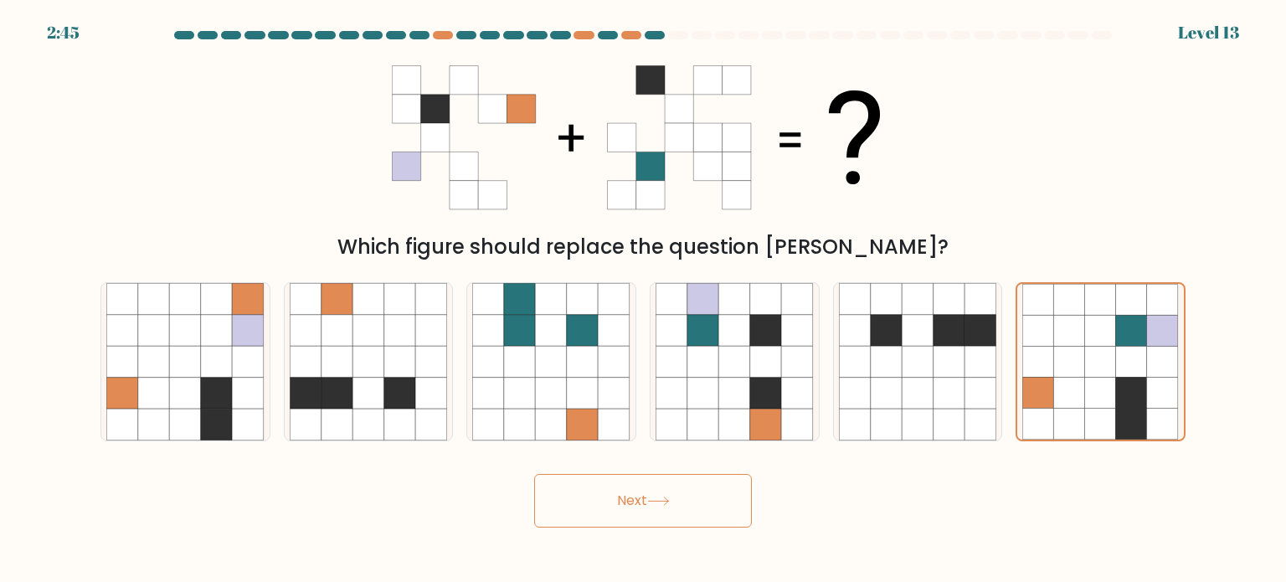
click at [716, 525] on button "Next" at bounding box center [643, 501] width 218 height 54
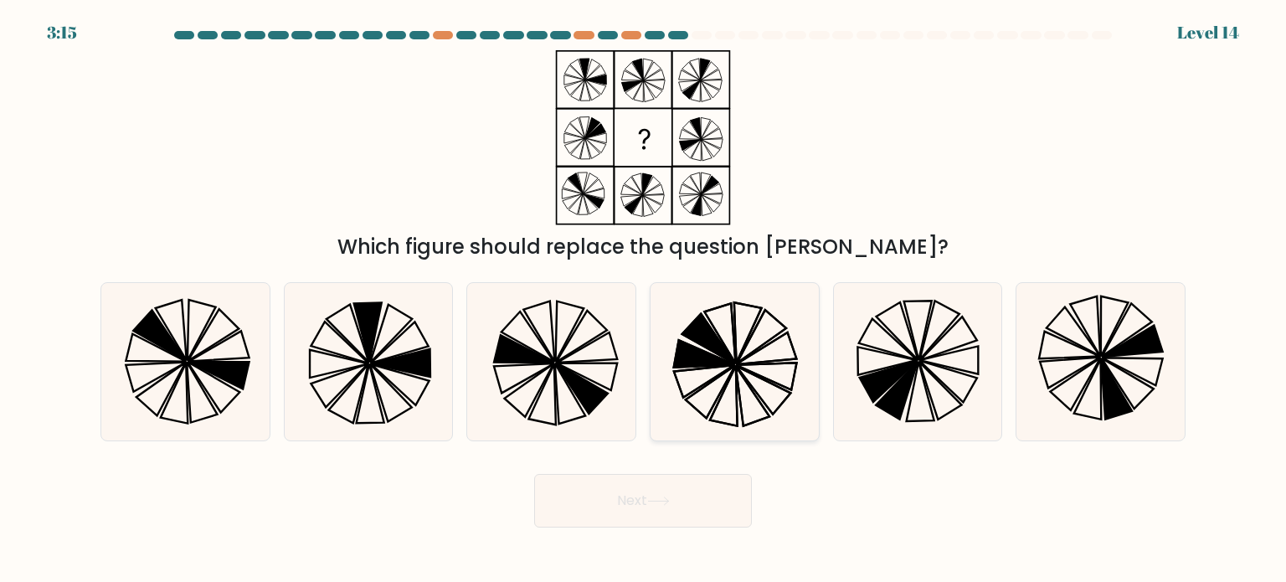
click at [729, 376] on icon at bounding box center [711, 391] width 50 height 53
click at [644, 300] on input "d." at bounding box center [643, 295] width 1 height 8
radio input "true"
click at [681, 501] on button "Next" at bounding box center [643, 501] width 218 height 54
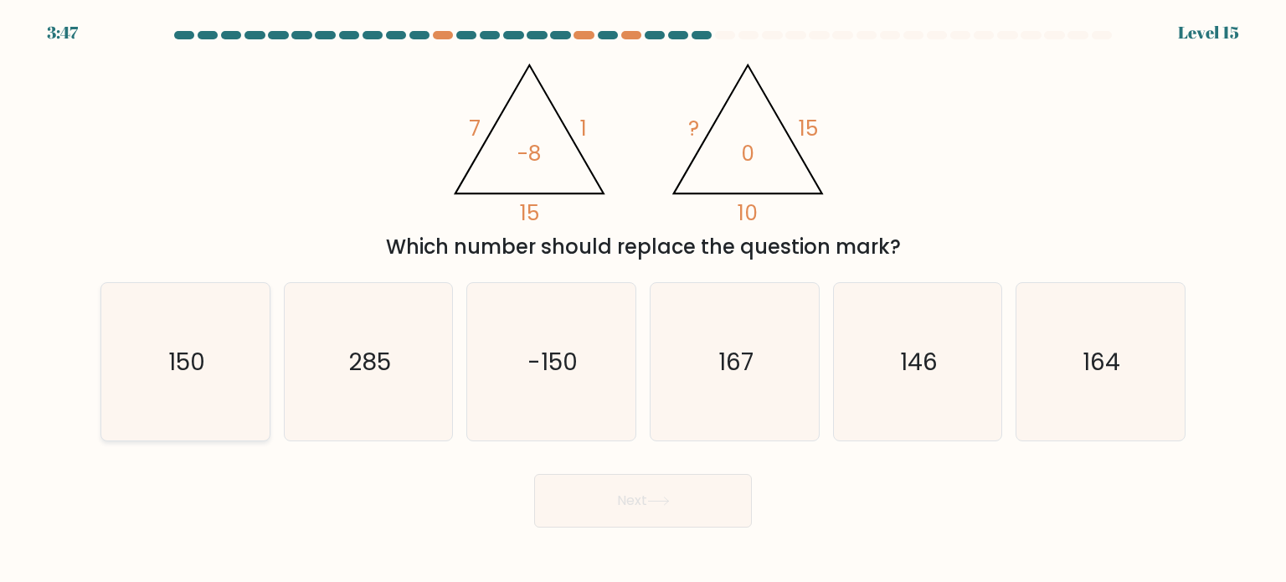
click at [221, 398] on icon "150" at bounding box center [184, 361] width 157 height 157
click at [643, 300] on input "a. 150" at bounding box center [643, 295] width 1 height 8
radio input "true"
click at [700, 516] on button "Next" at bounding box center [643, 501] width 218 height 54
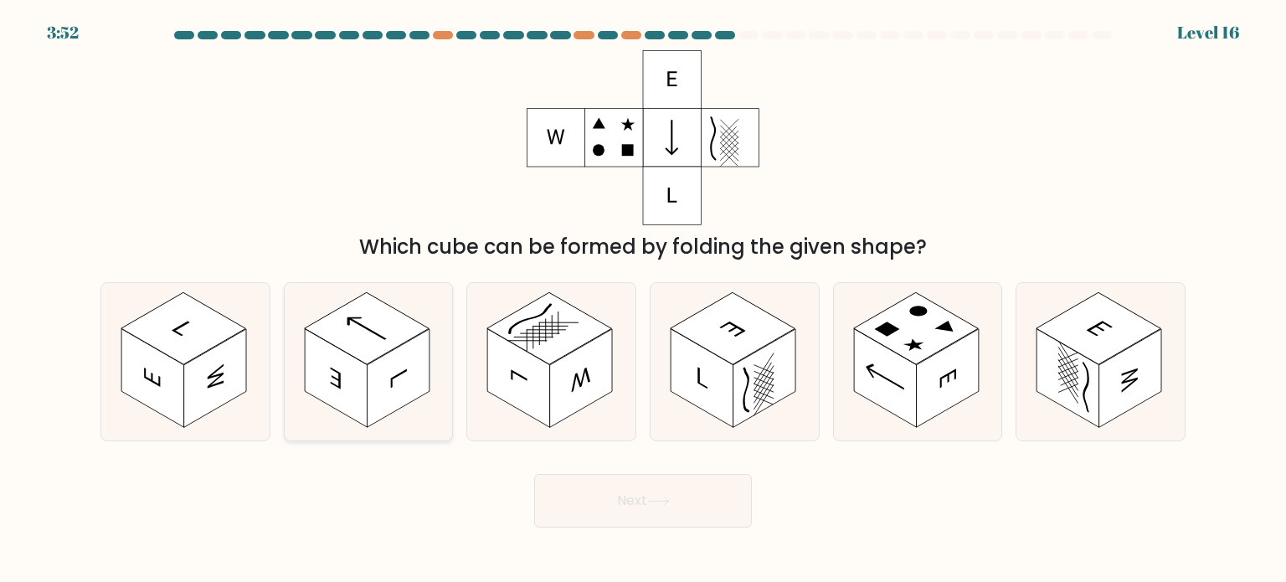
click at [395, 352] on rect at bounding box center [398, 378] width 63 height 99
click at [643, 300] on input "b." at bounding box center [643, 295] width 1 height 8
radio input "true"
click at [653, 503] on icon at bounding box center [658, 500] width 23 height 9
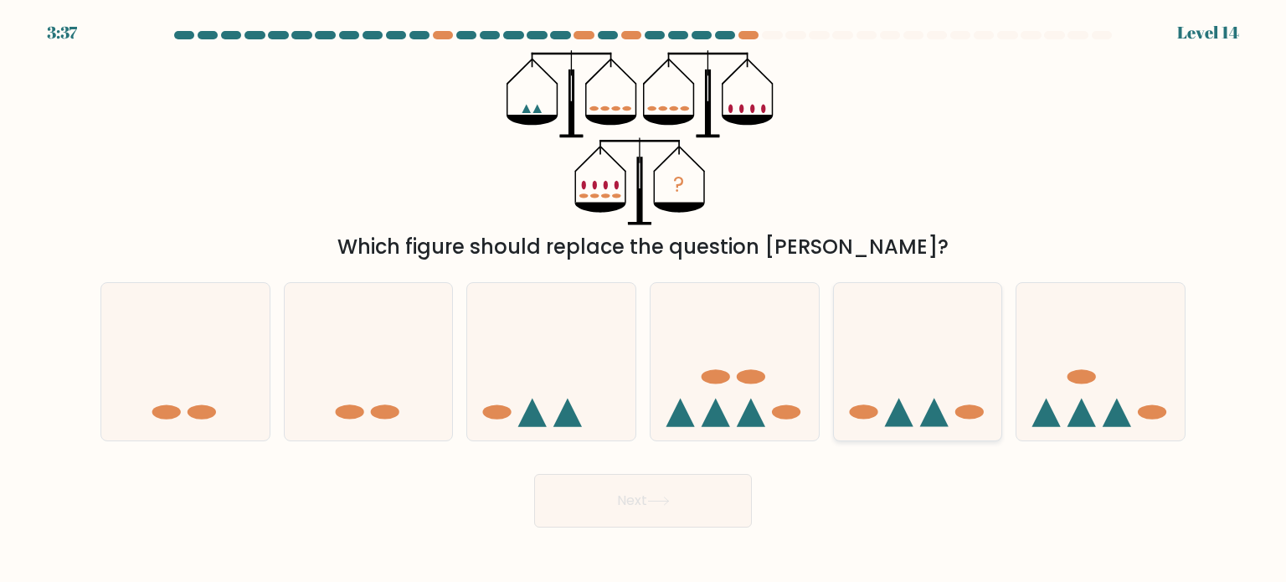
click at [957, 357] on icon at bounding box center [918, 361] width 168 height 139
click at [644, 300] on input "e." at bounding box center [643, 295] width 1 height 8
radio input "true"
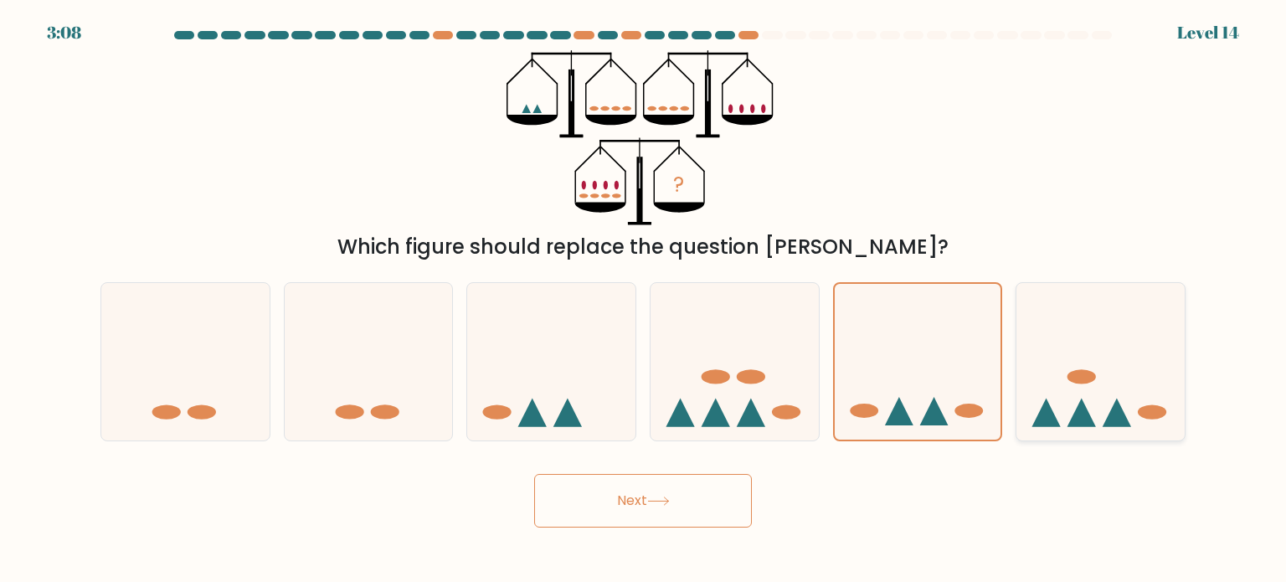
click at [1113, 357] on icon at bounding box center [1100, 361] width 168 height 139
click at [644, 300] on input "f." at bounding box center [643, 295] width 1 height 8
radio input "true"
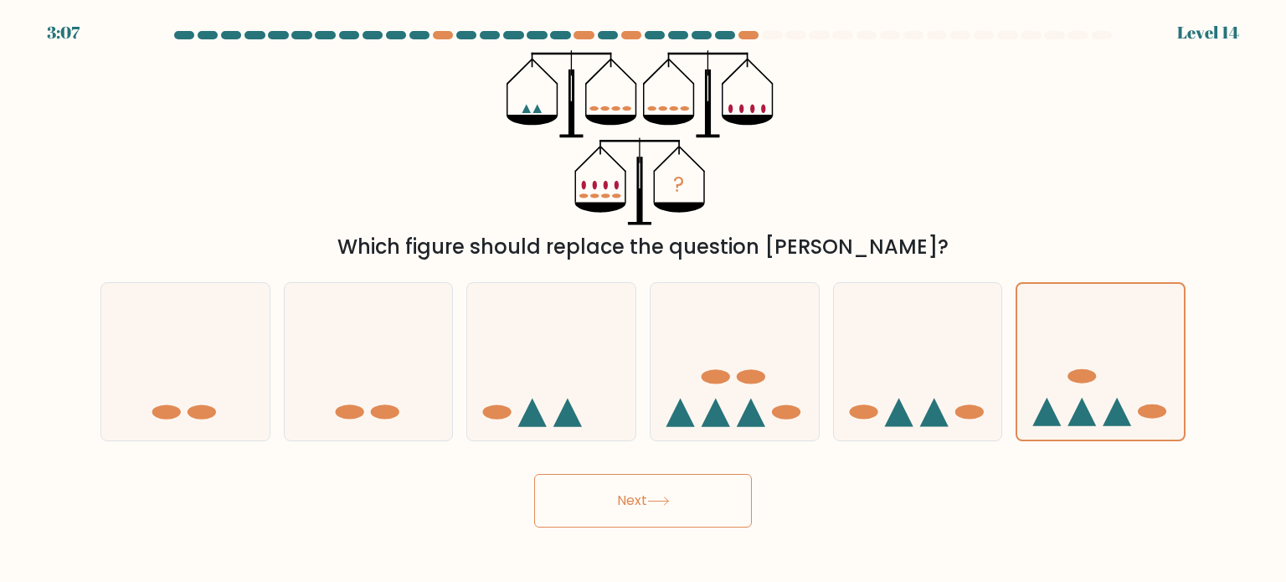
click at [698, 502] on button "Next" at bounding box center [643, 501] width 218 height 54
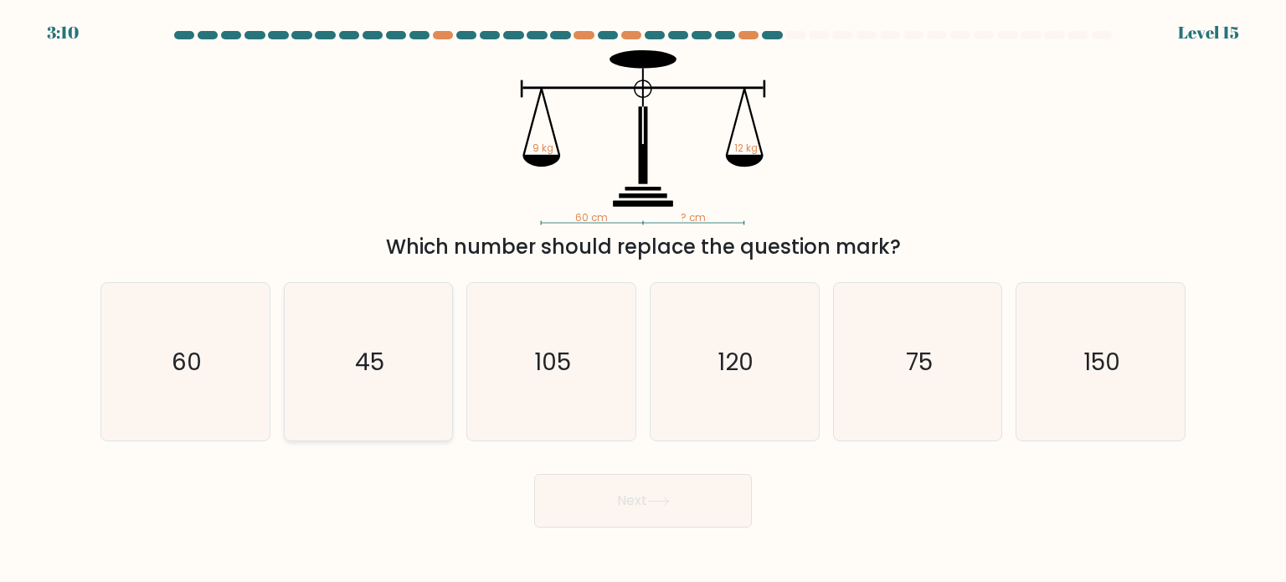
click at [364, 395] on icon "45" at bounding box center [368, 361] width 157 height 157
click at [643, 300] on input "b. 45" at bounding box center [643, 295] width 1 height 8
radio input "true"
click at [652, 510] on button "Next" at bounding box center [643, 501] width 218 height 54
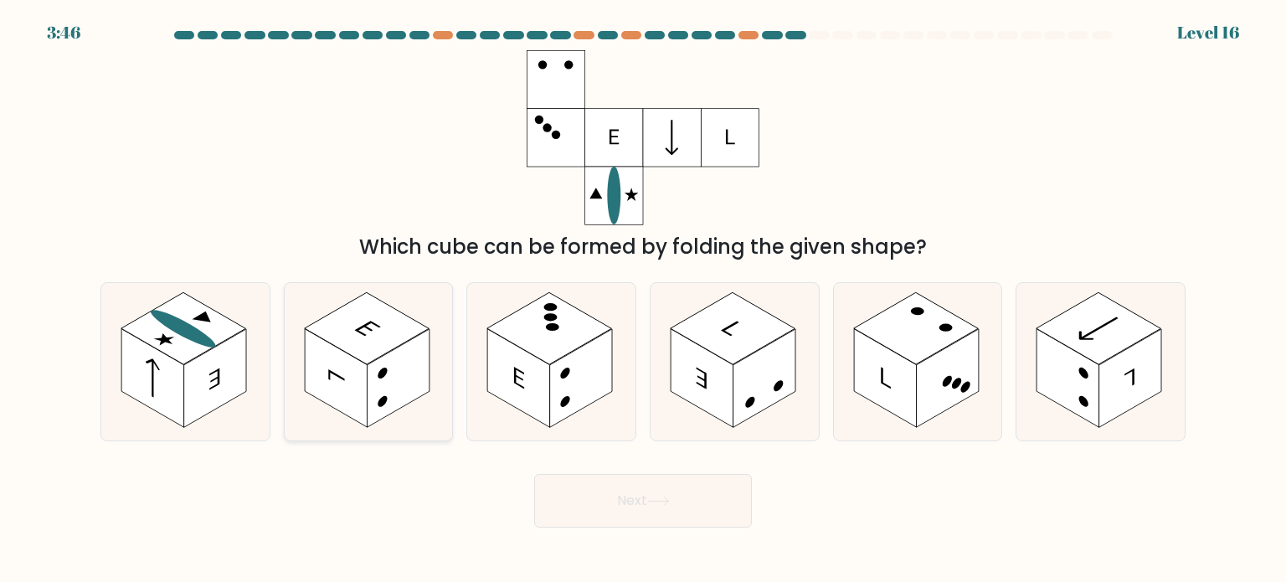
click at [370, 367] on rect at bounding box center [398, 378] width 63 height 99
click at [643, 300] on input "b." at bounding box center [643, 295] width 1 height 8
radio input "true"
click at [240, 382] on rect at bounding box center [215, 378] width 63 height 99
click at [643, 300] on input "a." at bounding box center [643, 295] width 1 height 8
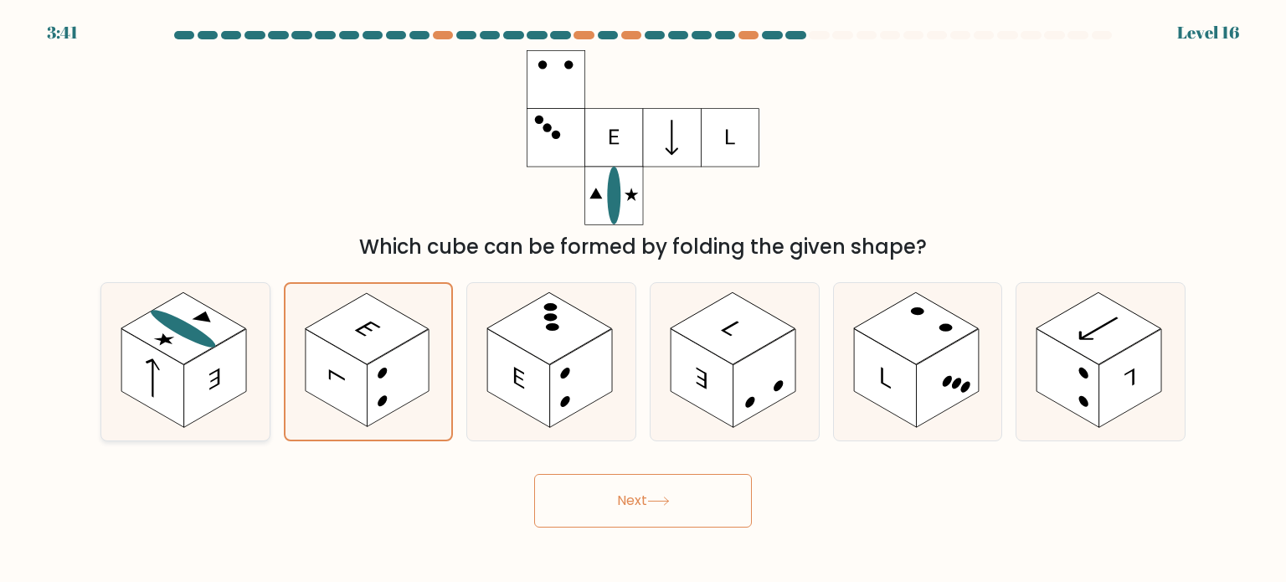
radio input "true"
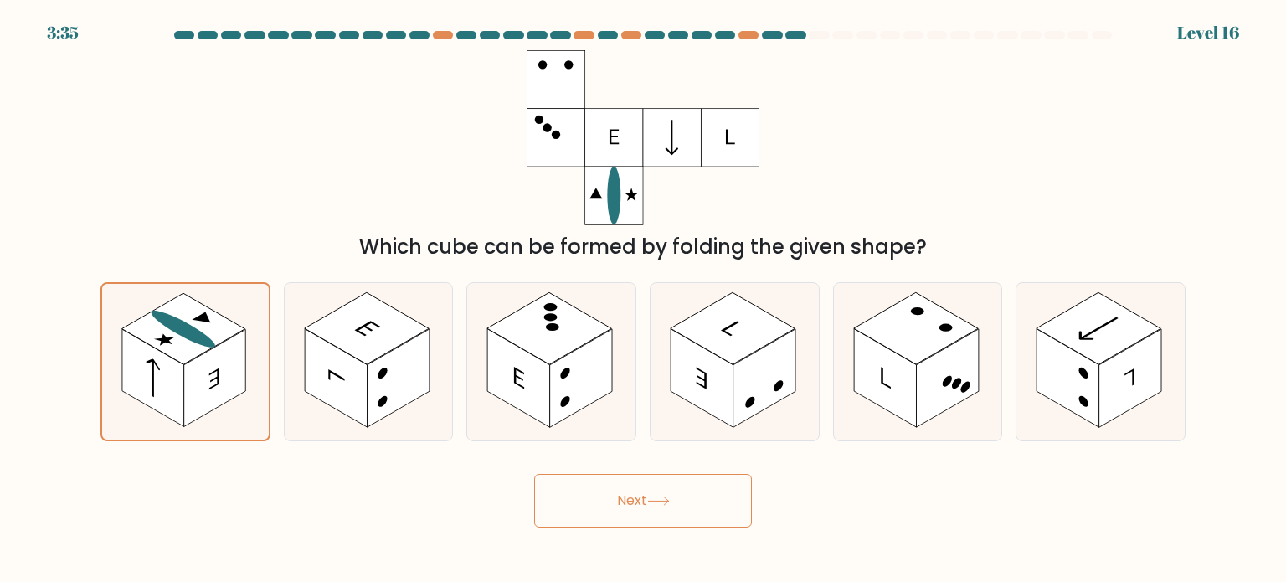
click at [670, 502] on icon at bounding box center [658, 500] width 23 height 9
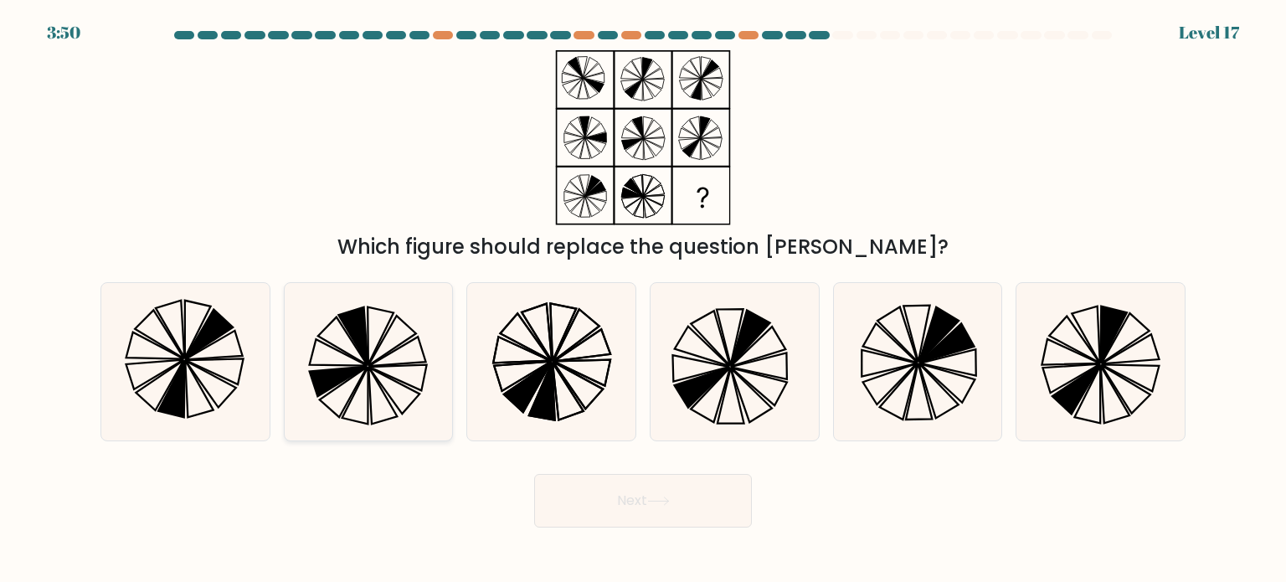
click at [347, 363] on icon at bounding box center [368, 361] width 157 height 157
click at [643, 300] on input "b." at bounding box center [643, 295] width 1 height 8
radio input "true"
click at [666, 508] on button "Next" at bounding box center [643, 501] width 218 height 54
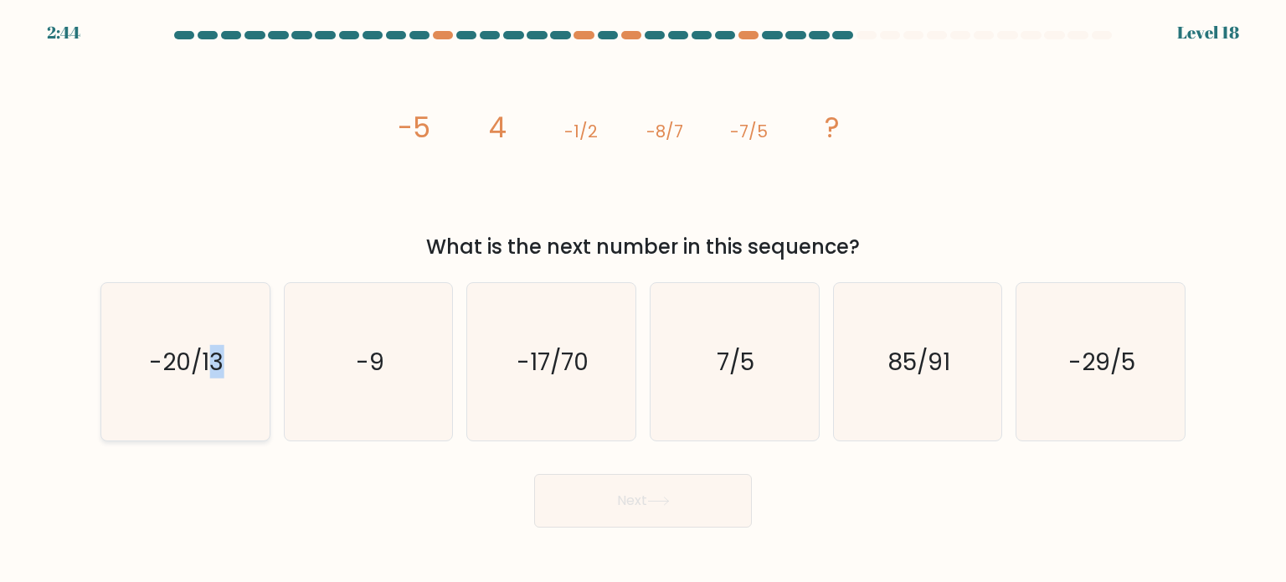
click at [217, 374] on text "-20/13" at bounding box center [187, 360] width 75 height 33
click at [181, 421] on icon "-20/13" at bounding box center [184, 361] width 157 height 157
click at [643, 300] on input "a. -20/13" at bounding box center [643, 295] width 1 height 8
radio input "true"
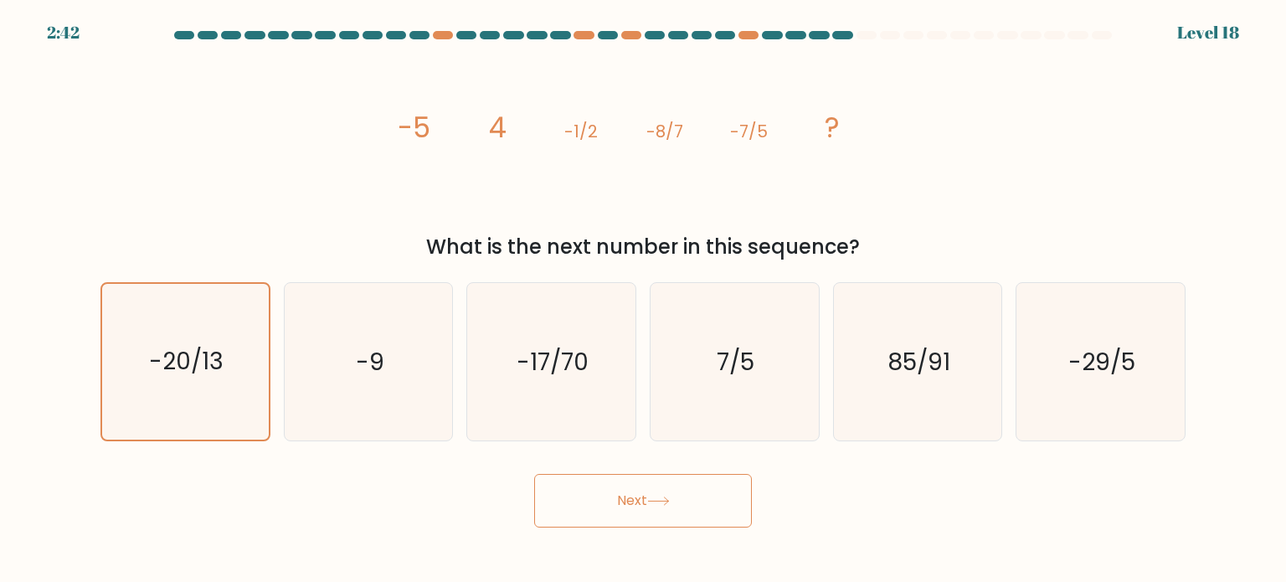
click at [640, 515] on button "Next" at bounding box center [643, 501] width 218 height 54
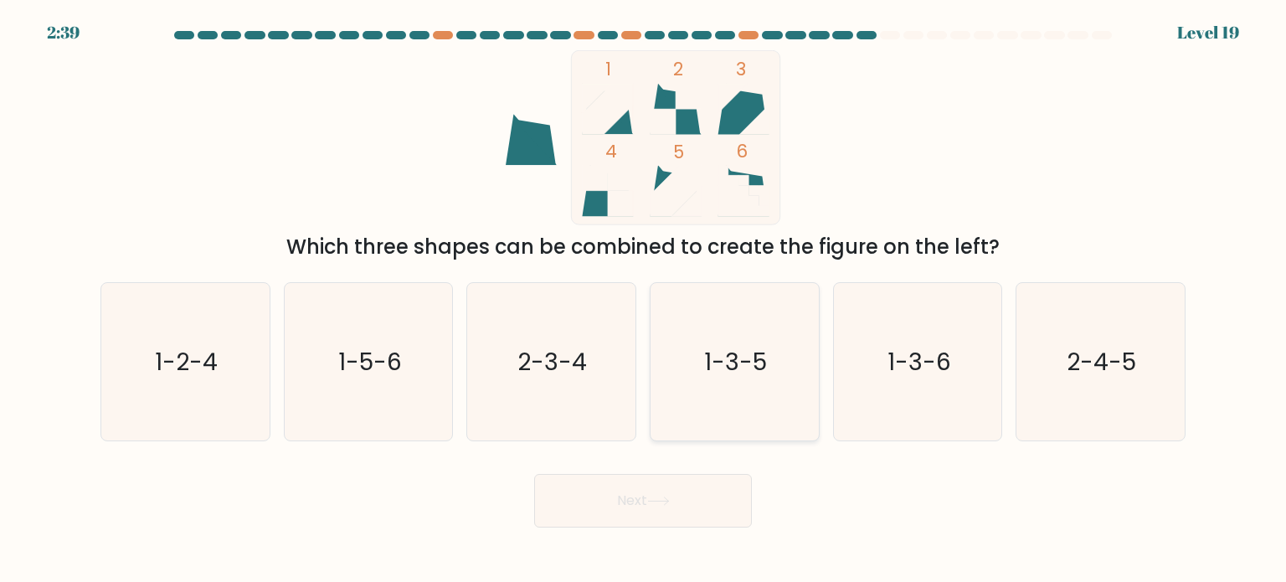
click at [732, 401] on icon "1-3-5" at bounding box center [733, 361] width 157 height 157
click at [644, 300] on input "d. 1-3-5" at bounding box center [643, 295] width 1 height 8
radio input "true"
click at [680, 503] on button "Next" at bounding box center [643, 501] width 218 height 54
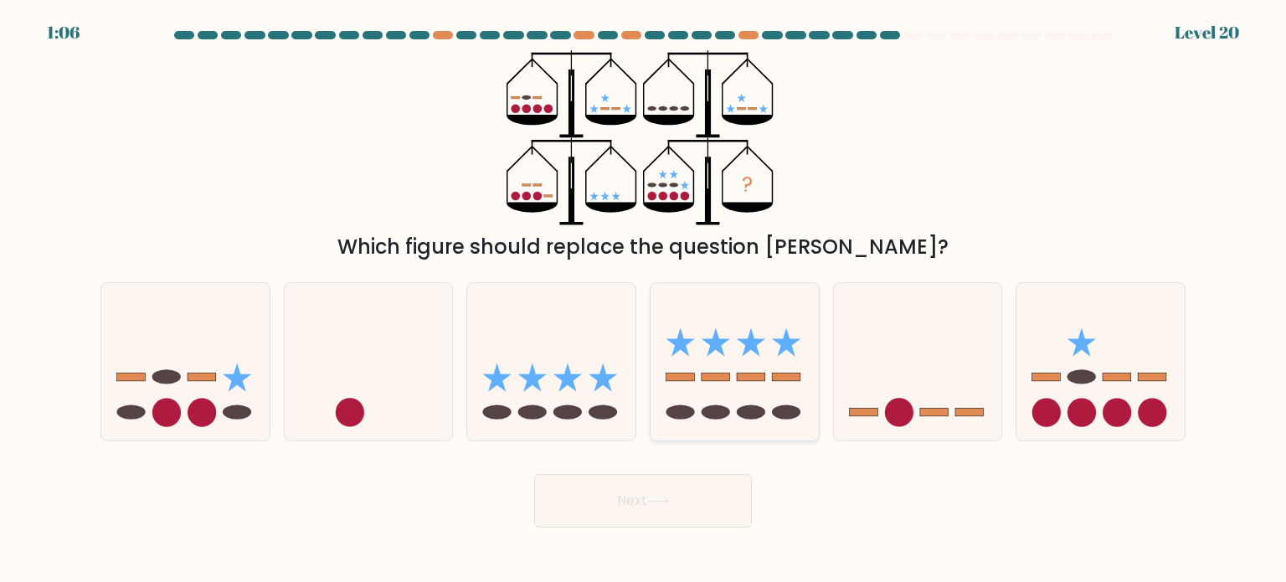
click at [806, 347] on icon at bounding box center [734, 361] width 168 height 139
click at [644, 300] on input "d." at bounding box center [643, 295] width 1 height 8
radio input "true"
click at [713, 516] on button "Next" at bounding box center [643, 501] width 218 height 54
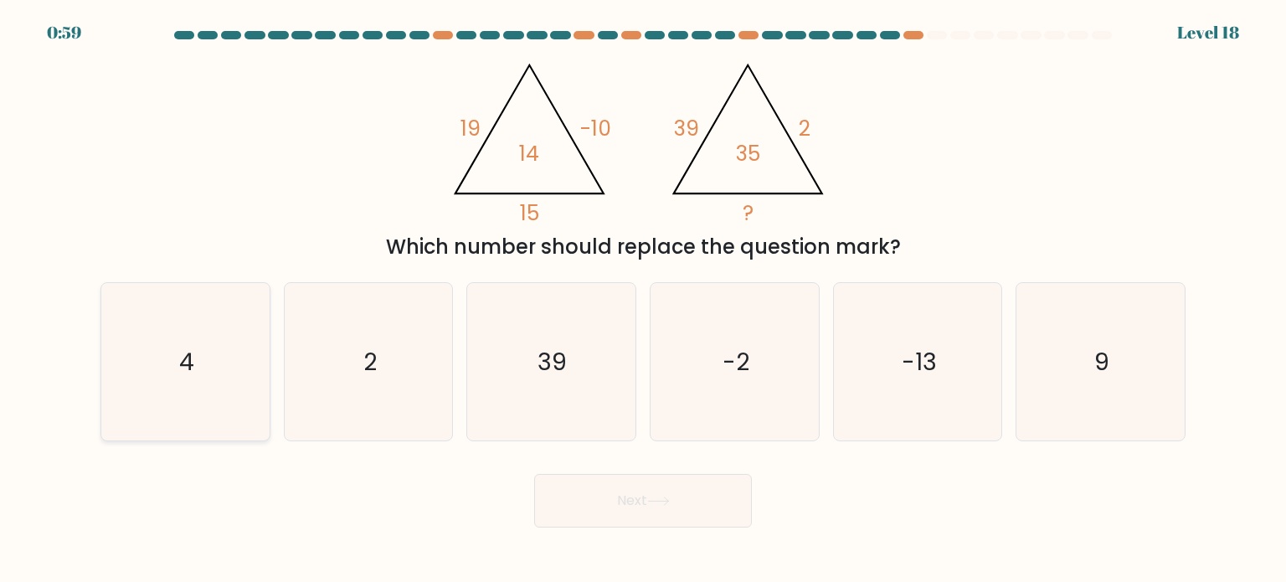
click at [170, 382] on icon "4" at bounding box center [184, 361] width 157 height 157
click at [643, 300] on input "a. 4" at bounding box center [643, 295] width 1 height 8
radio input "true"
click at [935, 368] on text "-13" at bounding box center [919, 360] width 35 height 33
click at [644, 300] on input "e. -13" at bounding box center [643, 295] width 1 height 8
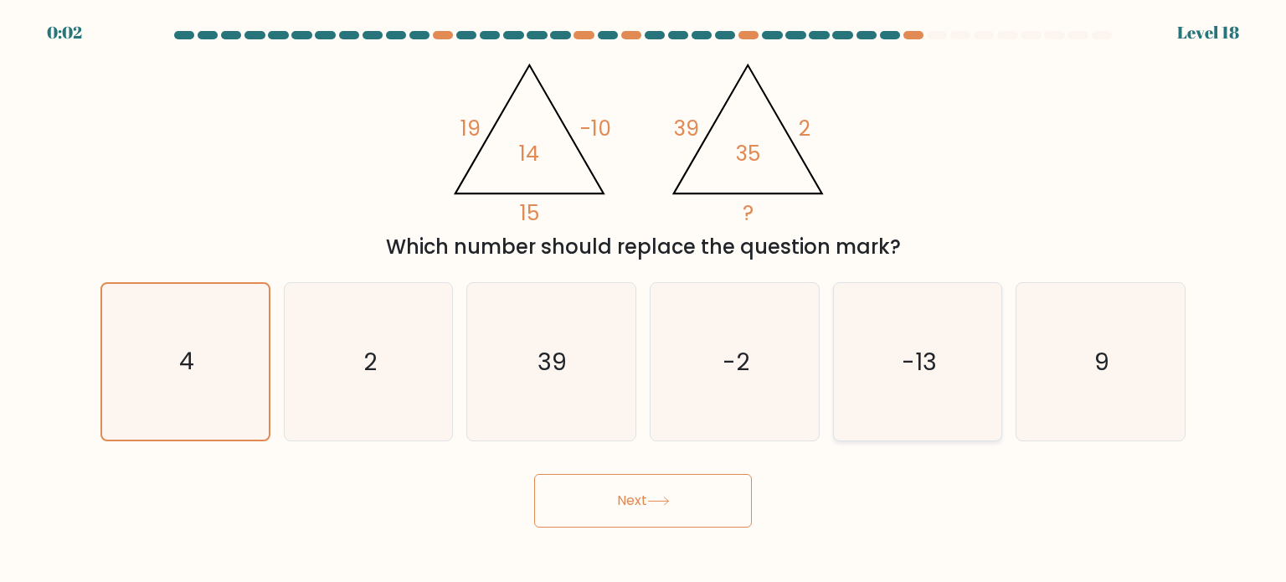
radio input "true"
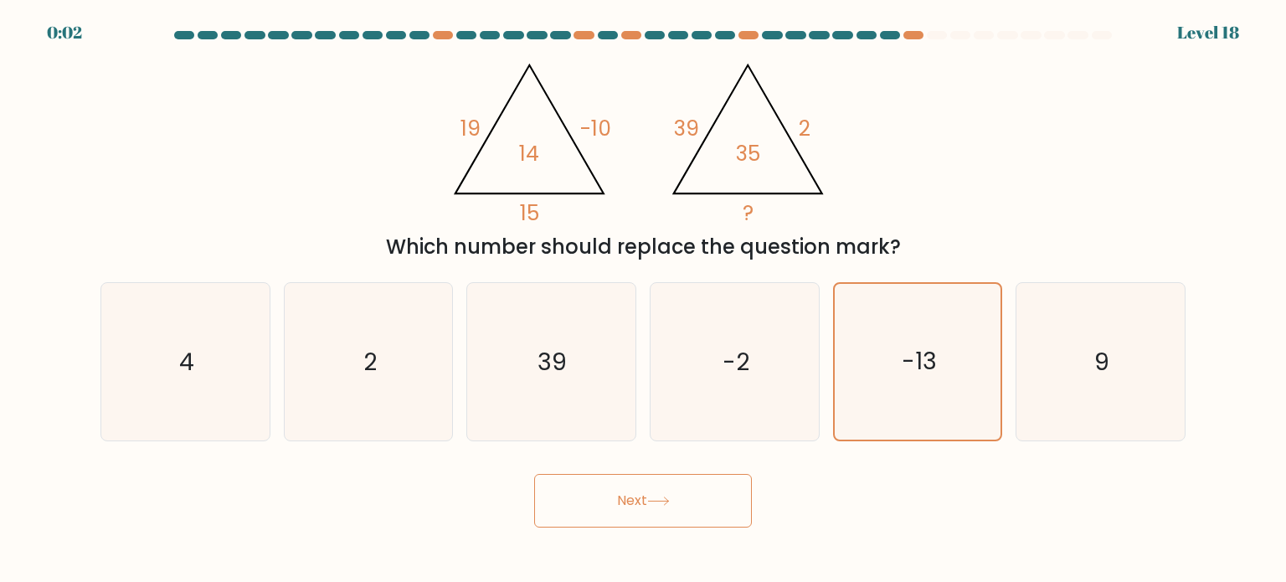
click at [683, 501] on button "Next" at bounding box center [643, 501] width 218 height 54
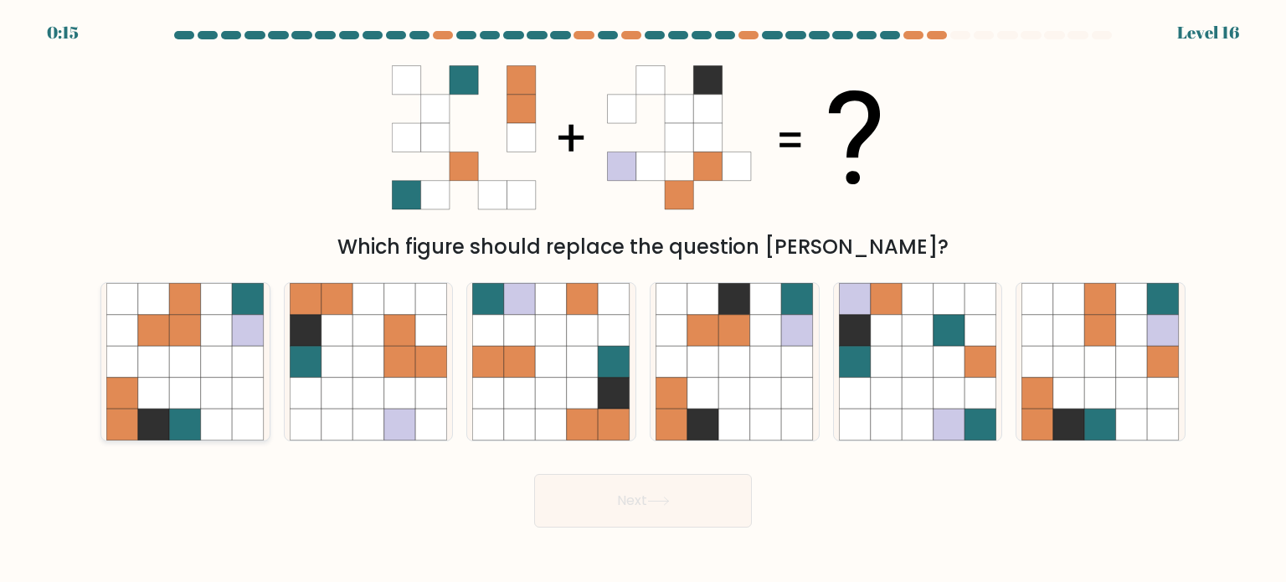
click at [192, 365] on icon at bounding box center [186, 362] width 32 height 32
click at [643, 300] on input "a." at bounding box center [643, 295] width 1 height 8
radio input "true"
click at [593, 481] on button "Next" at bounding box center [643, 501] width 218 height 54
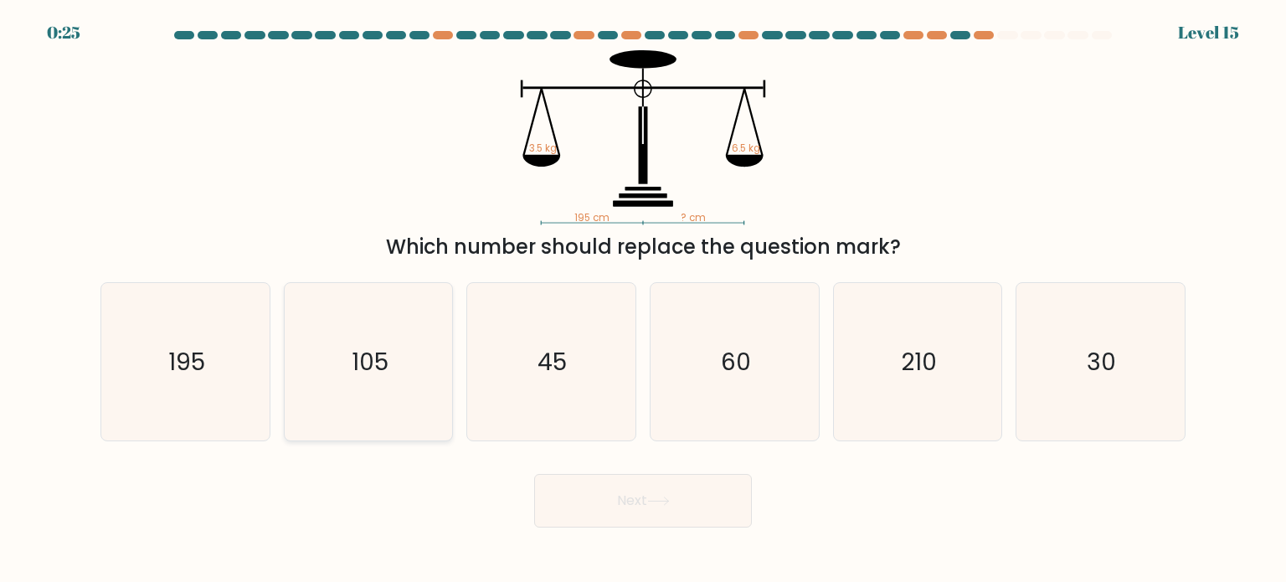
click at [361, 384] on icon "105" at bounding box center [368, 361] width 157 height 157
click at [643, 300] on input "b. 105" at bounding box center [643, 295] width 1 height 8
radio input "true"
click at [679, 506] on button "Next" at bounding box center [643, 501] width 218 height 54
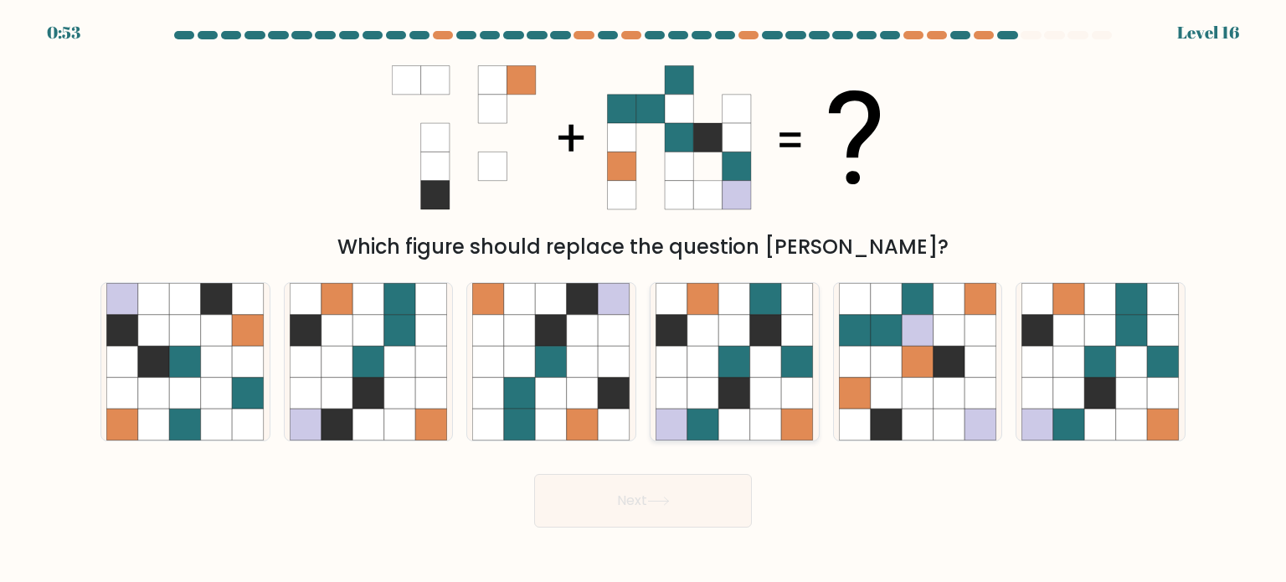
click at [777, 361] on icon at bounding box center [766, 362] width 32 height 32
click at [644, 300] on input "d." at bounding box center [643, 295] width 1 height 8
radio input "true"
click at [1119, 366] on icon at bounding box center [1132, 362] width 32 height 32
click at [644, 300] on input "f." at bounding box center [643, 295] width 1 height 8
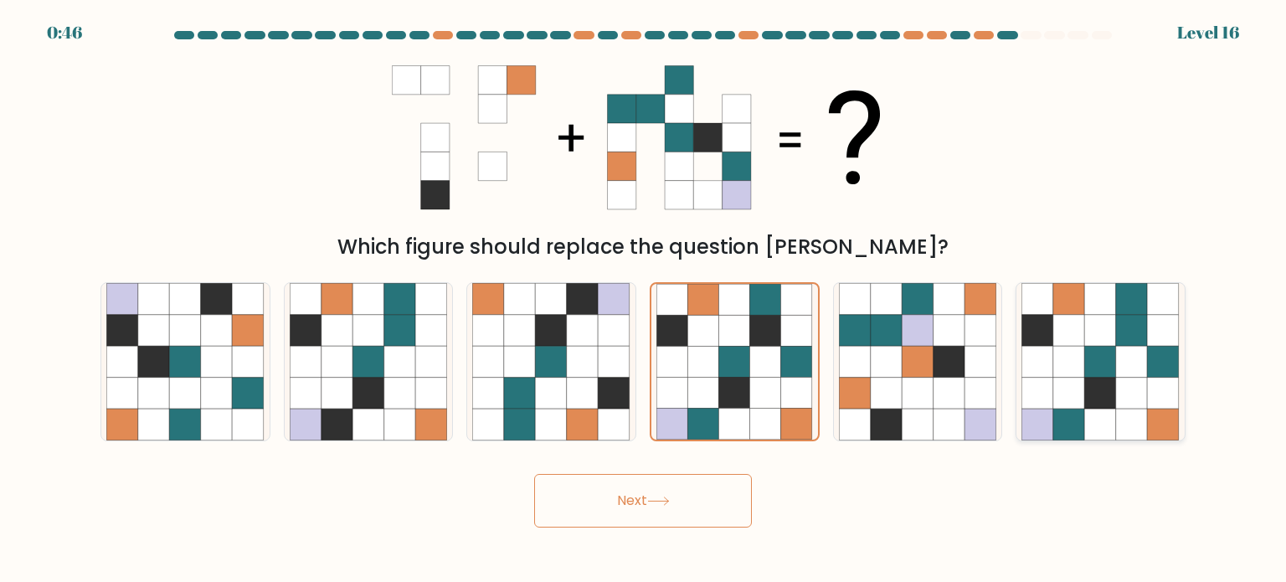
radio input "true"
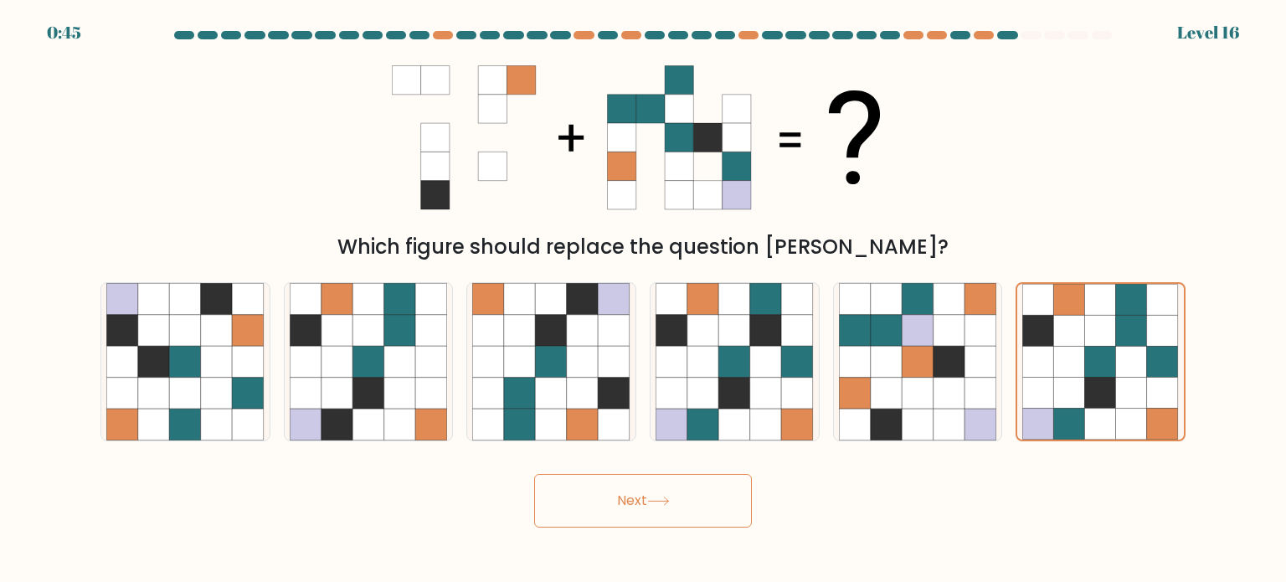
click at [668, 491] on button "Next" at bounding box center [643, 501] width 218 height 54
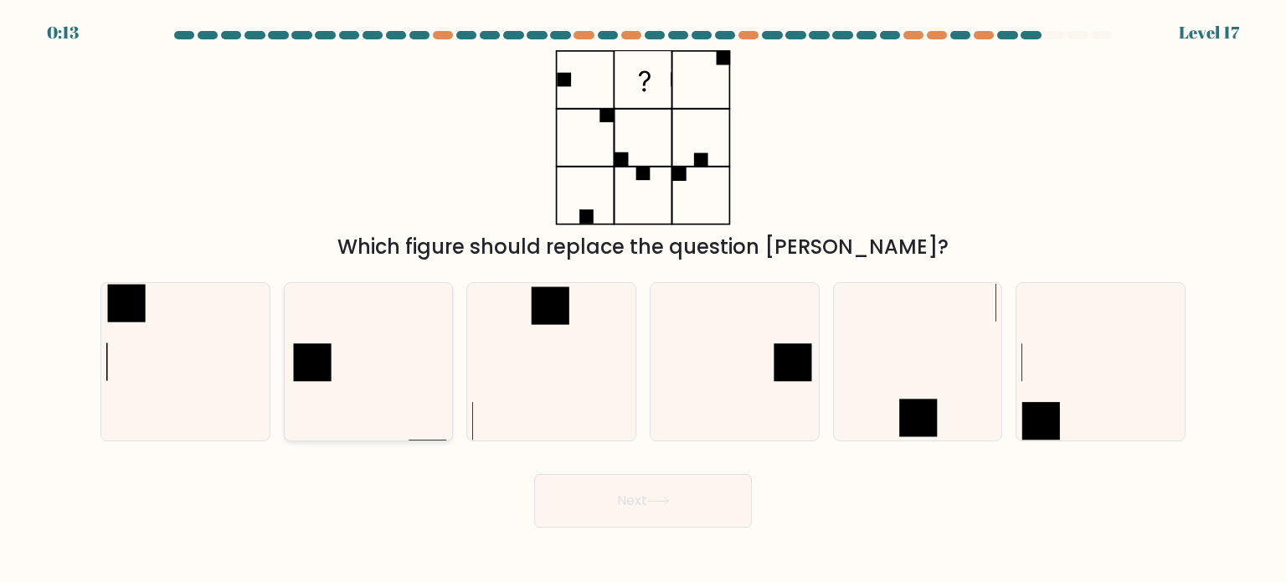
drag, startPoint x: 333, startPoint y: 361, endPoint x: 345, endPoint y: 365, distance: 12.4
click at [338, 361] on icon at bounding box center [368, 361] width 157 height 157
click at [643, 300] on input "b." at bounding box center [643, 295] width 1 height 8
radio input "true"
click at [660, 525] on button "Next" at bounding box center [643, 501] width 218 height 54
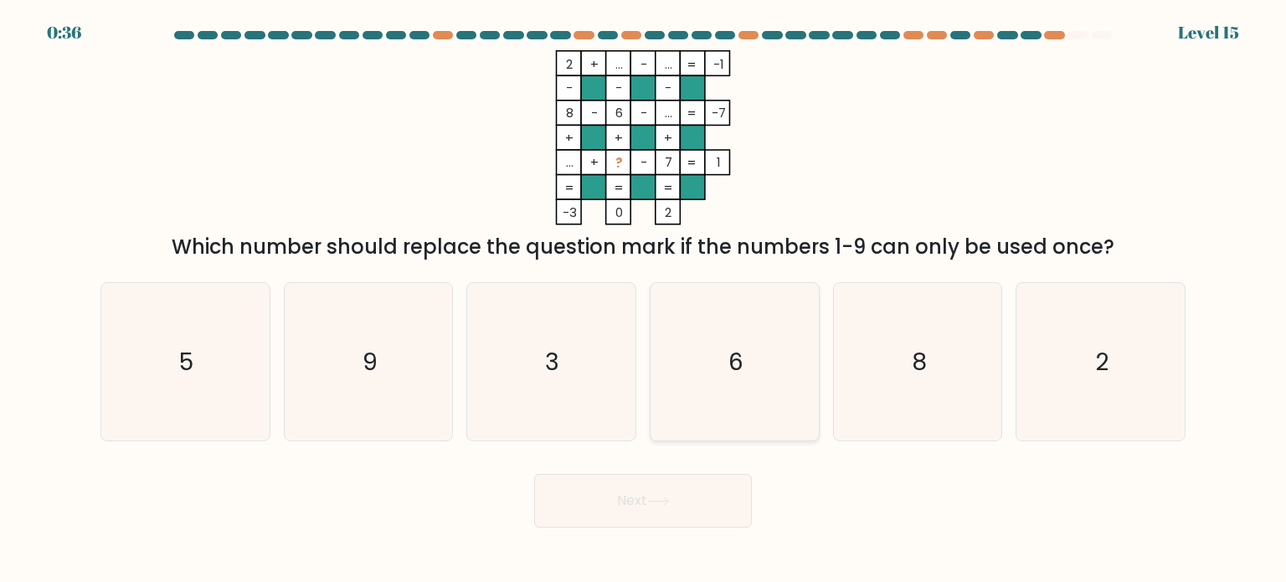
click at [776, 353] on icon "6" at bounding box center [733, 361] width 157 height 157
click at [644, 300] on input "d. 6" at bounding box center [643, 295] width 1 height 8
radio input "true"
click at [884, 361] on icon "8" at bounding box center [917, 361] width 157 height 157
click at [644, 300] on input "e. 8" at bounding box center [643, 295] width 1 height 8
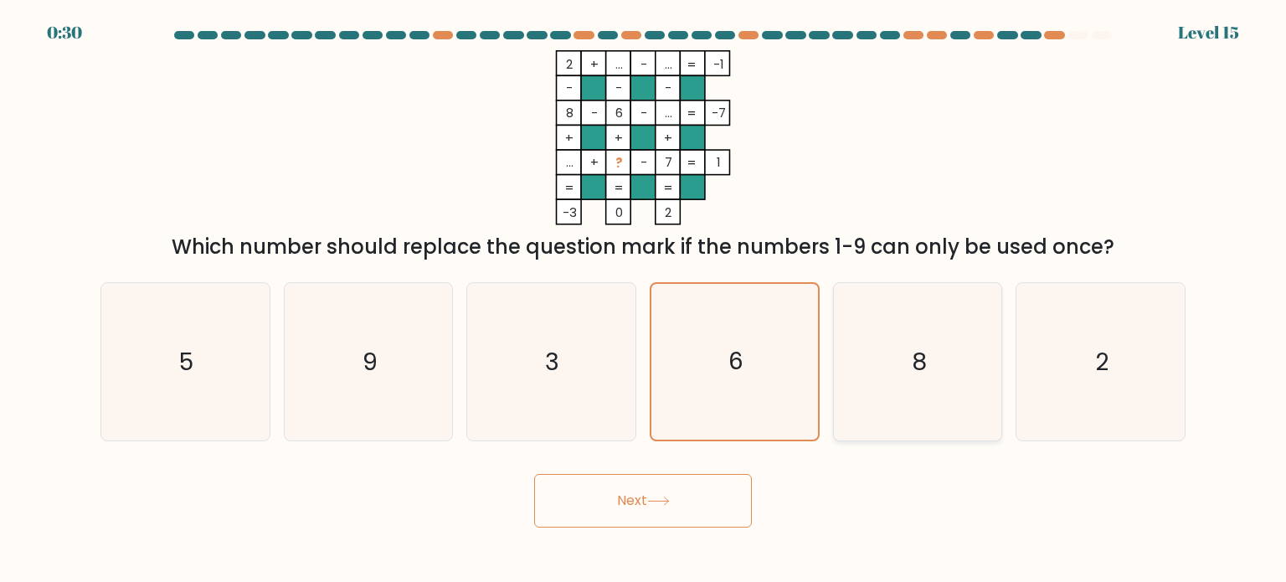
radio input "true"
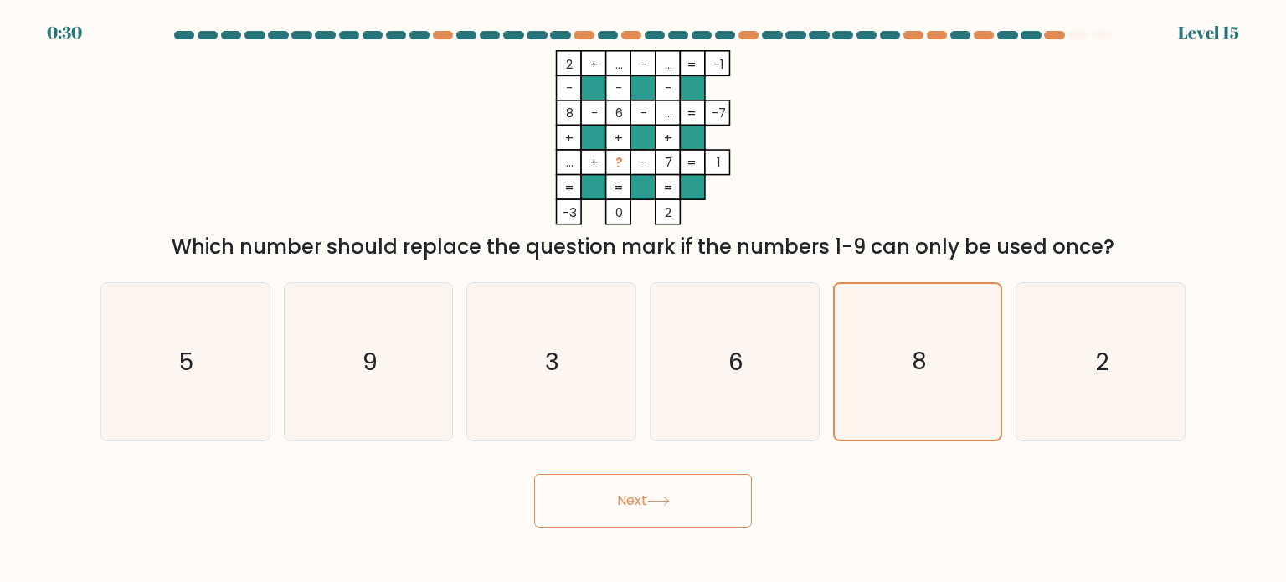
click at [712, 495] on button "Next" at bounding box center [643, 501] width 218 height 54
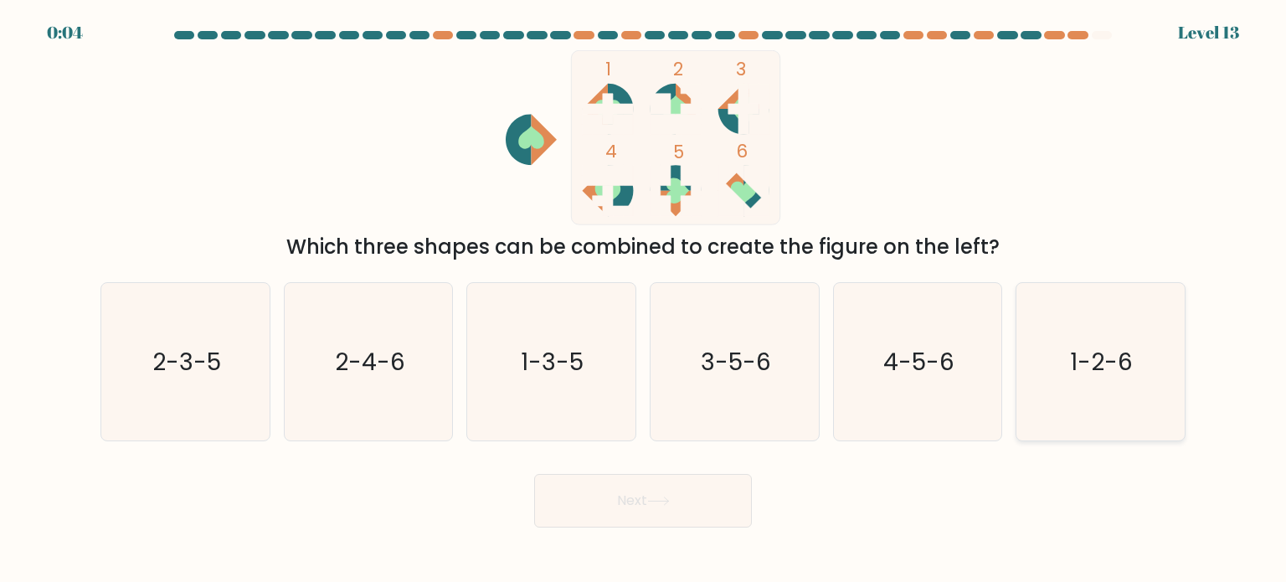
click at [1093, 362] on text "1-2-6" at bounding box center [1102, 360] width 63 height 33
click at [644, 300] on input "f. 1-2-6" at bounding box center [643, 295] width 1 height 8
radio input "true"
click at [654, 486] on button "Next" at bounding box center [643, 501] width 218 height 54
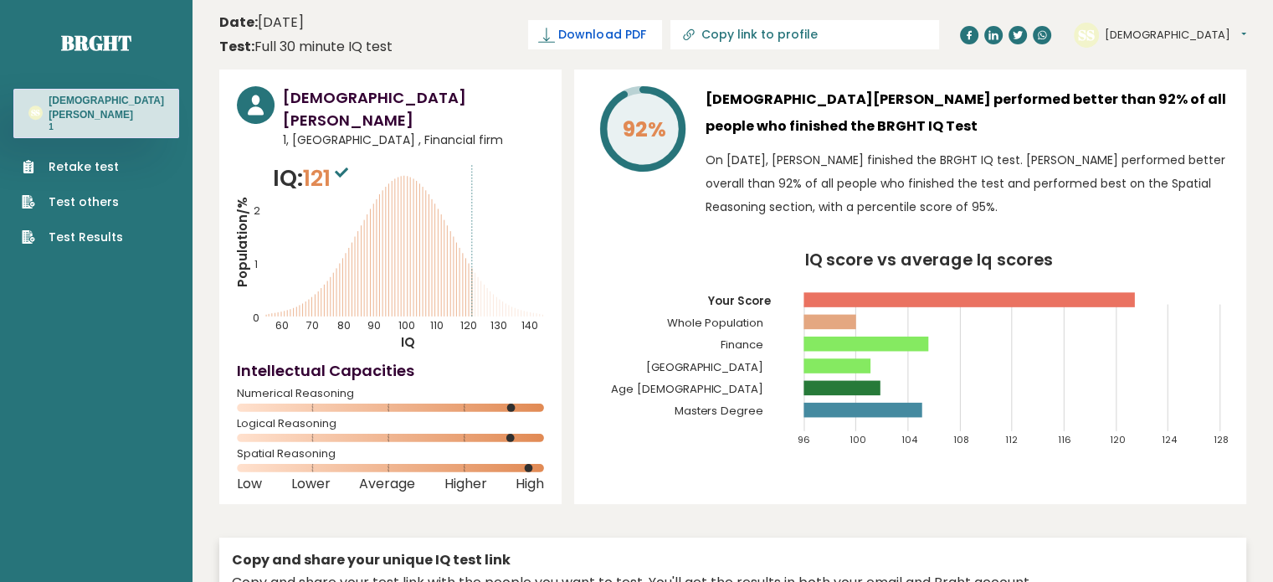
click at [645, 29] on span "Download PDF" at bounding box center [601, 35] width 87 height 18
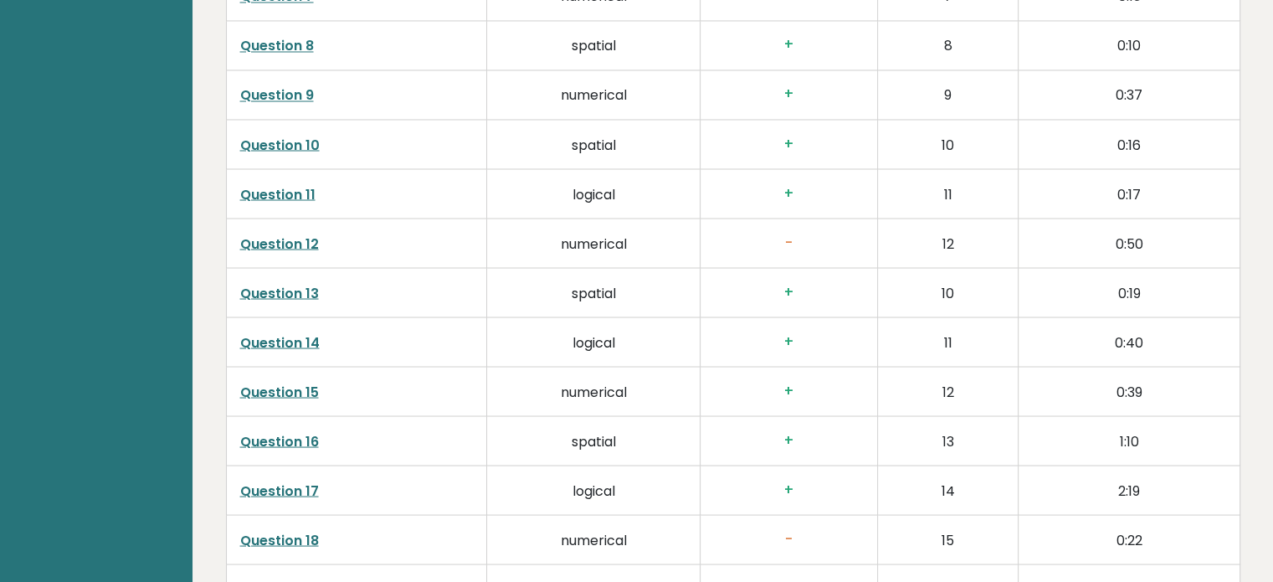
scroll to position [3097, 0]
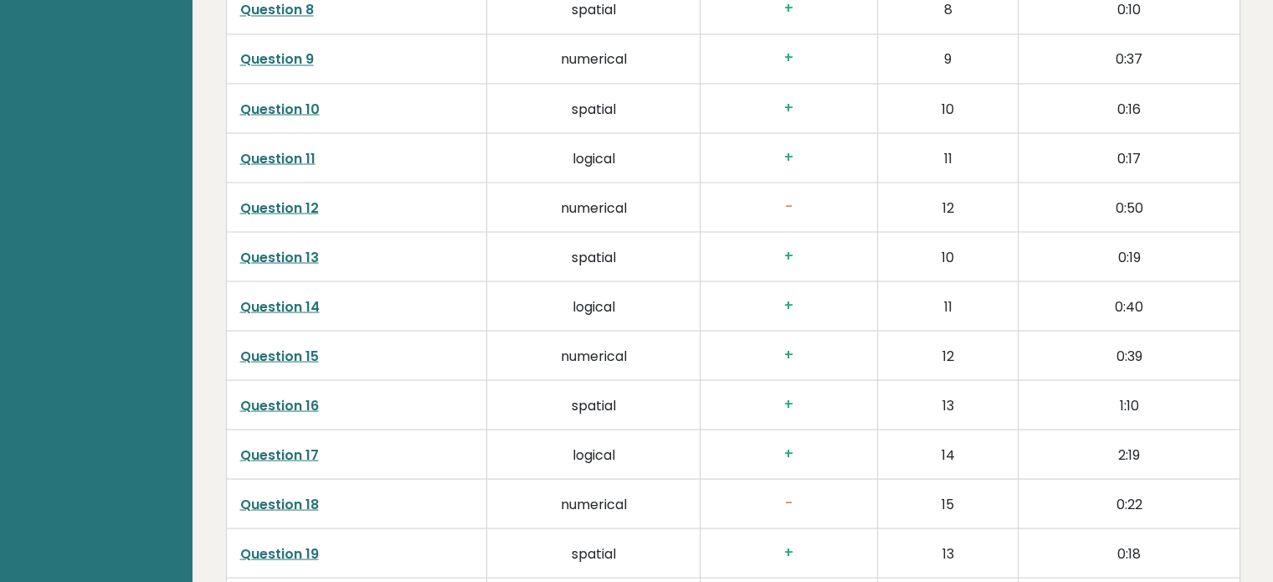
click at [304, 198] on link "Question 12" at bounding box center [279, 207] width 79 height 19
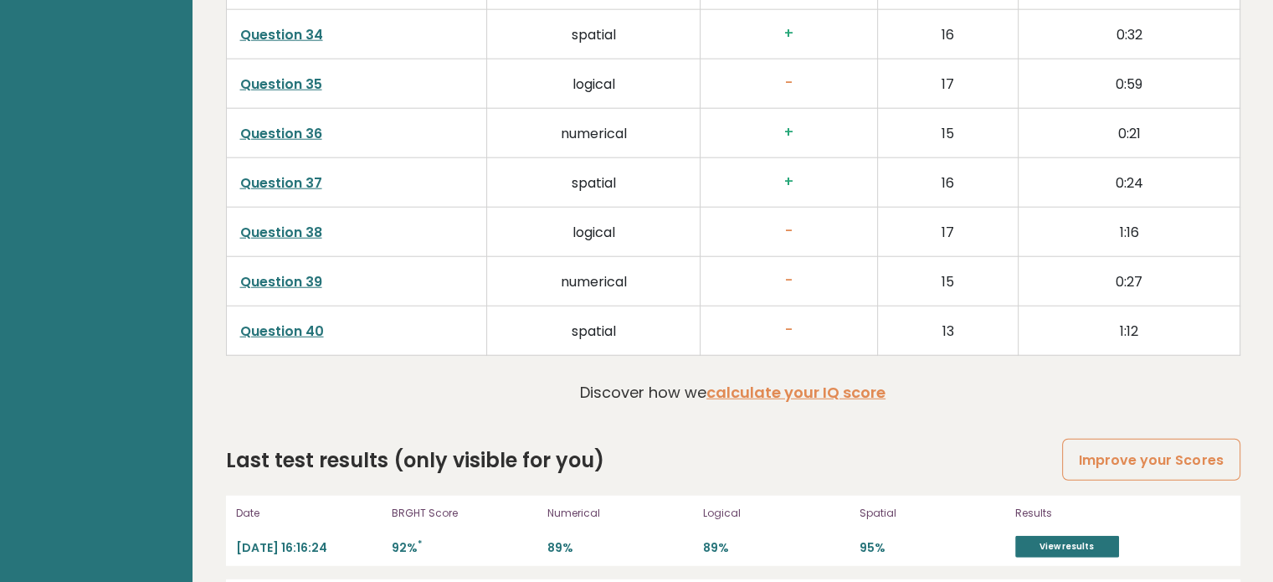
scroll to position [4418, 0]
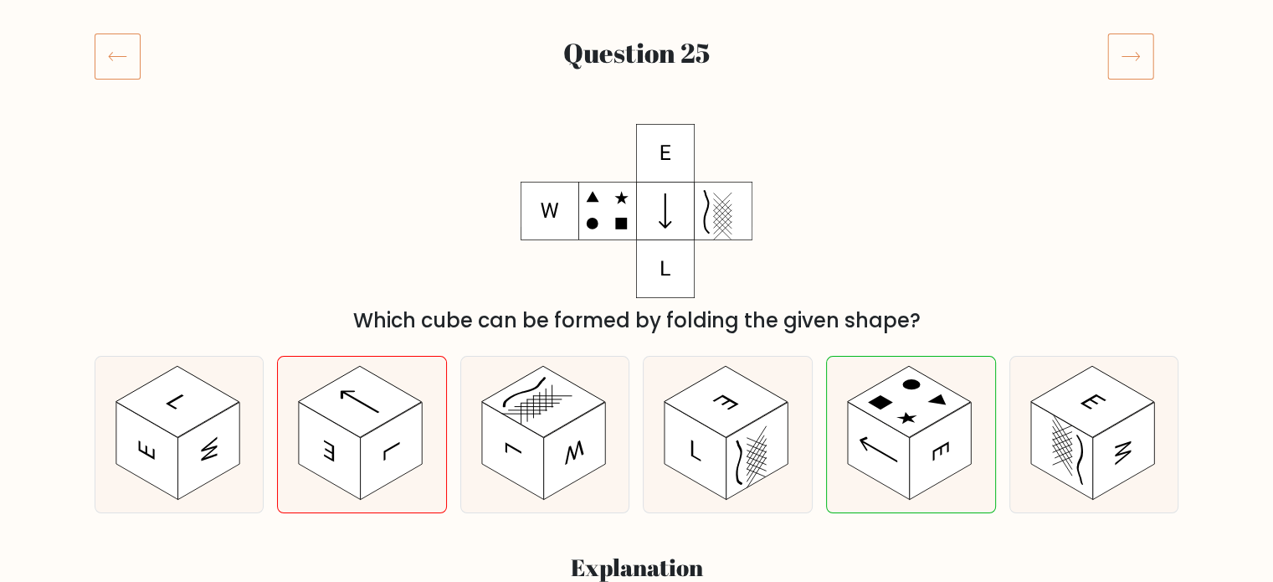
scroll to position [167, 0]
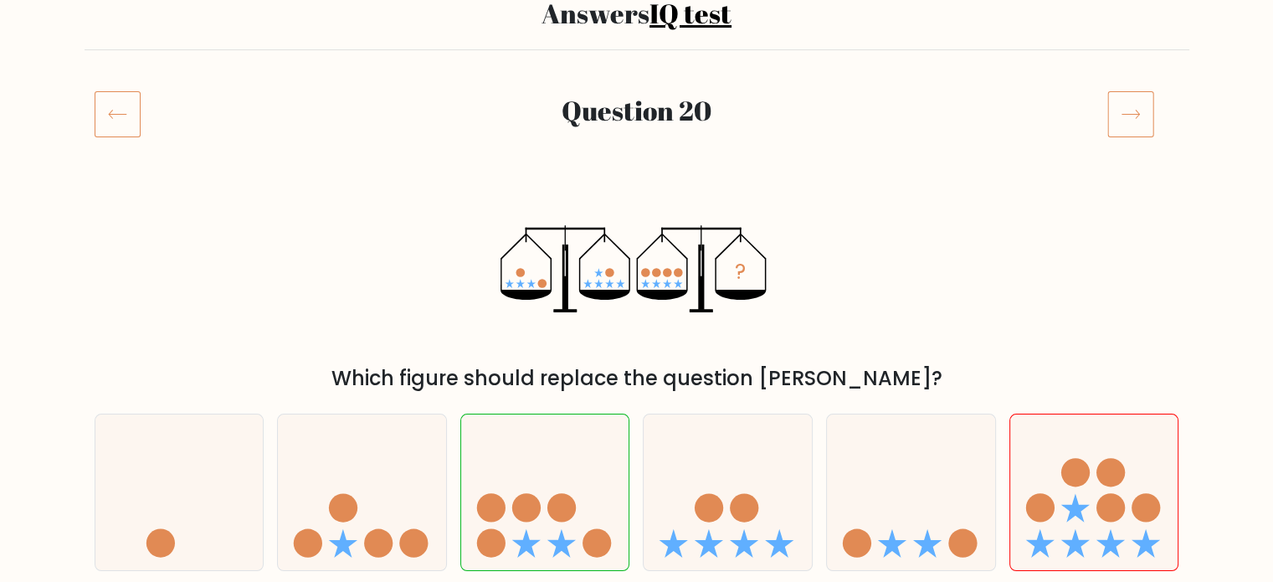
scroll to position [167, 0]
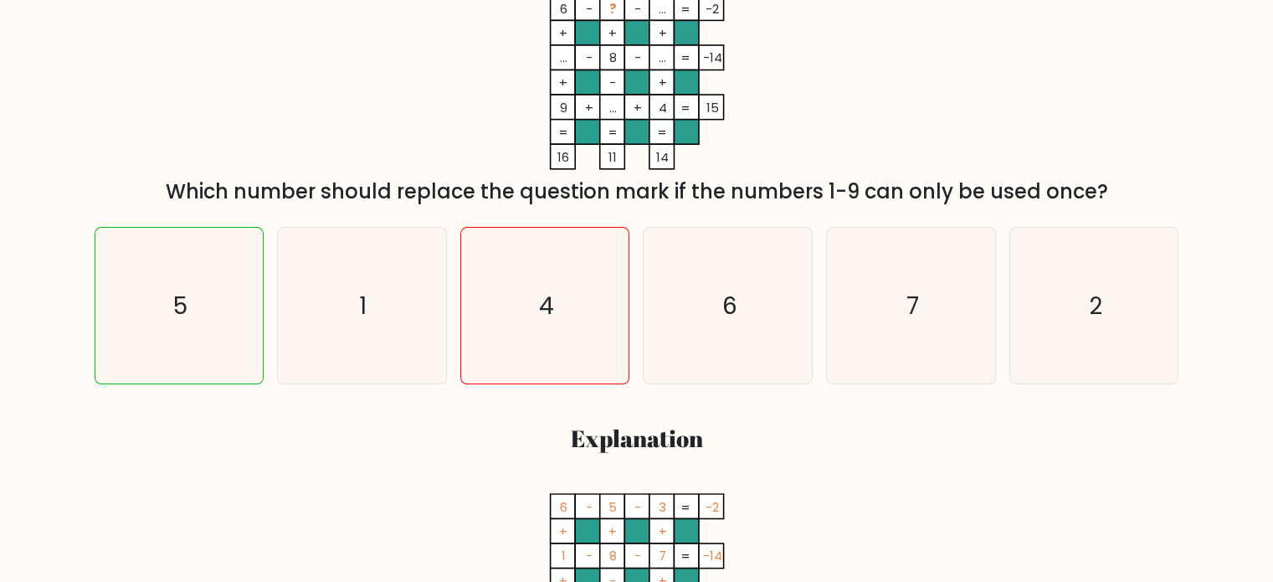
scroll to position [419, 0]
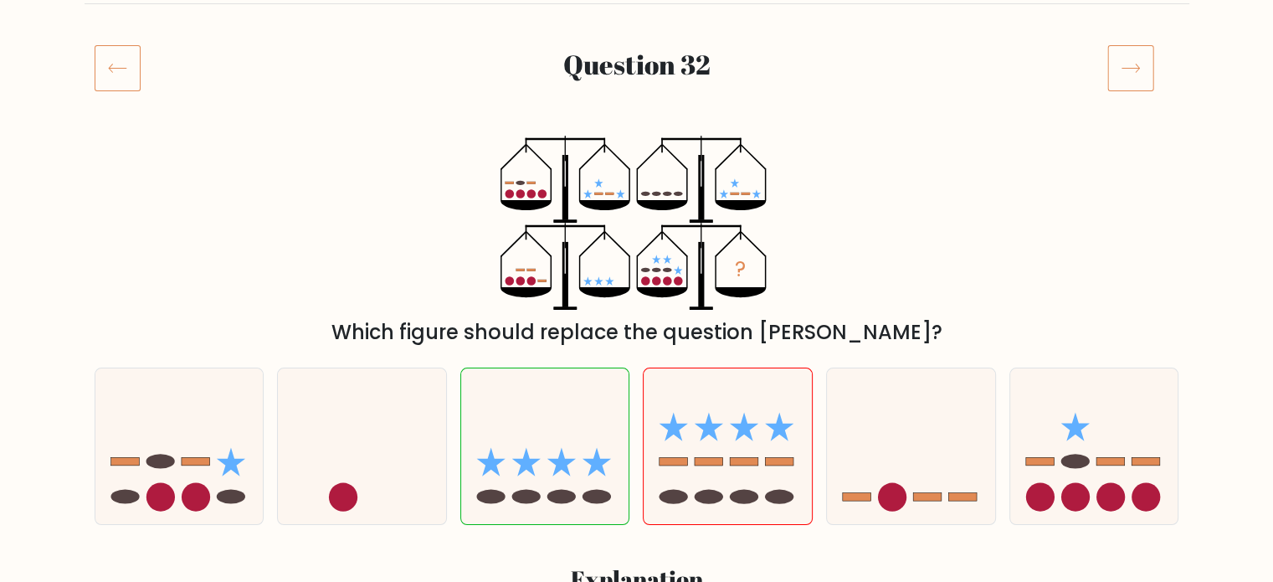
scroll to position [167, 0]
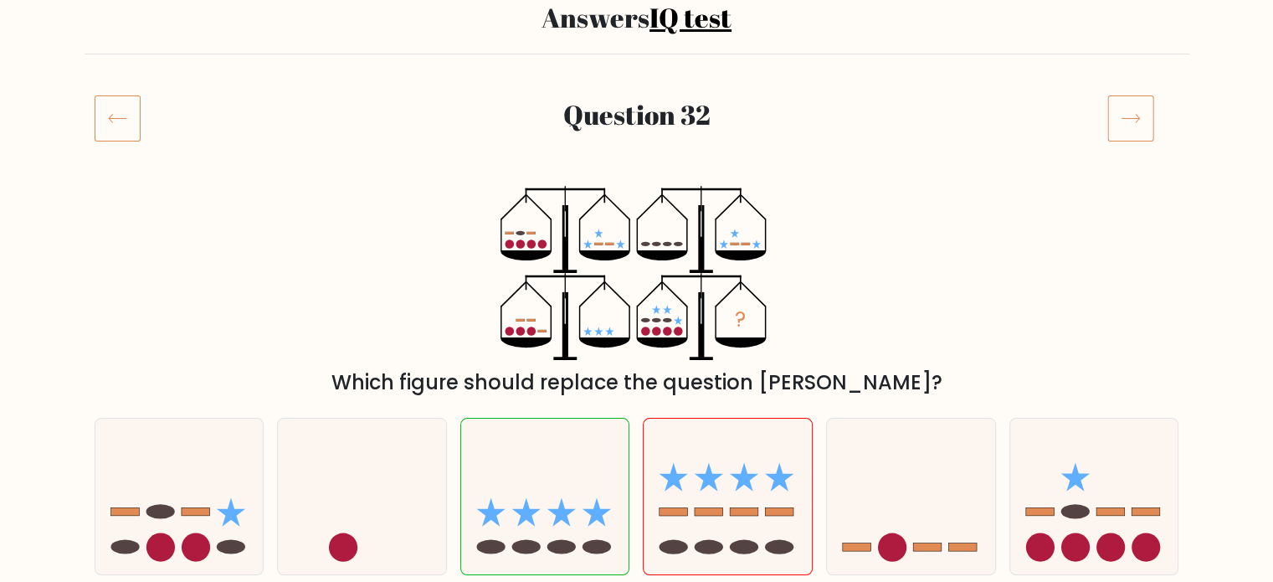
drag, startPoint x: 67, startPoint y: 531, endPoint x: 59, endPoint y: 568, distance: 38.6
